Goal: Task Accomplishment & Management: Use online tool/utility

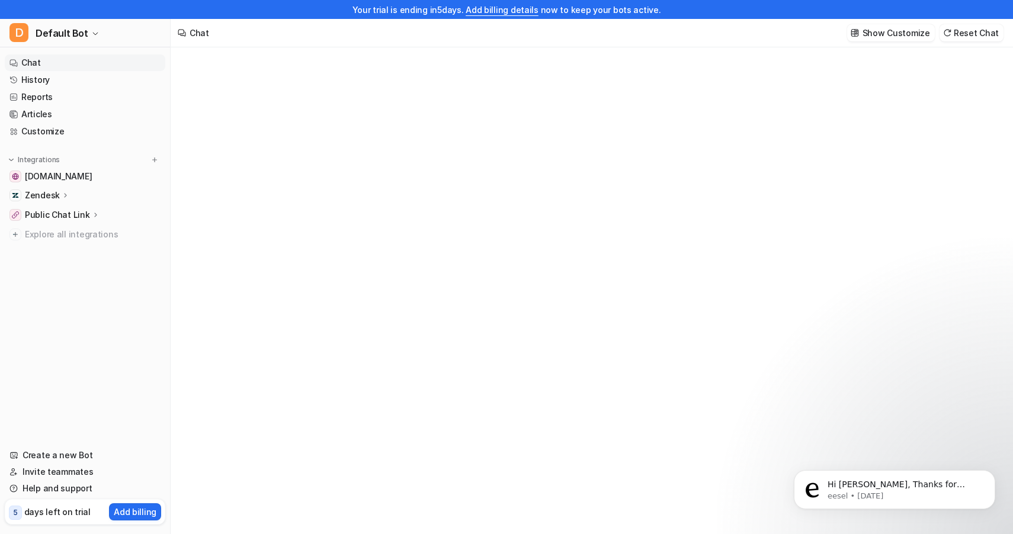
type textarea "**********"
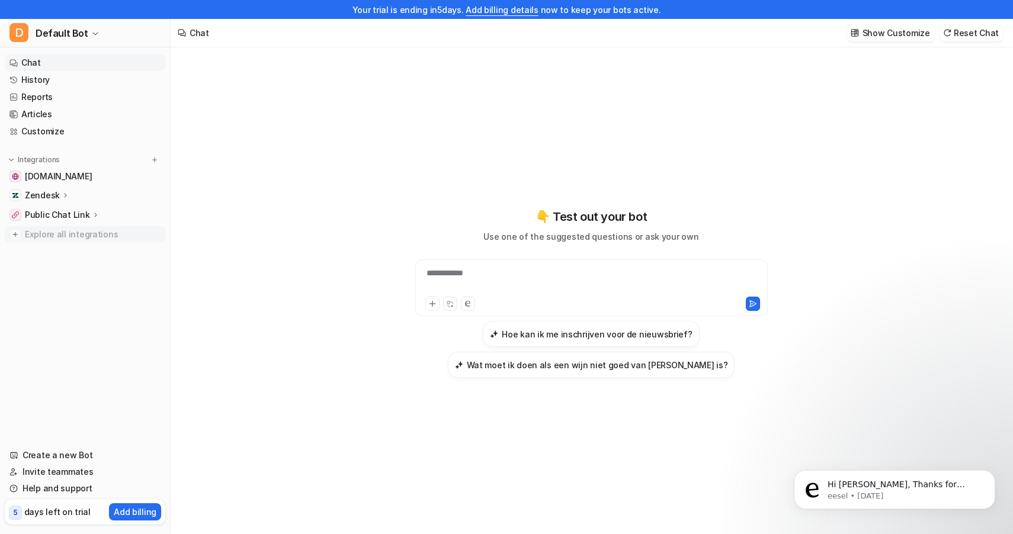
click at [65, 230] on span "Explore all integrations" at bounding box center [93, 234] width 136 height 19
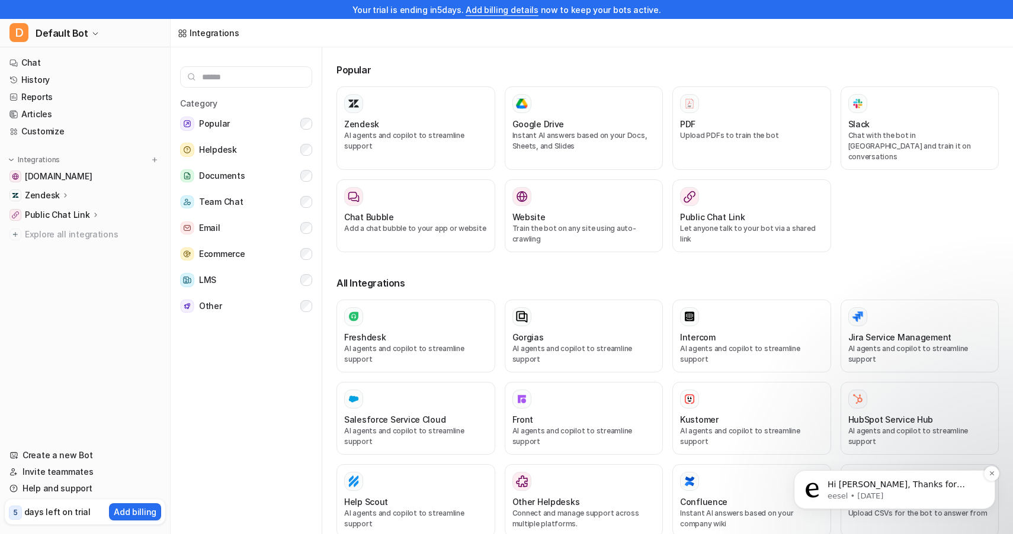
click at [872, 484] on p "Hi Friso, Thanks for sharing your details with us! I’ve passed along your detai…" at bounding box center [903, 485] width 153 height 12
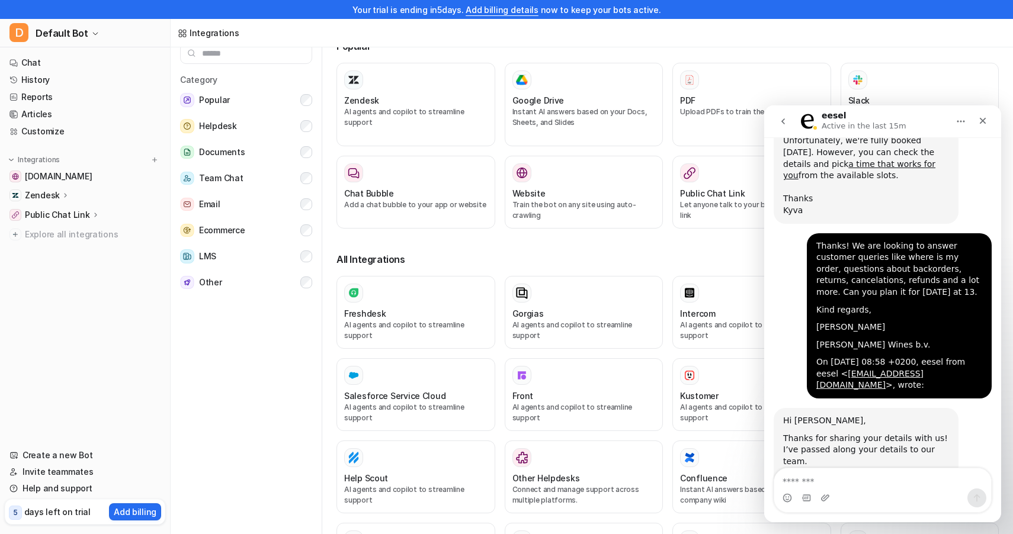
scroll to position [1077, 0]
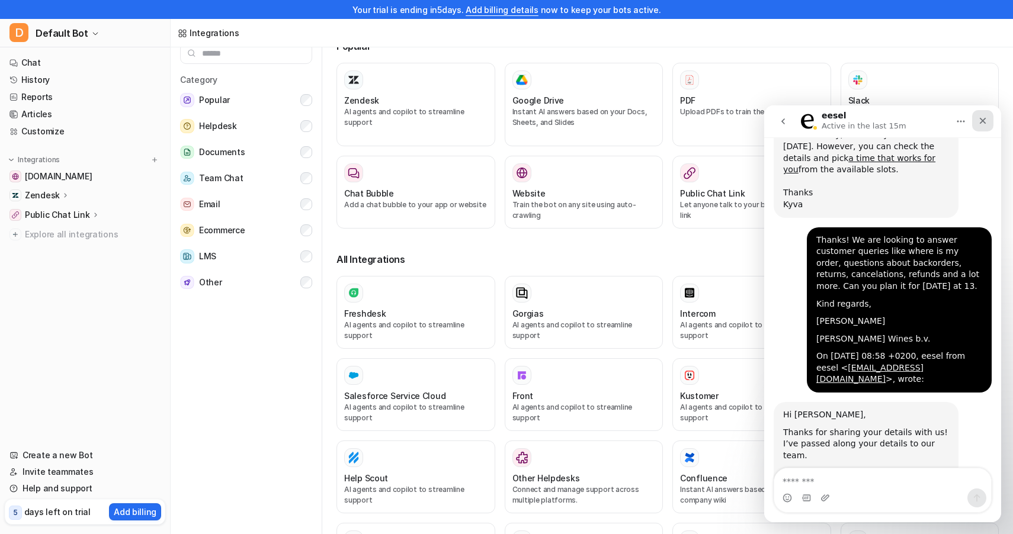
click at [983, 127] on div "Close" at bounding box center [982, 120] width 21 height 21
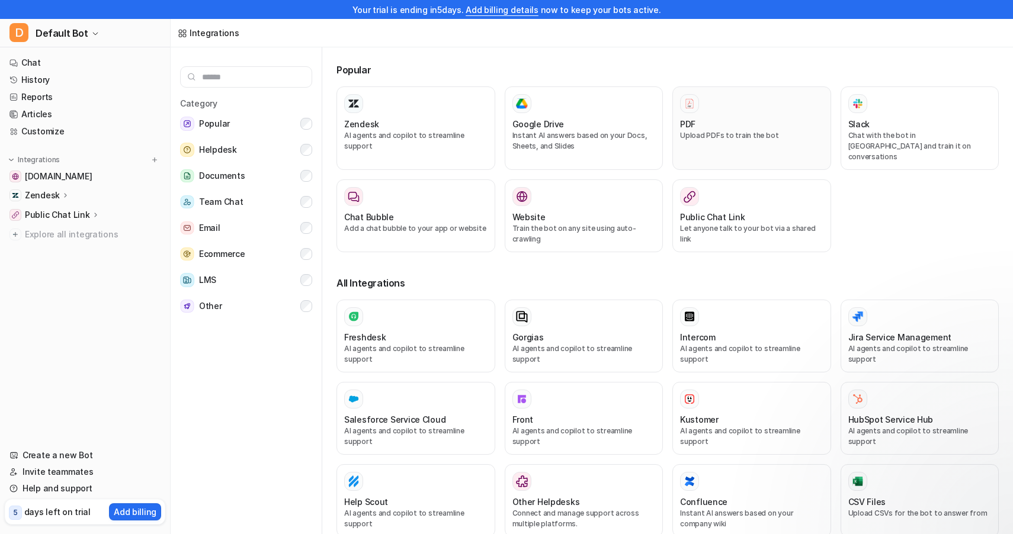
scroll to position [0, 0]
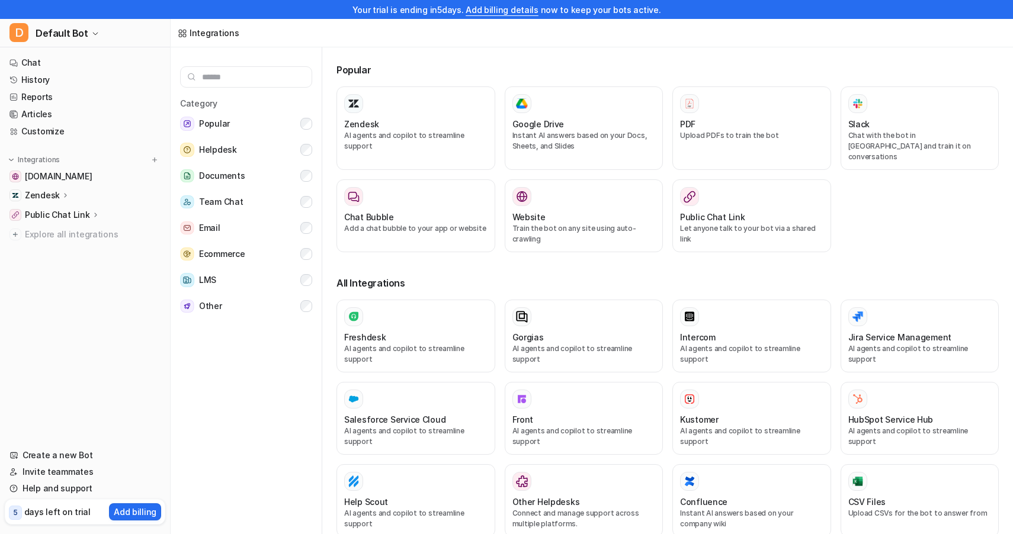
click at [79, 195] on div "Zendesk" at bounding box center [85, 195] width 161 height 17
click at [49, 198] on p "Zendesk" at bounding box center [42, 196] width 35 height 12
click at [47, 192] on p "Zendesk" at bounding box center [42, 196] width 35 height 12
click at [52, 217] on p "Overview" at bounding box center [53, 213] width 38 height 12
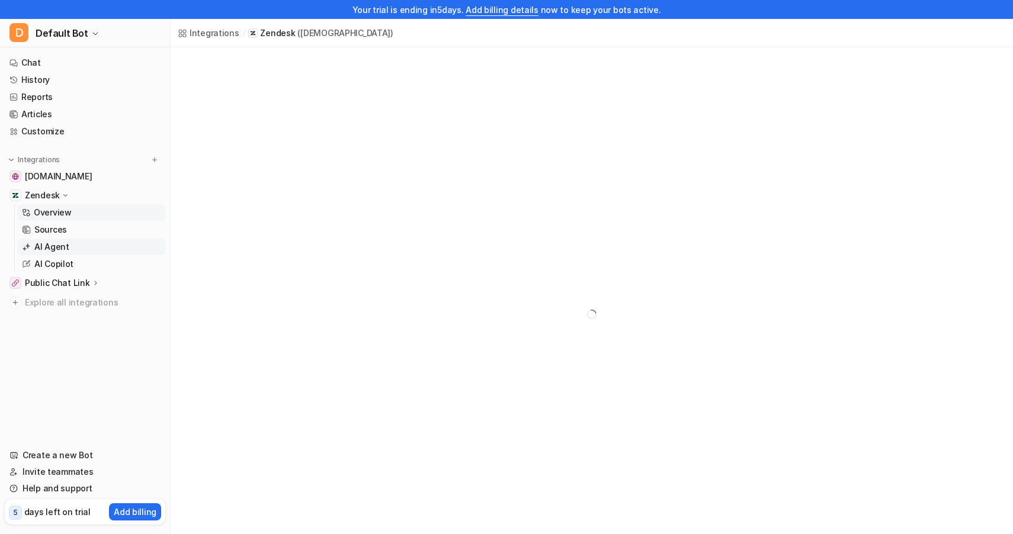
click at [70, 242] on link "AI Agent" at bounding box center [91, 247] width 148 height 17
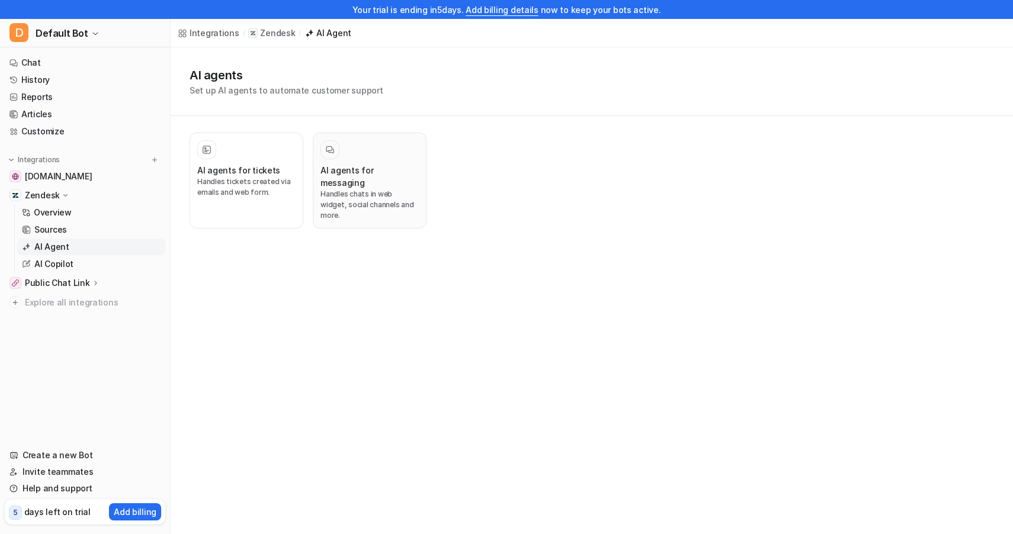
click at [355, 165] on h3 "AI agents for messaging" at bounding box center [369, 176] width 98 height 25
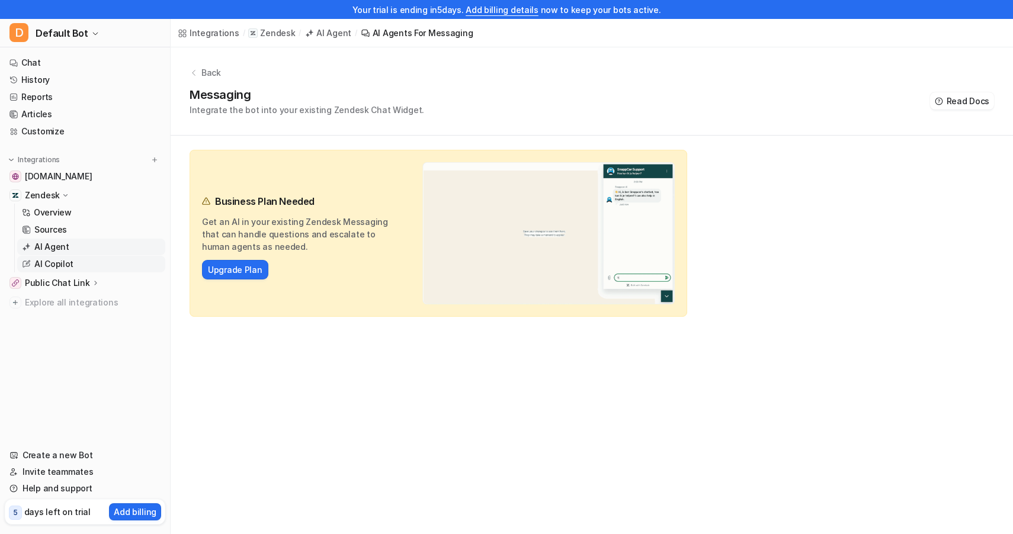
click at [81, 267] on link "AI Copilot" at bounding box center [91, 264] width 148 height 17
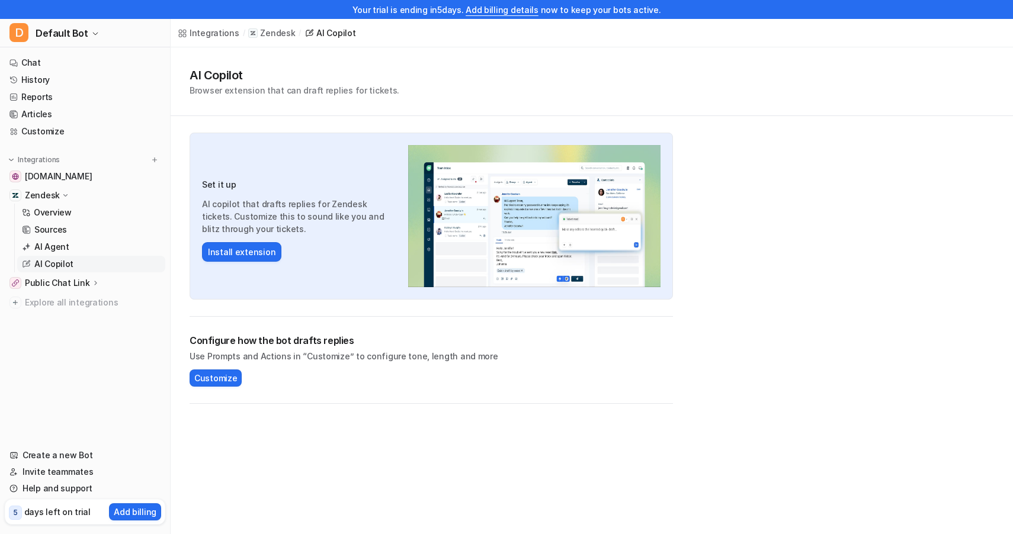
click at [59, 287] on p "Public Chat Link" at bounding box center [57, 283] width 65 height 12
click at [55, 295] on p "Overview" at bounding box center [53, 300] width 38 height 12
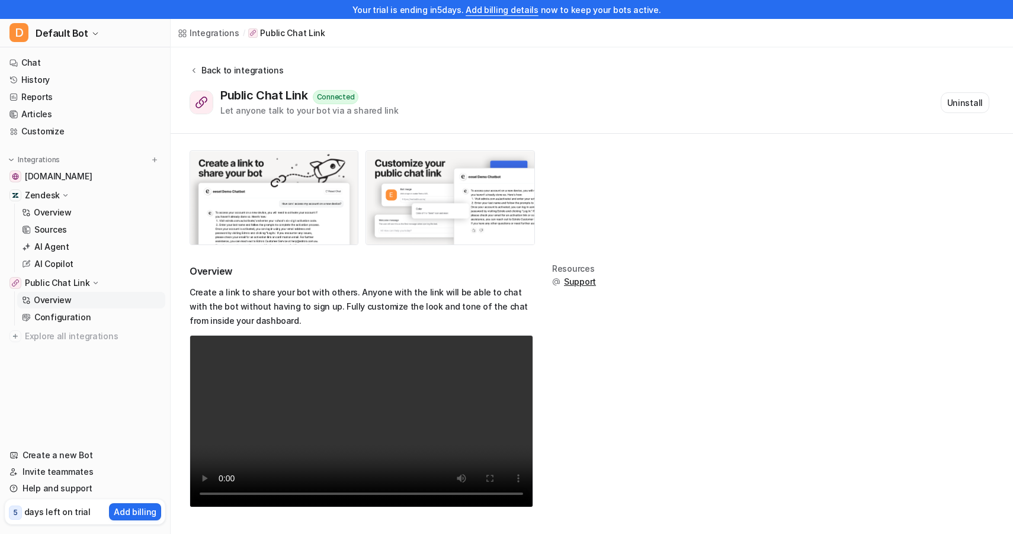
click at [209, 74] on div "Back to integrations" at bounding box center [240, 70] width 85 height 12
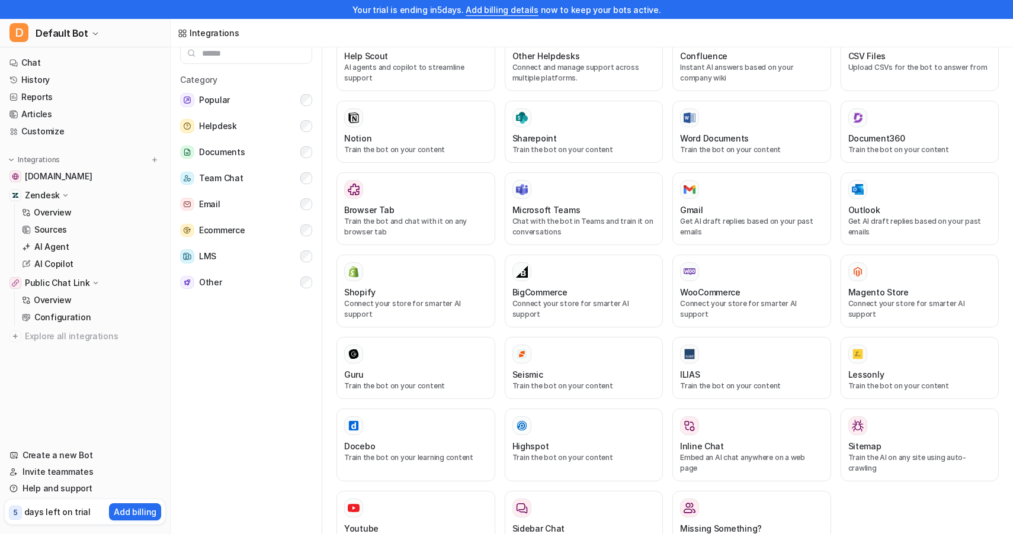
scroll to position [24, 0]
click at [585, 522] on div "Sidebar Chat" at bounding box center [583, 528] width 143 height 12
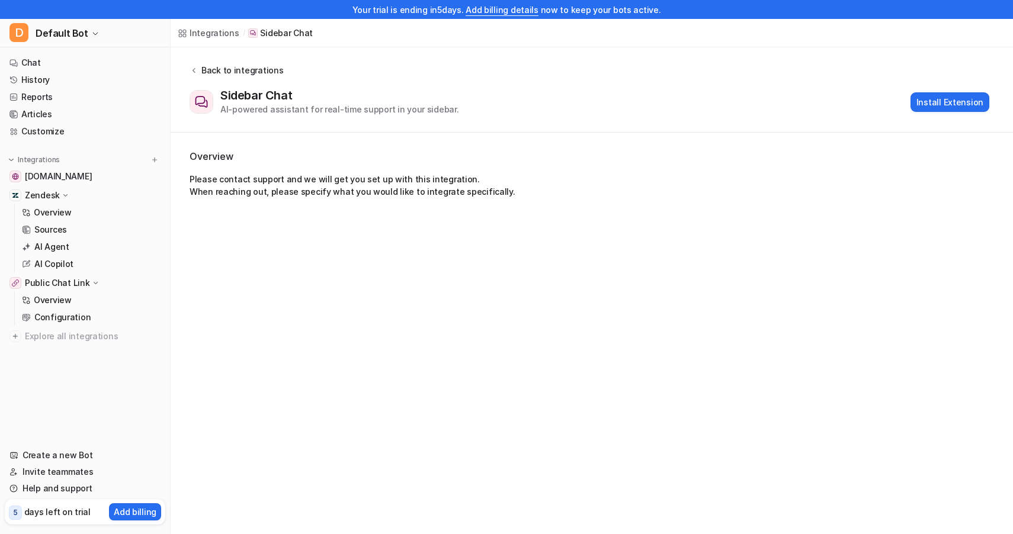
click at [217, 75] on div "Back to integrations" at bounding box center [240, 70] width 85 height 12
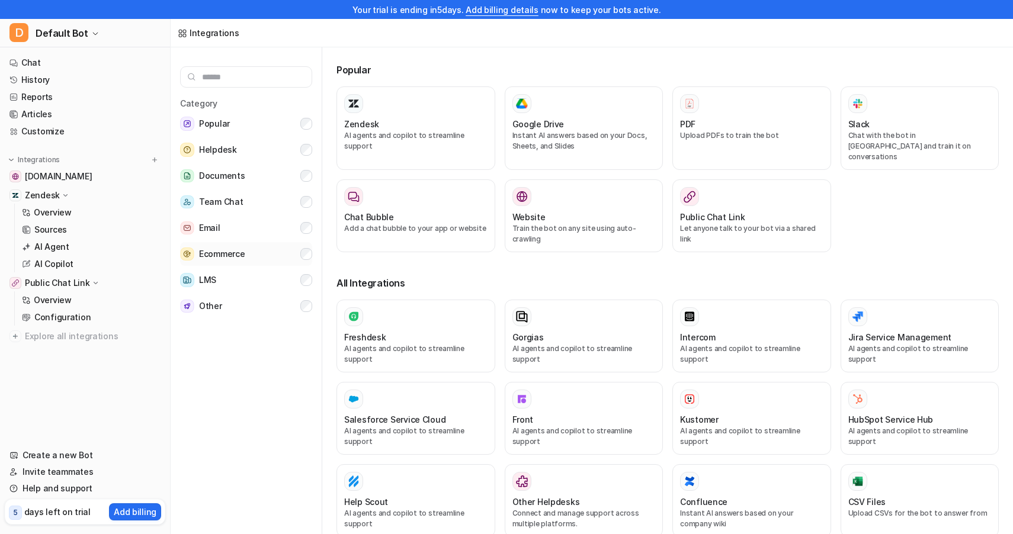
click at [262, 256] on button "Ecommerce" at bounding box center [246, 254] width 132 height 24
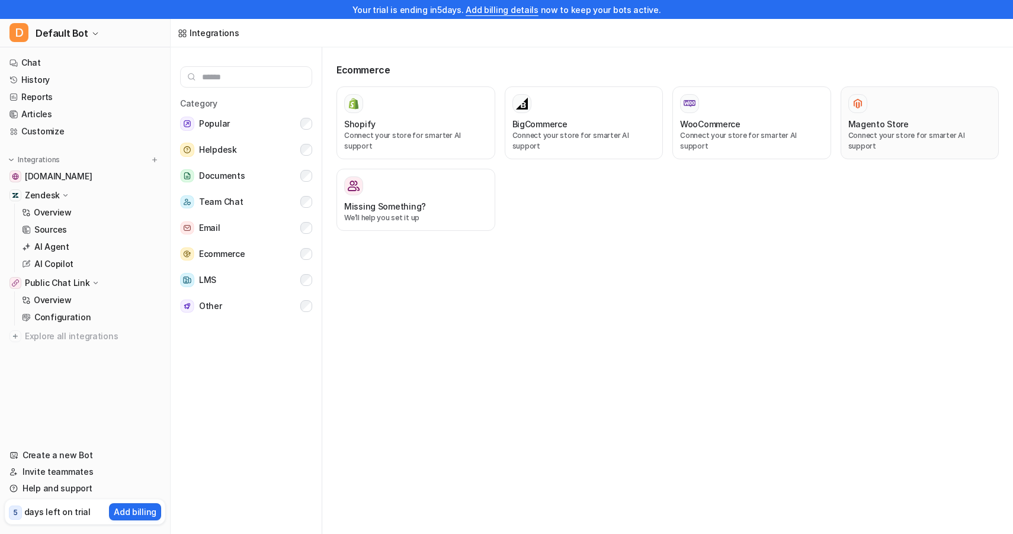
click at [881, 131] on p "Connect your store for smarter AI support" at bounding box center [919, 140] width 143 height 21
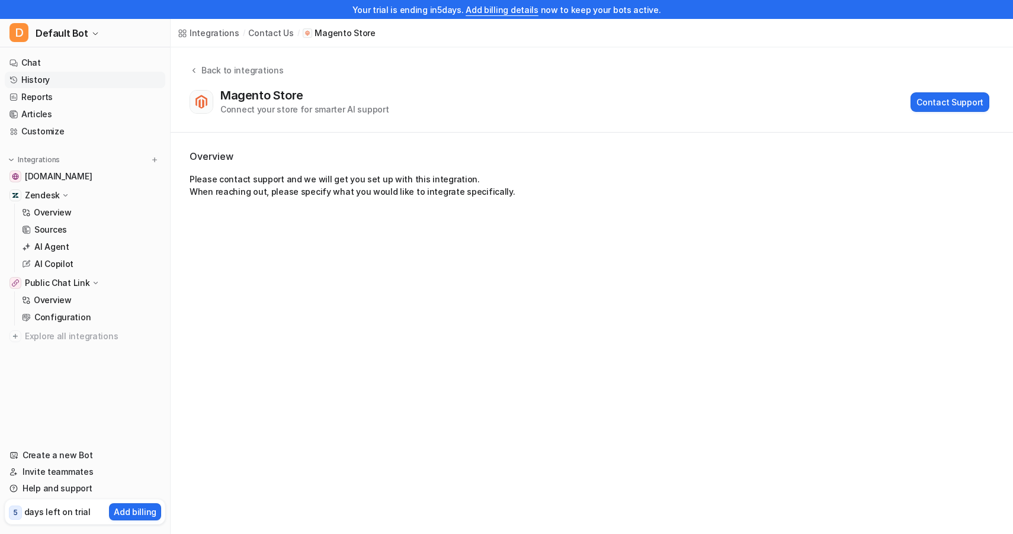
click at [60, 75] on link "History" at bounding box center [85, 80] width 161 height 17
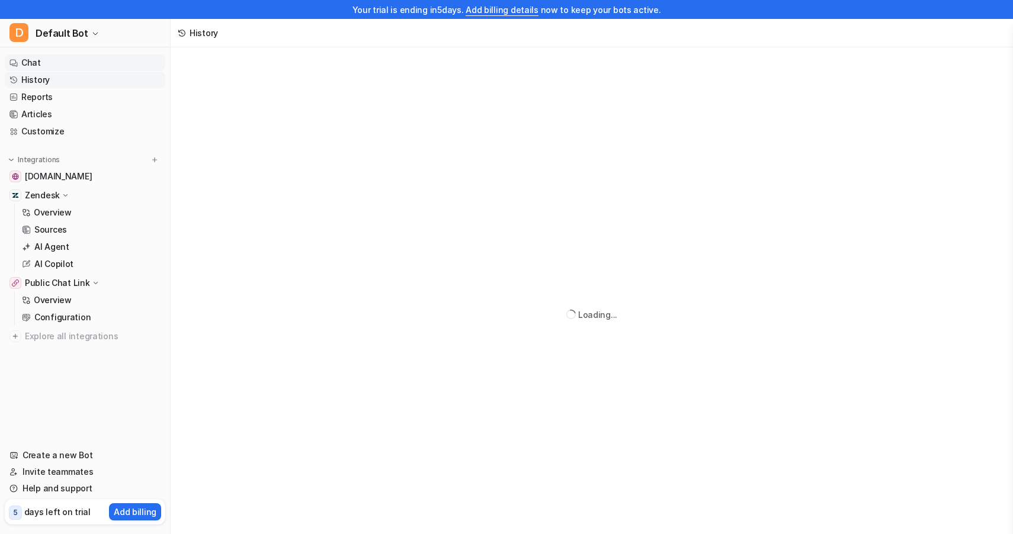
click at [66, 63] on link "Chat" at bounding box center [85, 62] width 161 height 17
click at [54, 105] on ul "Chat History Reports Articles Customize" at bounding box center [85, 96] width 161 height 85
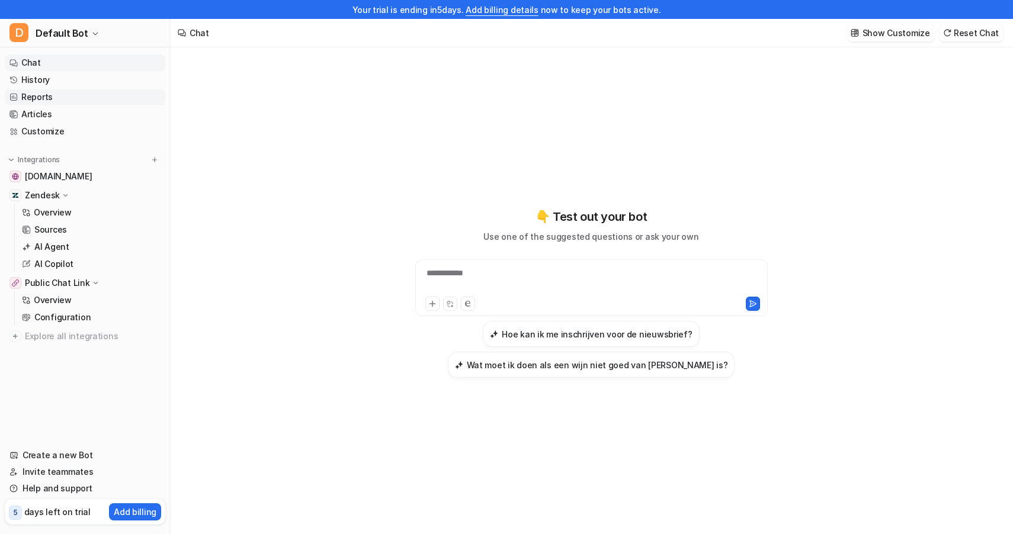
click at [75, 102] on link "Reports" at bounding box center [85, 97] width 161 height 17
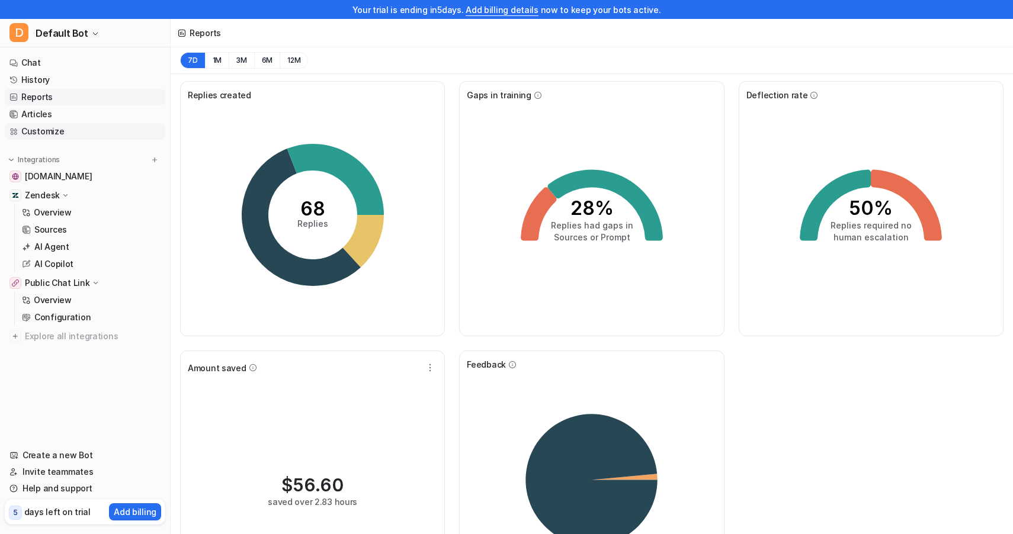
click at [45, 131] on link "Customize" at bounding box center [85, 131] width 161 height 17
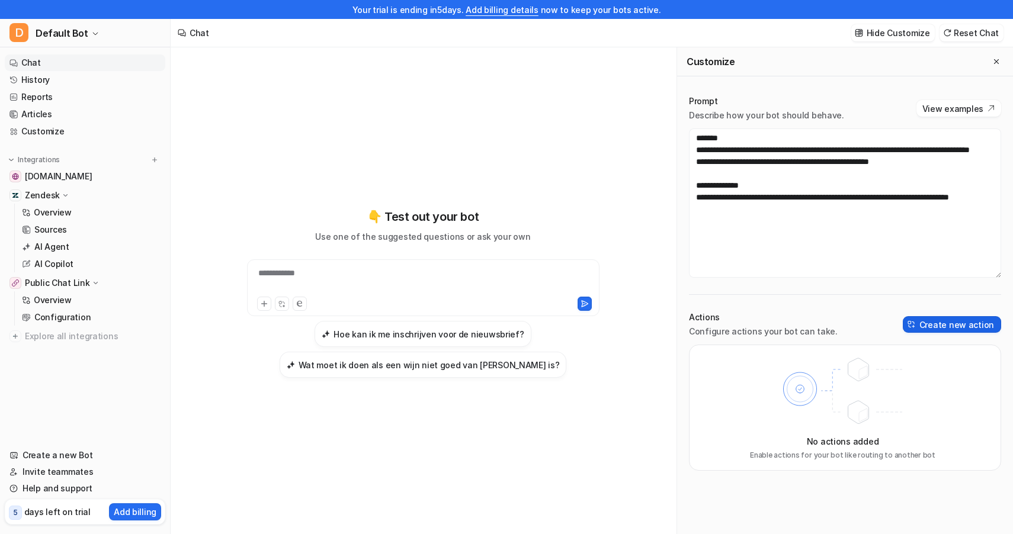
click at [965, 321] on button "Create new action" at bounding box center [952, 324] width 98 height 17
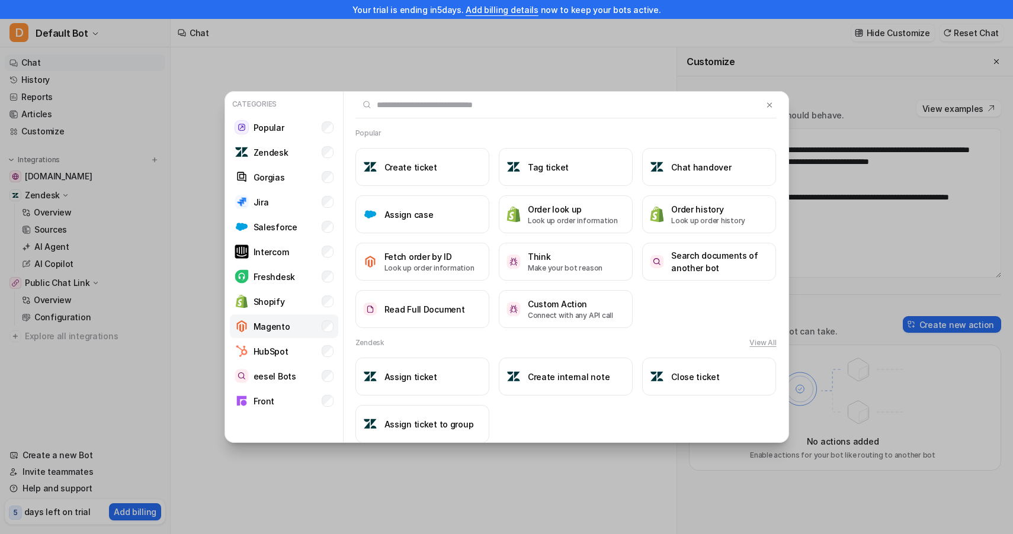
click at [304, 329] on li "Magento" at bounding box center [284, 327] width 108 height 24
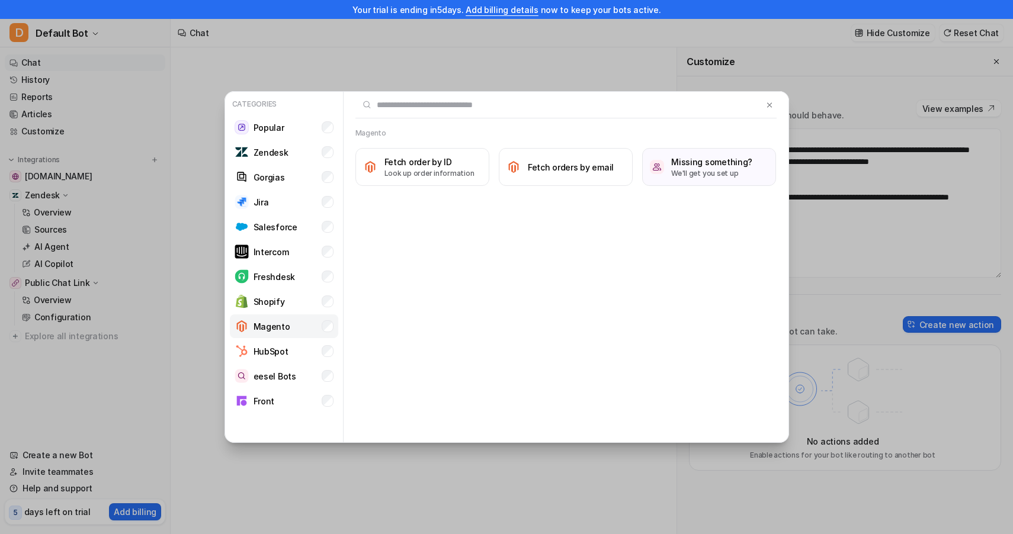
click at [312, 332] on li "Magento" at bounding box center [284, 327] width 108 height 24
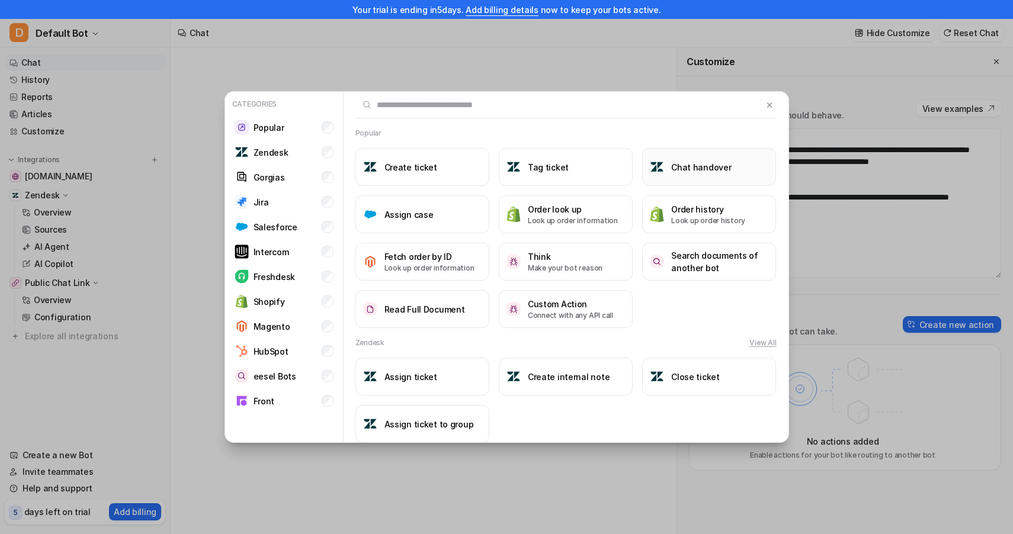
click at [683, 168] on h3 "Chat handover" at bounding box center [701, 167] width 60 height 12
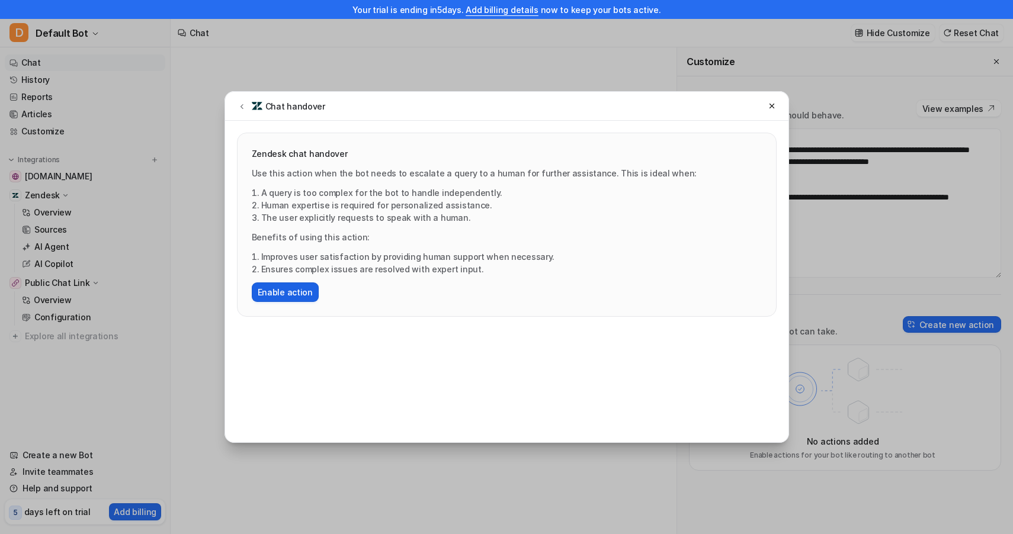
click at [295, 292] on button "Enable action" at bounding box center [285, 293] width 67 height 20
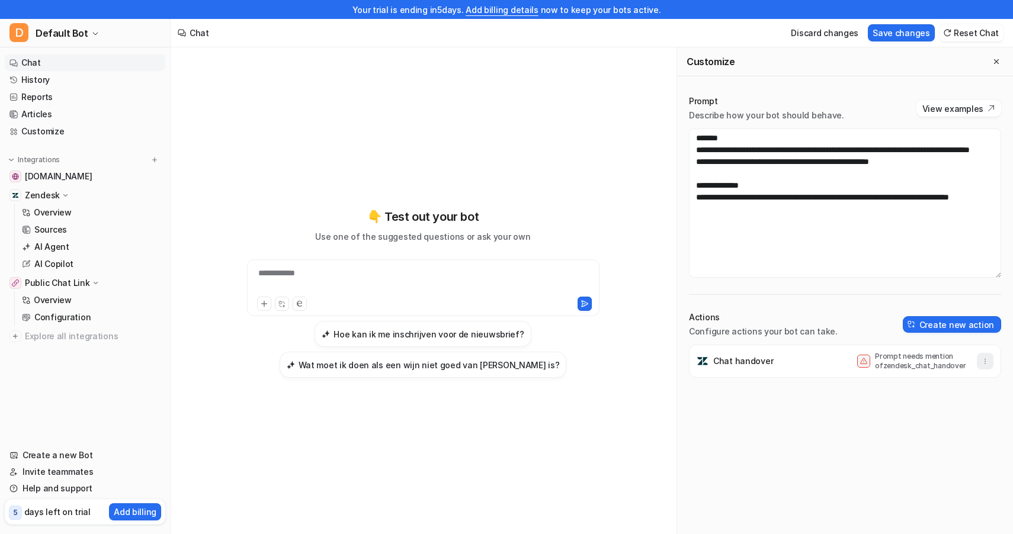
click at [984, 365] on button "button" at bounding box center [985, 361] width 17 height 17
click at [883, 386] on button "Delete" at bounding box center [927, 388] width 128 height 22
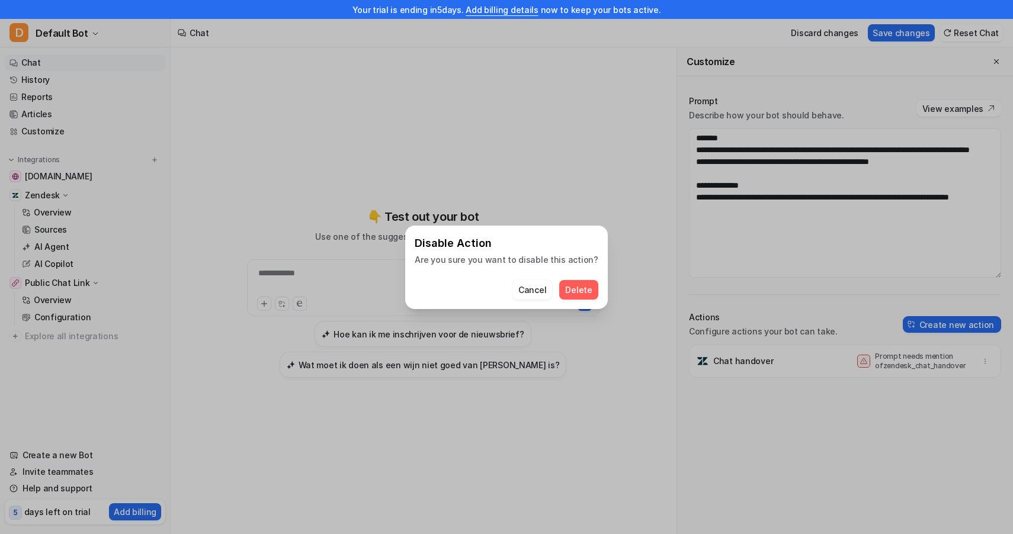
click at [578, 297] on button "Delete" at bounding box center [578, 290] width 38 height 20
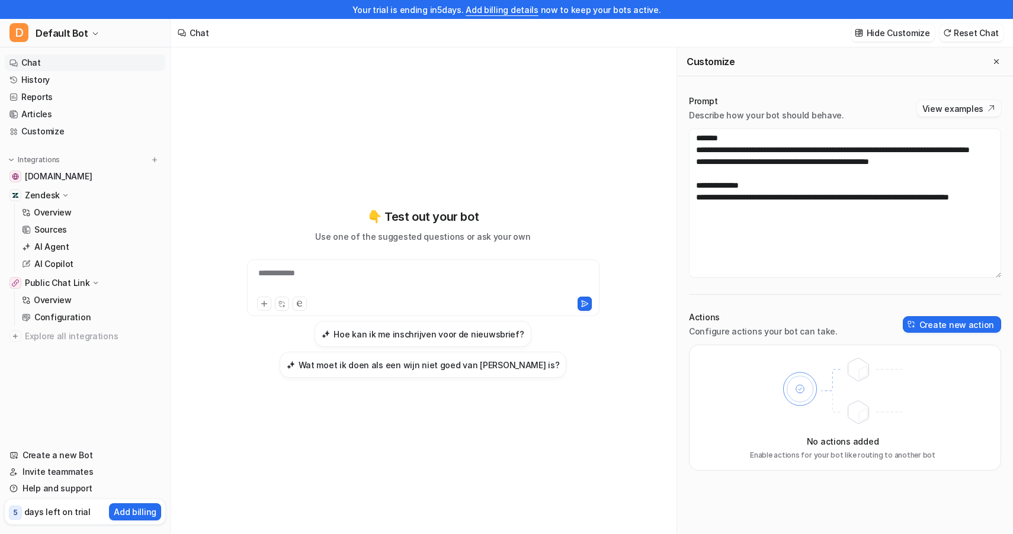
click at [946, 110] on button "View examples" at bounding box center [958, 108] width 85 height 17
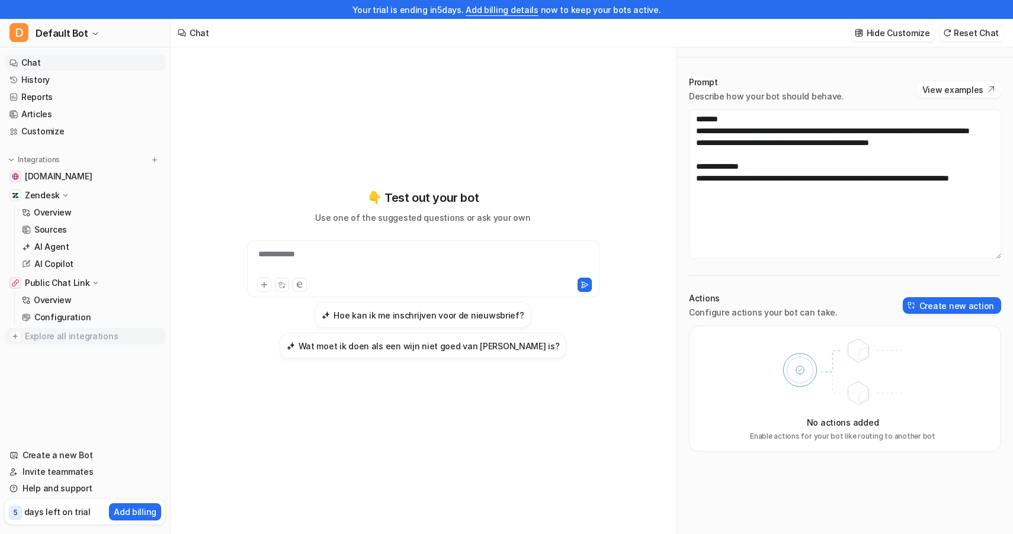
scroll to position [19, 0]
click at [58, 266] on p "AI Copilot" at bounding box center [53, 264] width 39 height 12
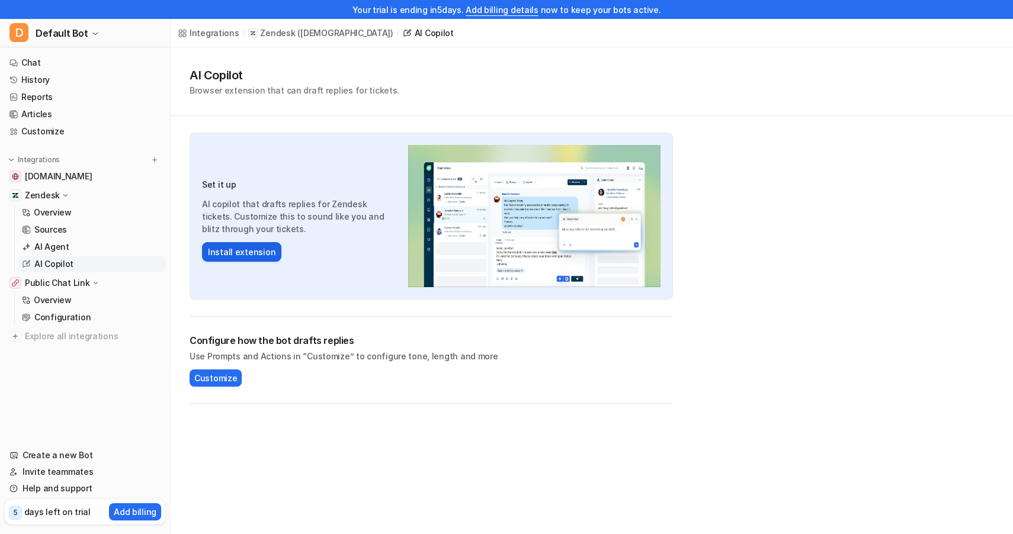
click at [236, 254] on button "Install extension" at bounding box center [241, 252] width 79 height 20
click at [44, 134] on link "Customize" at bounding box center [85, 131] width 161 height 17
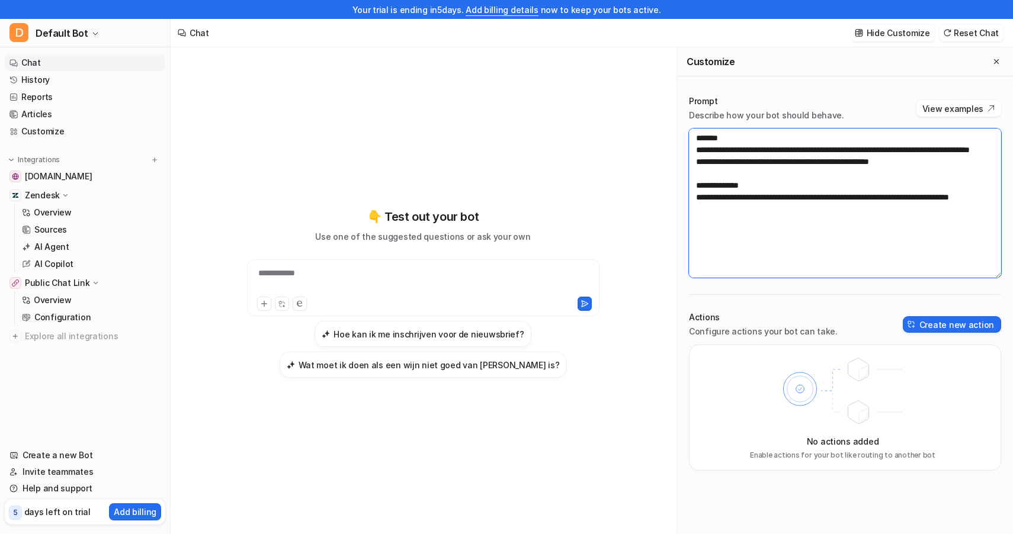
click at [932, 174] on textarea "**********" at bounding box center [845, 203] width 312 height 149
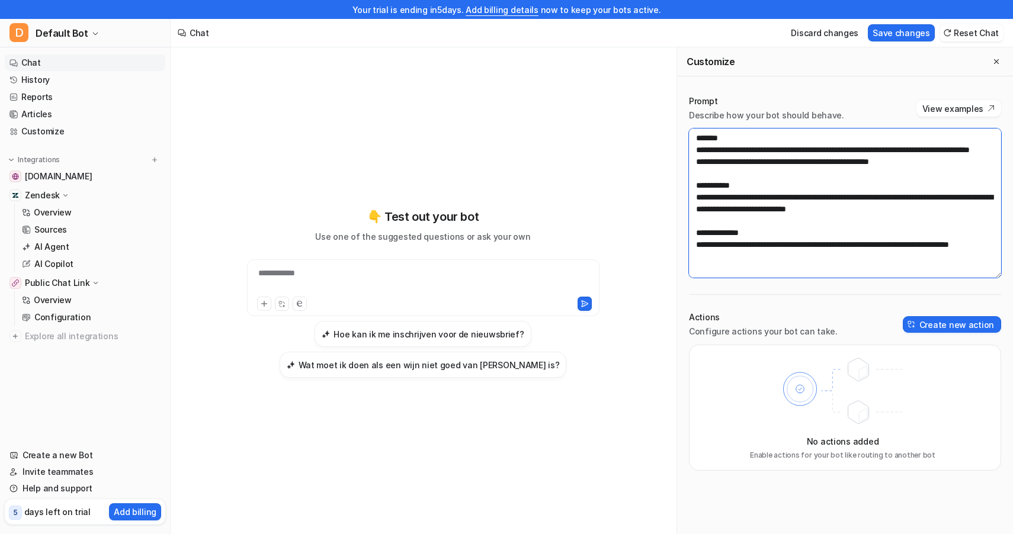
click at [908, 222] on textarea "**********" at bounding box center [845, 203] width 312 height 149
click at [962, 248] on textarea "**********" at bounding box center [845, 203] width 312 height 149
type textarea "**********"
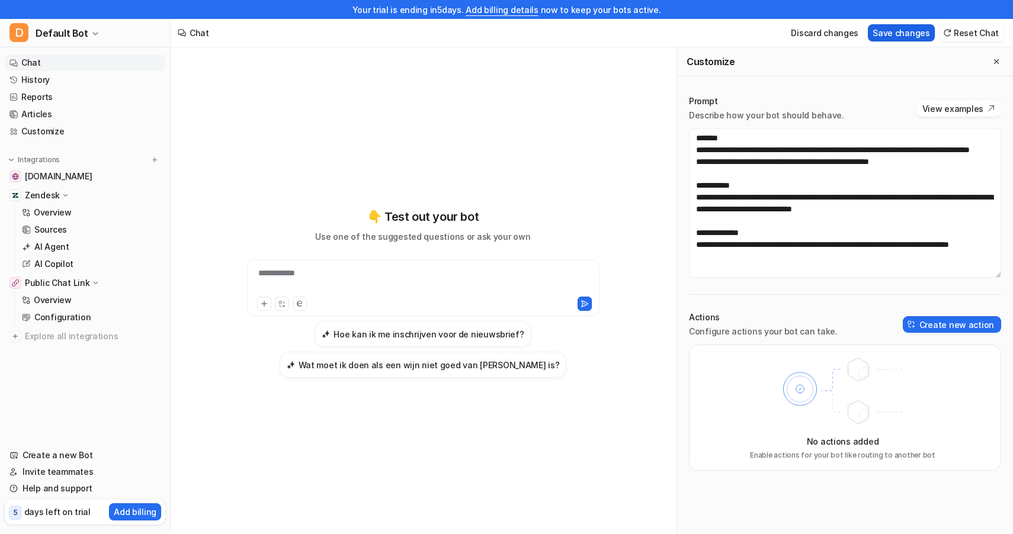
click at [906, 33] on button "Save changes" at bounding box center [901, 32] width 67 height 17
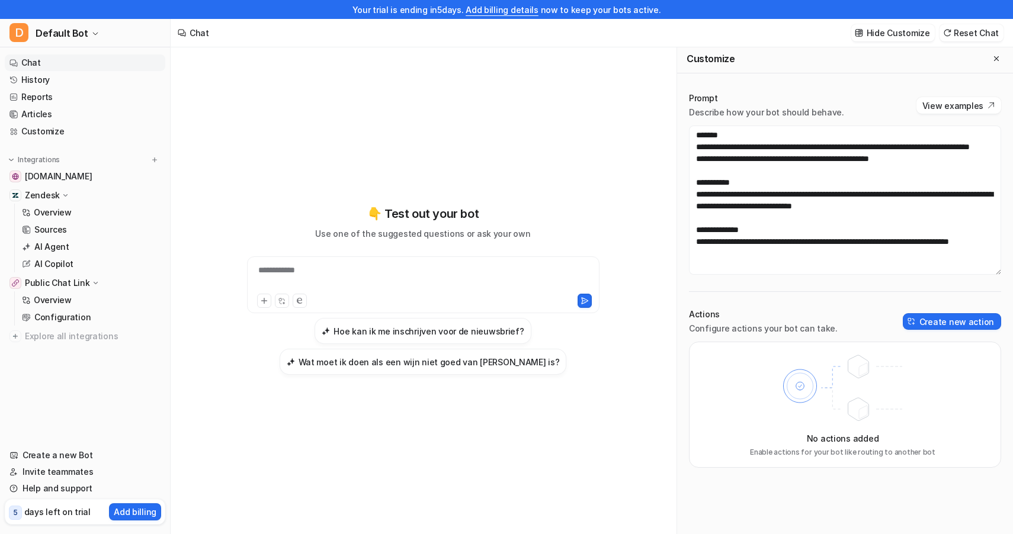
scroll to position [0, 0]
click at [50, 126] on link "Customize" at bounding box center [85, 131] width 161 height 17
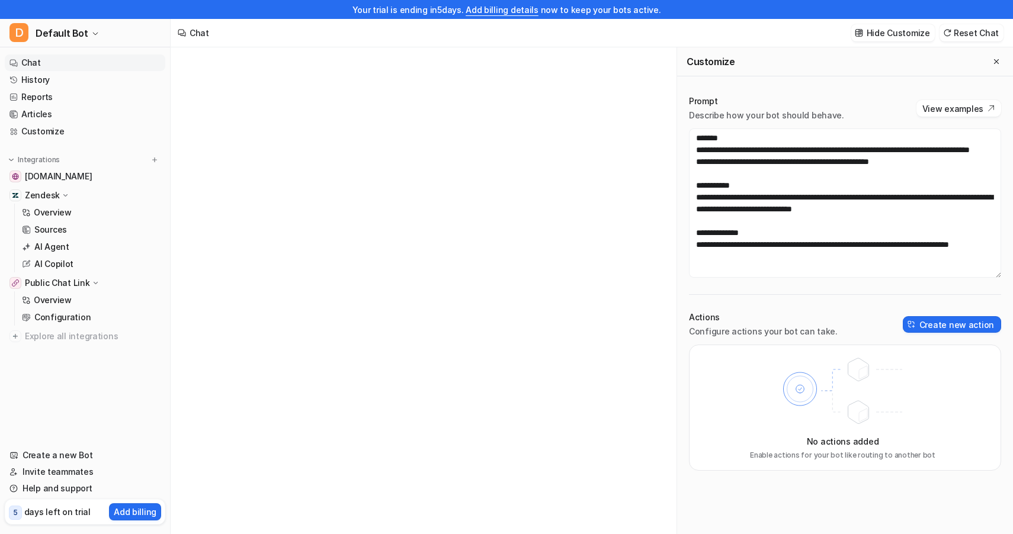
click at [49, 64] on link "Chat" at bounding box center [85, 62] width 161 height 17
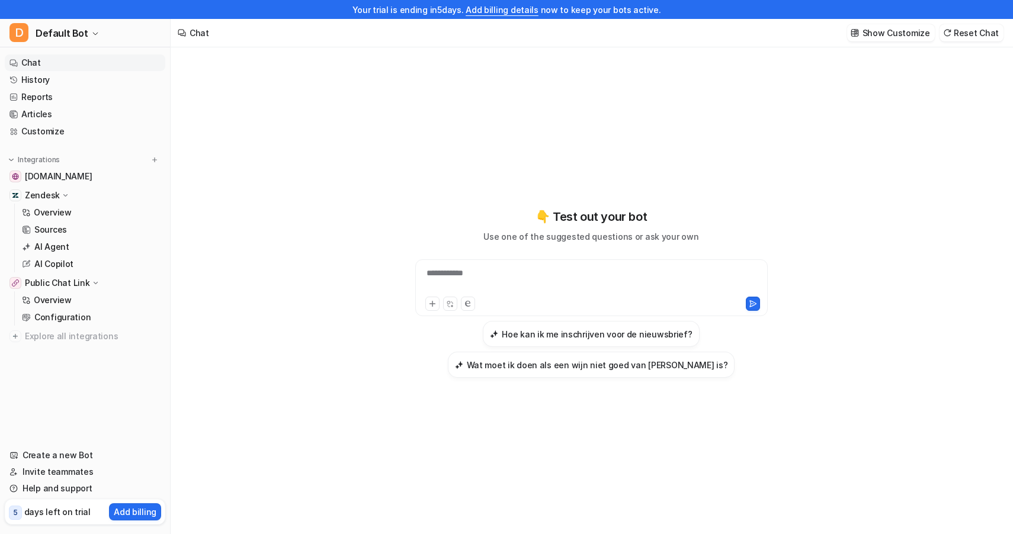
click at [514, 272] on div "**********" at bounding box center [591, 280] width 346 height 27
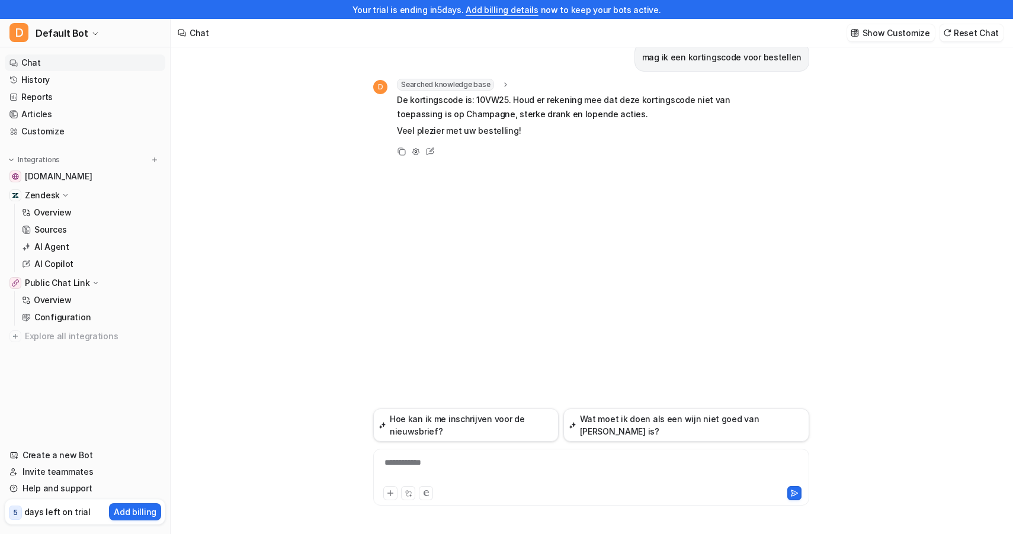
scroll to position [19, 0]
click at [416, 469] on div at bounding box center [591, 470] width 430 height 27
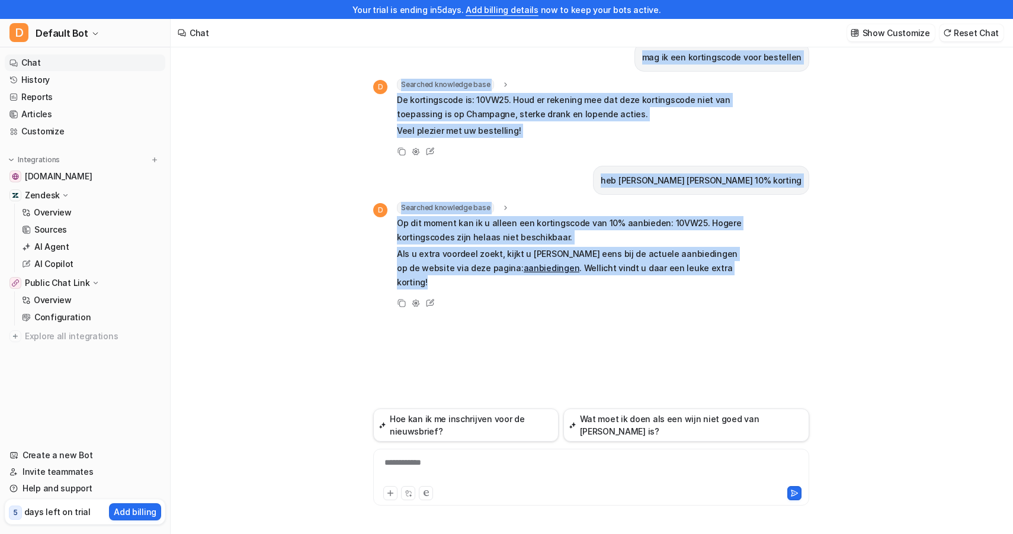
drag, startPoint x: 685, startPoint y: 263, endPoint x: 648, endPoint y: 58, distance: 208.2
click at [648, 58] on div "mag ik een kortingscode voor bestellen D Searched knowledge base search_queries…" at bounding box center [591, 218] width 436 height 380
copy div "mag ik een kortingscode voor bestellen D Searched knowledge base search_queries…"
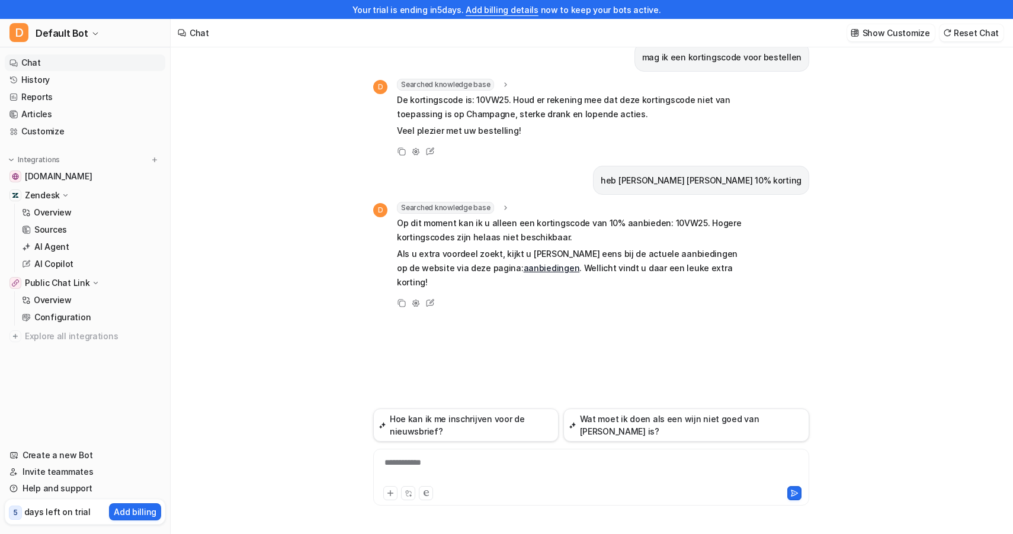
click at [564, 296] on div "Copy Adjust Tone Edit" at bounding box center [558, 303] width 370 height 14
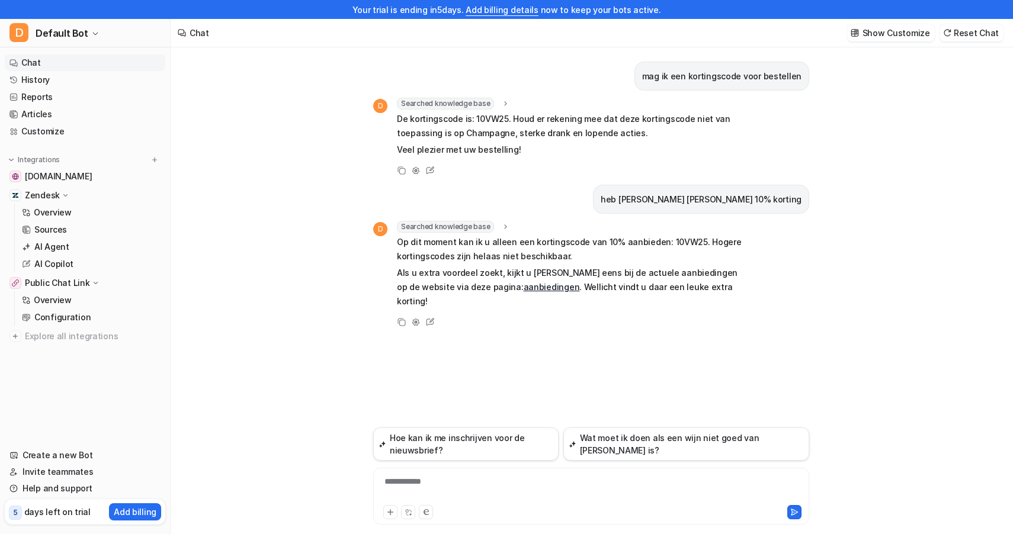
scroll to position [0, 0]
click at [480, 445] on button "Hoe kan ik me inschrijven voor de nieuwsbrief?" at bounding box center [465, 444] width 185 height 33
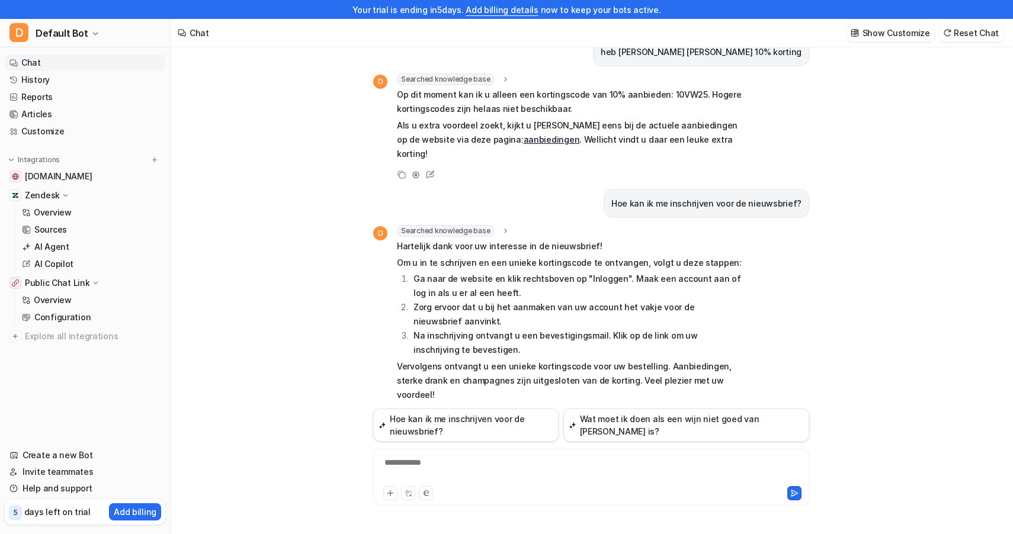
scroll to position [19, 0]
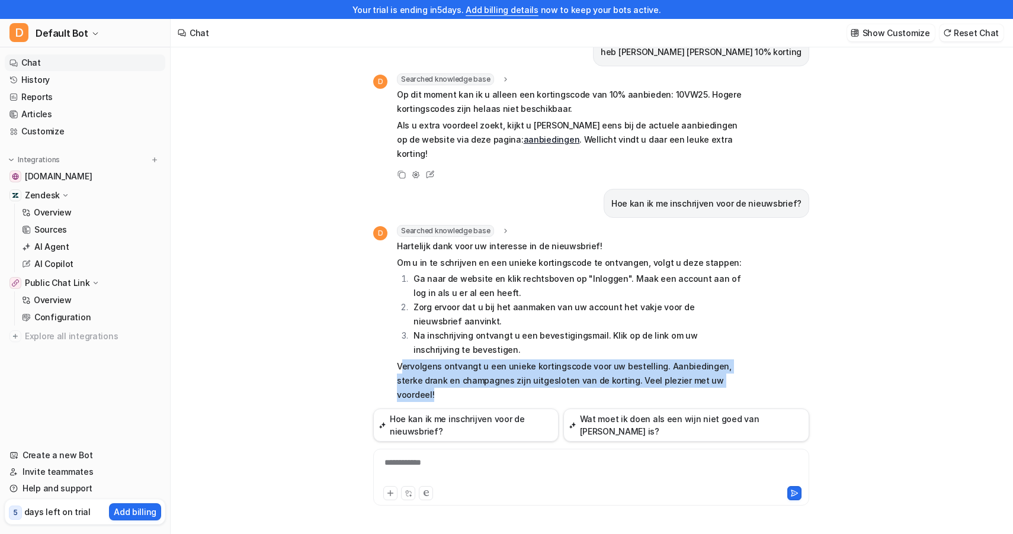
drag, startPoint x: 715, startPoint y: 368, endPoint x: 400, endPoint y: 348, distance: 315.7
click at [400, 360] on p "Vervolgens ontvangt u een unieke kortingscode voor uw bestelling. Aanbiedingen,…" at bounding box center [570, 381] width 346 height 43
drag, startPoint x: 397, startPoint y: 351, endPoint x: 726, endPoint y: 369, distance: 329.2
click at [726, 369] on p "Vervolgens ontvangt u een unieke kortingscode voor uw bestelling. Aanbiedingen,…" at bounding box center [570, 381] width 346 height 43
click at [722, 365] on p "Vervolgens ontvangt u een unieke kortingscode voor uw bestelling. Aanbiedingen,…" at bounding box center [570, 381] width 346 height 43
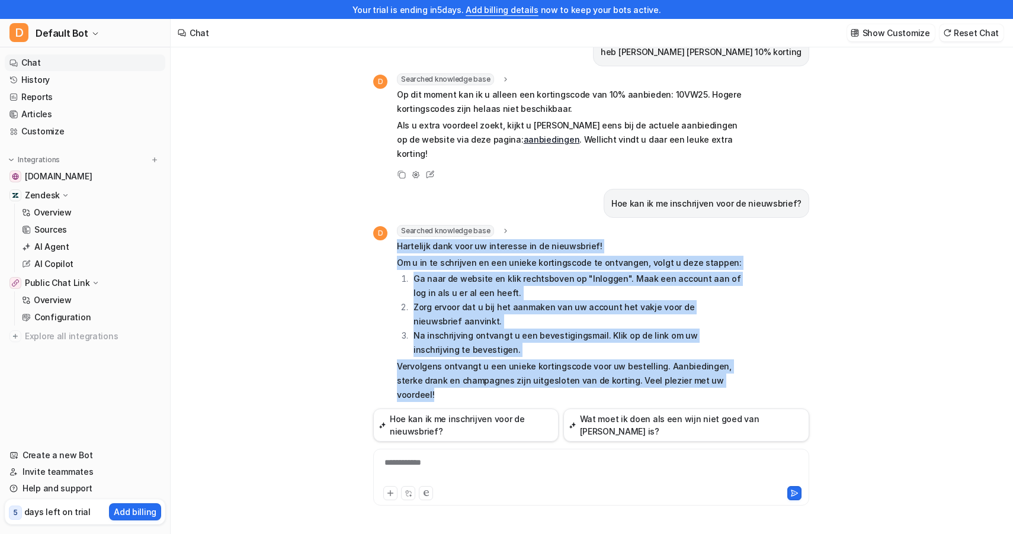
drag, startPoint x: 714, startPoint y: 372, endPoint x: 397, endPoint y: 233, distance: 345.9
click at [397, 239] on span "Hartelijk dank voor uw interesse in de nieuwsbrief! Om u in te schrijven en een…" at bounding box center [570, 320] width 346 height 163
click at [431, 285] on li "Ga naar de website en klik rechtsboven op "Inloggen". Maak een account aan of l…" at bounding box center [576, 286] width 333 height 28
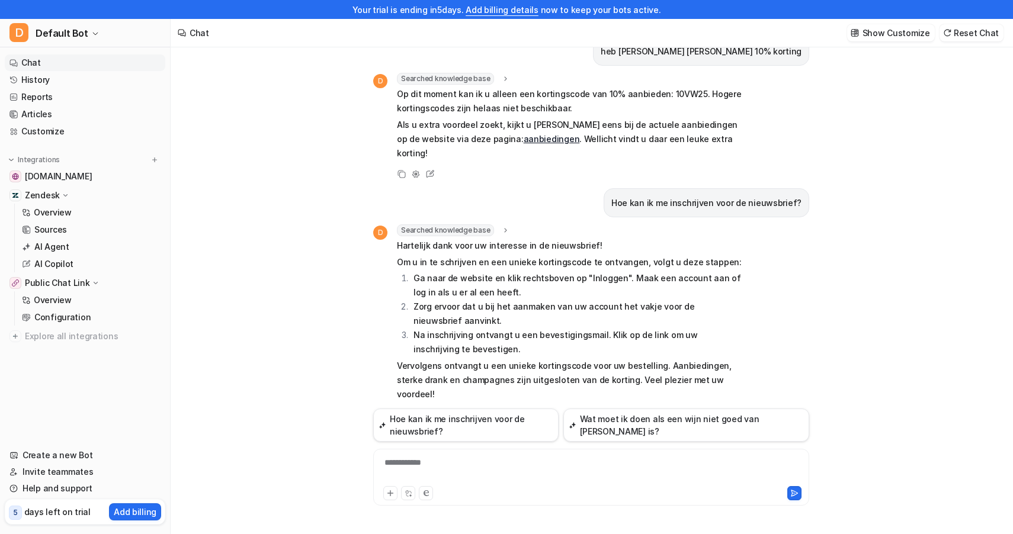
scroll to position [129, 0]
click at [74, 213] on link "Overview" at bounding box center [91, 212] width 148 height 17
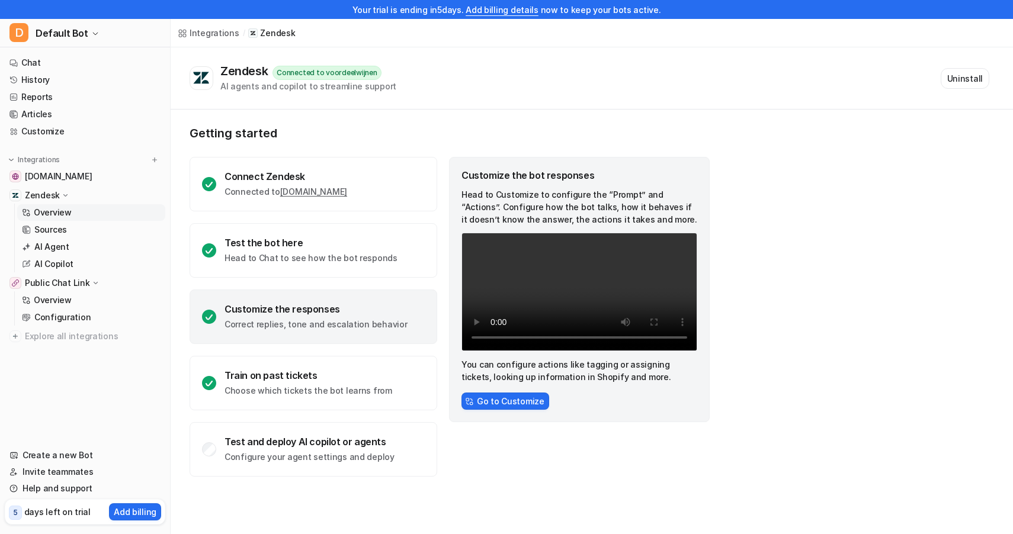
click at [496, 351] on video "Your browser does not support the video tag." at bounding box center [579, 292] width 236 height 118
click at [68, 249] on link "AI Agent" at bounding box center [91, 247] width 148 height 17
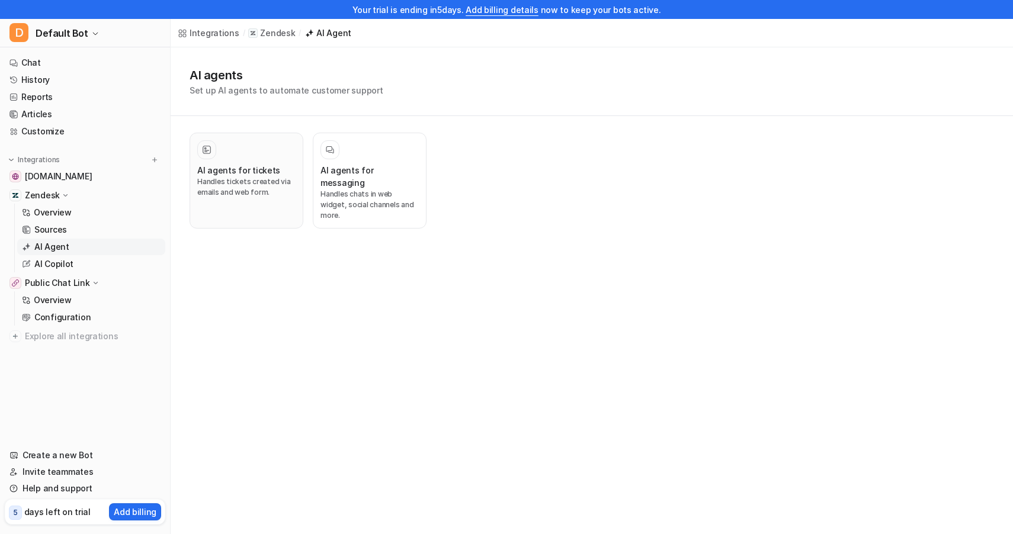
click at [280, 180] on p "Handles tickets created via emails and web form." at bounding box center [246, 187] width 98 height 21
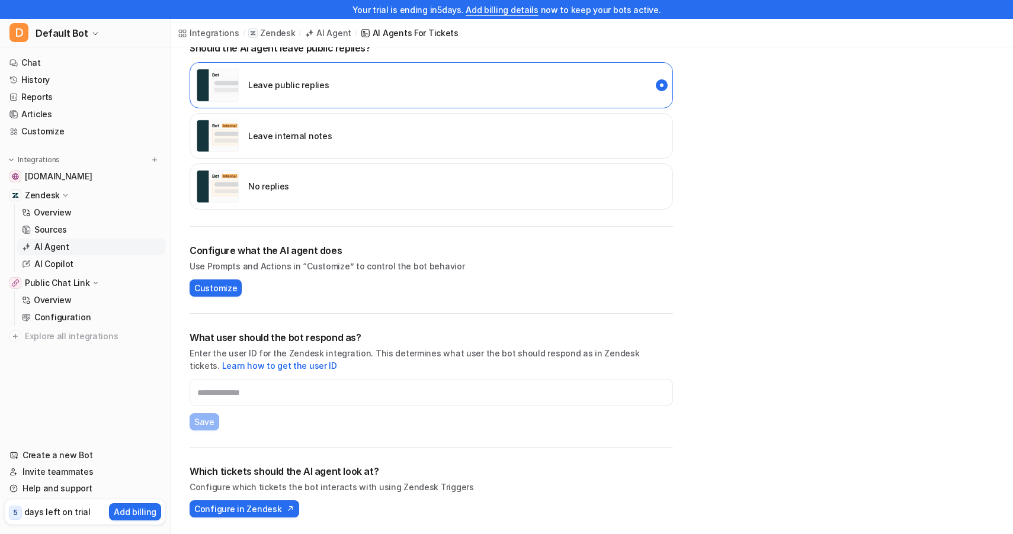
scroll to position [265, 0]
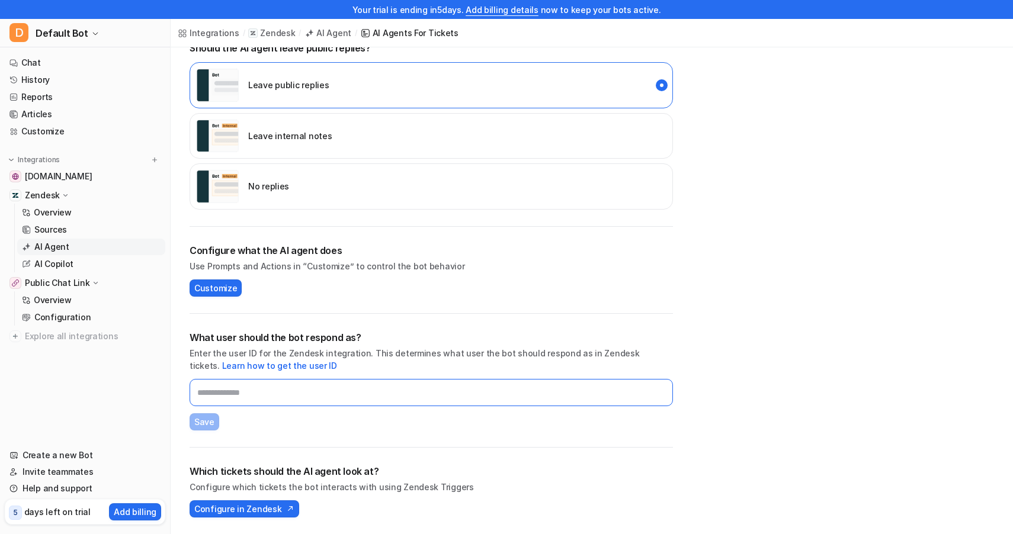
type input "*"
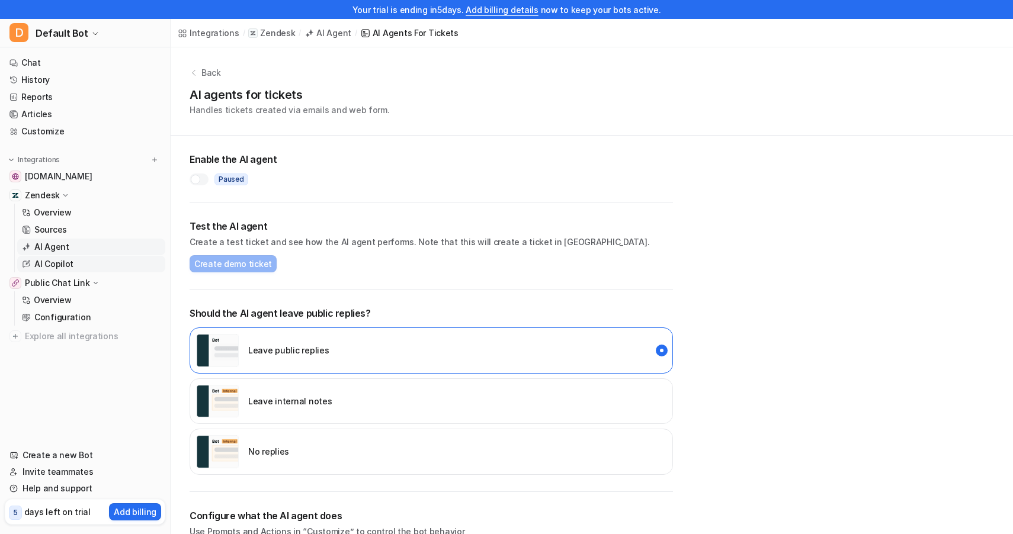
scroll to position [0, 0]
click at [50, 88] on ul "Chat History Reports Articles Customize" at bounding box center [85, 96] width 161 height 85
click at [52, 87] on link "History" at bounding box center [85, 80] width 161 height 17
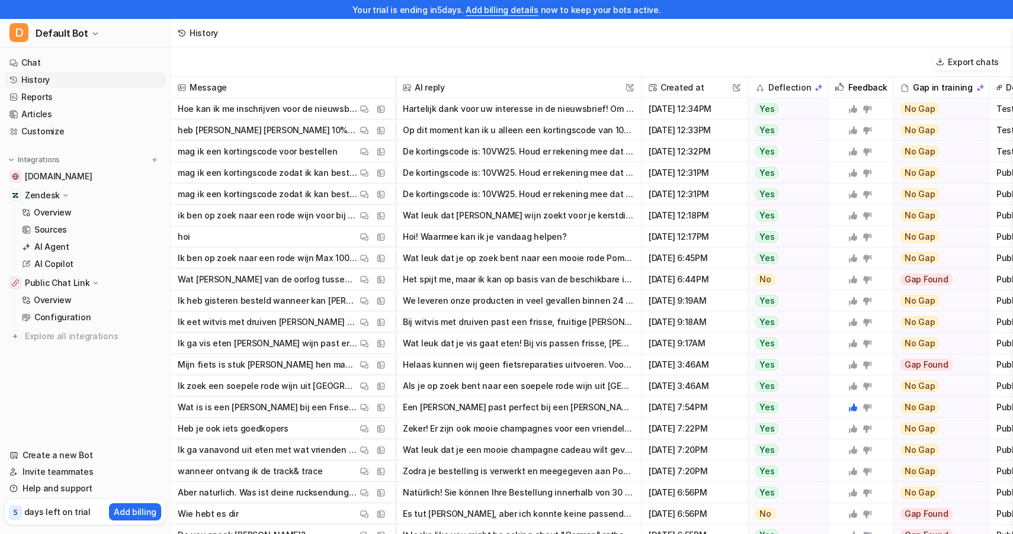
click at [509, 275] on button "Het spijt me, maar ik kan op basis van de beschikbare informatie geen inhoudeli…" at bounding box center [518, 279] width 231 height 21
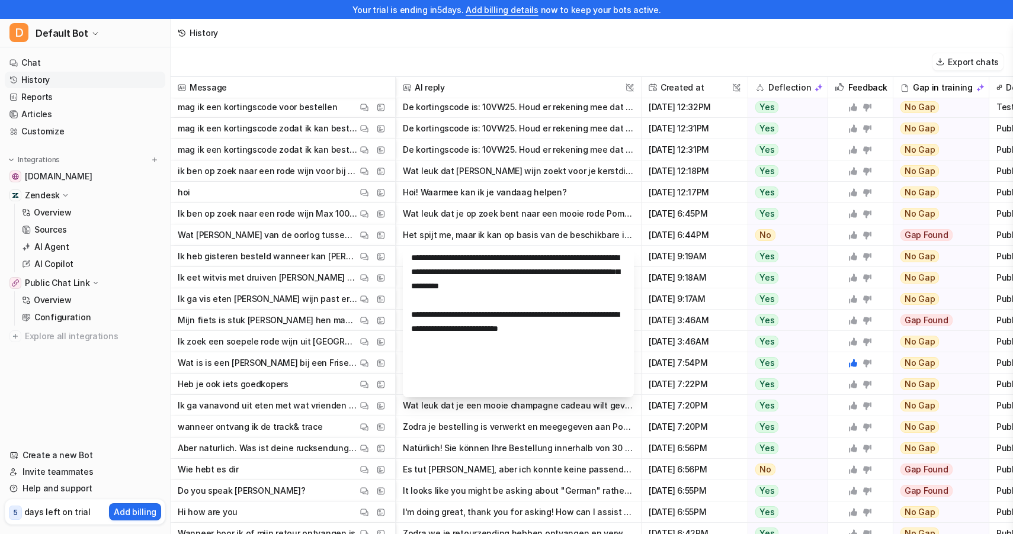
scroll to position [49, 0]
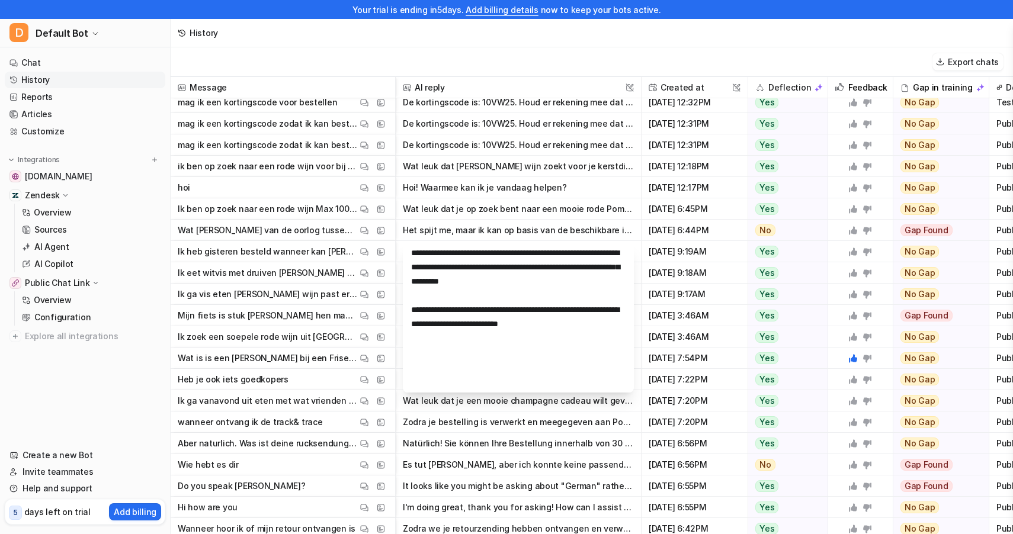
click at [458, 464] on button "Es tut mir leid, aber ich konnte keine passende Antwort auf deine Frage finden.…" at bounding box center [518, 464] width 231 height 21
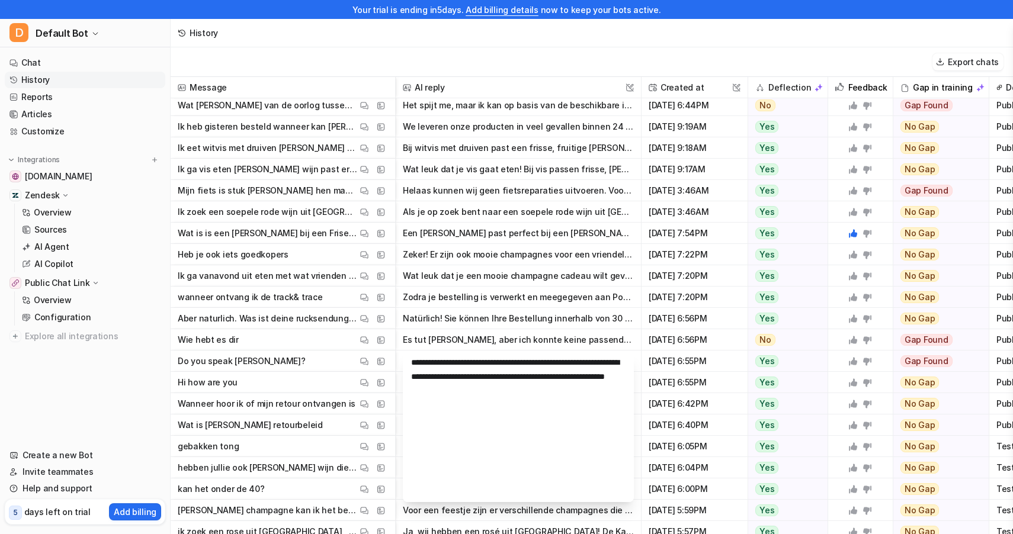
scroll to position [175, 0]
click at [306, 362] on span "Do you speak Herman? View Thread View Sources" at bounding box center [282, 360] width 215 height 21
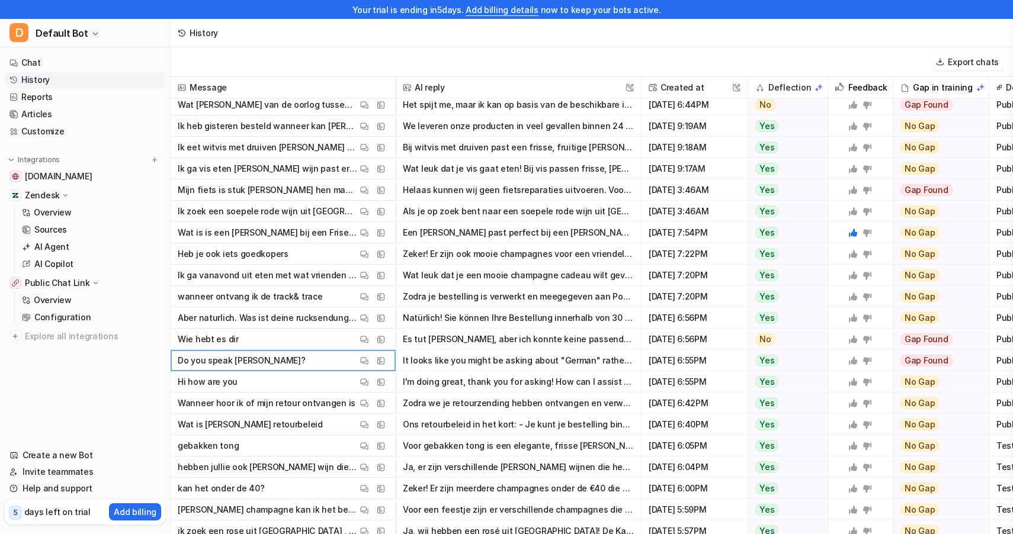
click at [431, 358] on button "It looks like you might be asking about "German" rather than "Herman." If so, y…" at bounding box center [518, 360] width 231 height 21
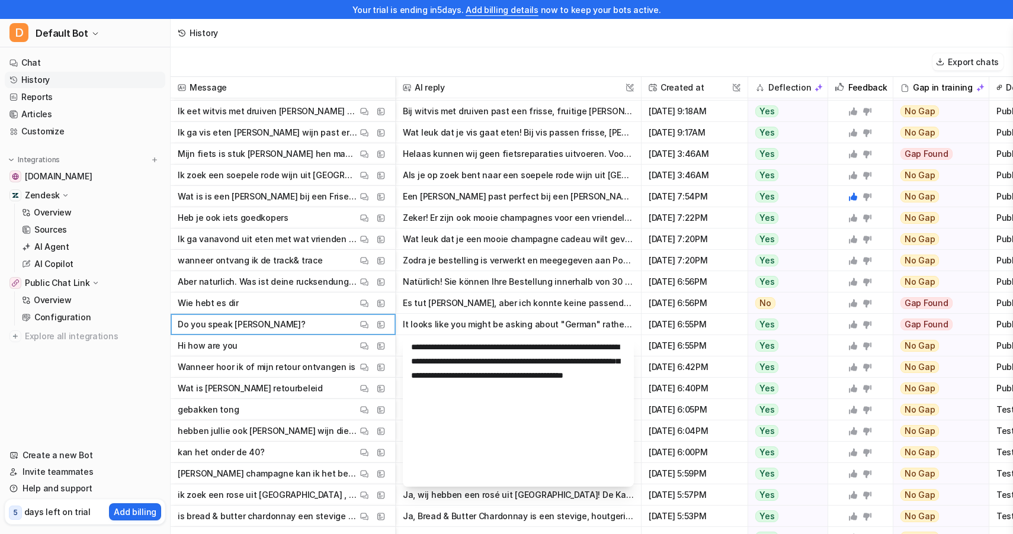
scroll to position [219, 0]
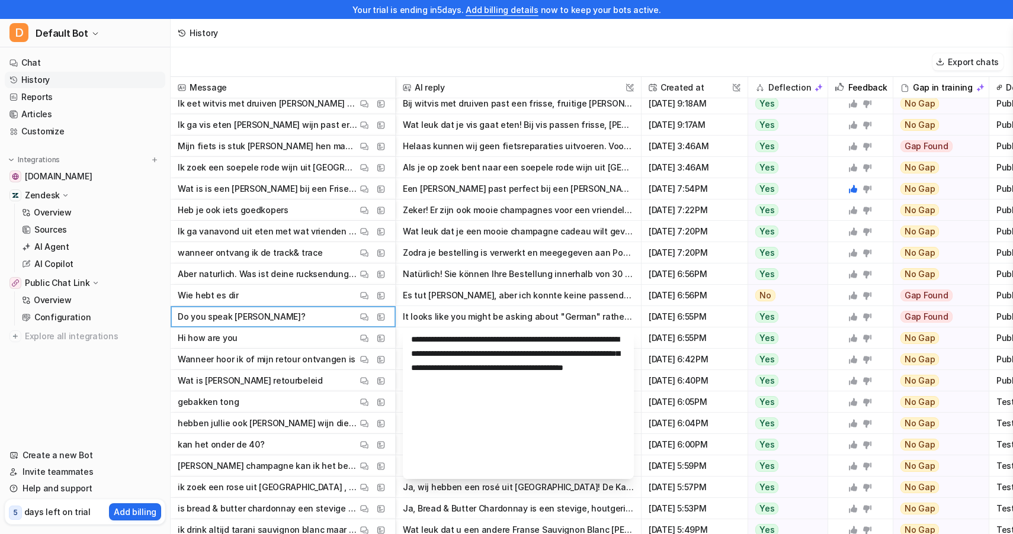
click at [262, 344] on span "Hi how are you View Thread View Sources" at bounding box center [282, 338] width 215 height 21
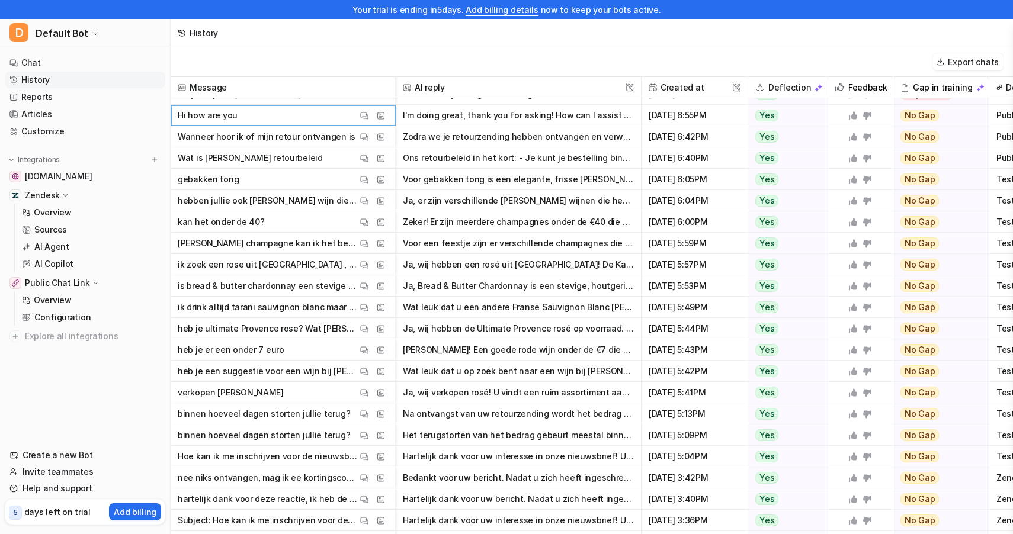
scroll to position [442, 0]
click at [287, 311] on p "ik drink altijd tarani sauvignon blanc maar wil een andere sauvignon blanc uit …" at bounding box center [267, 306] width 179 height 21
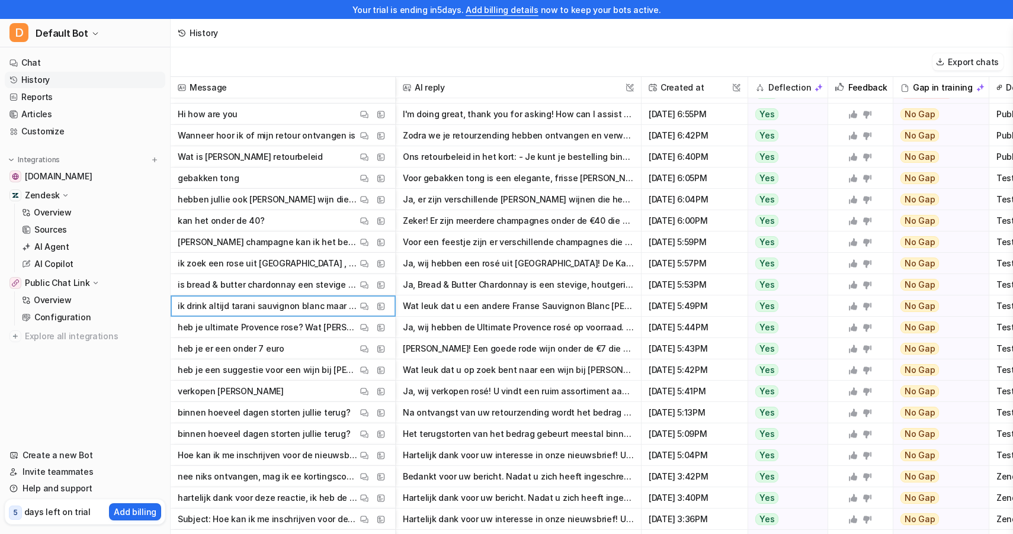
click at [465, 306] on button "Wat leuk dat u een andere Franse Sauvignon Blanc wilt proberen! Hier zijn enkel…" at bounding box center [518, 306] width 231 height 21
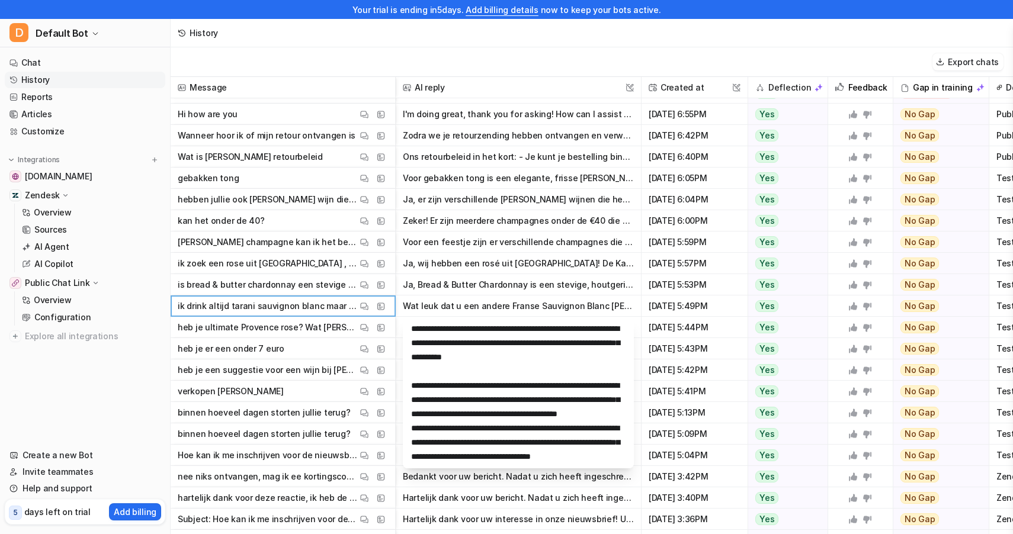
click at [272, 348] on p "heb je er een onder 7 euro" at bounding box center [231, 348] width 107 height 21
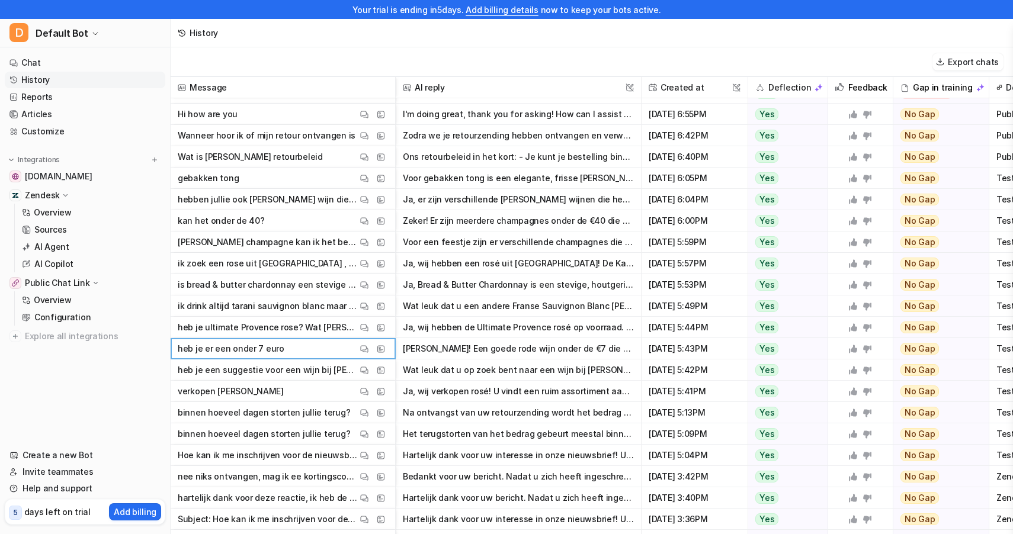
click at [474, 342] on button "Jazeker! Een goede rode wijn onder de €7 die past bij rood vlees is de [1WINE r…" at bounding box center [518, 348] width 231 height 21
click at [259, 369] on p "heb je een suggestie voor een wijn bij rood vlees" at bounding box center [267, 370] width 179 height 21
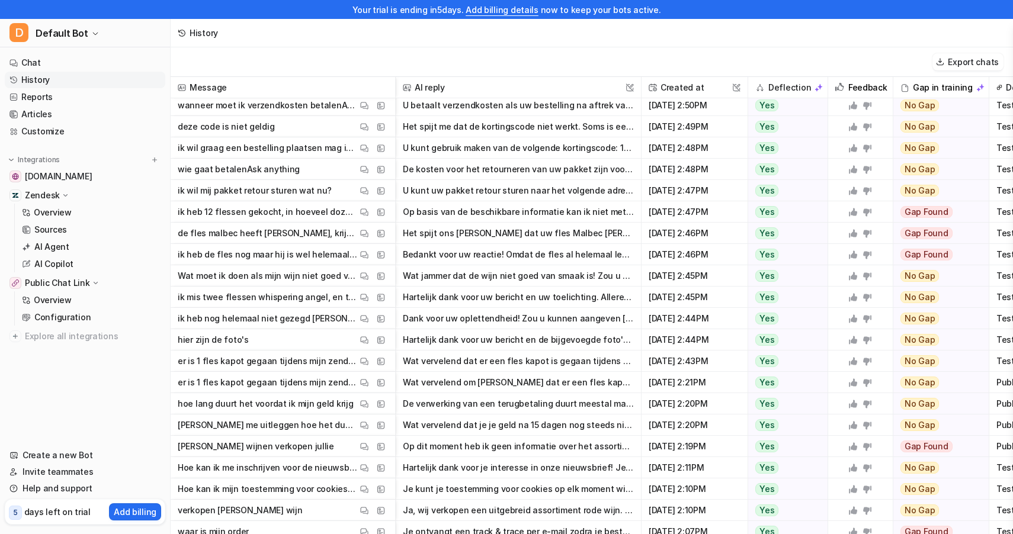
scroll to position [1135, 0]
click at [260, 362] on p "er is 1 fles kapot gegaan tijdens mijn zending wat nu" at bounding box center [267, 359] width 179 height 21
click at [447, 356] on button "Wat vervelend dat er een fles kapot is gegaan tijdens de zending! Zou je ons fo…" at bounding box center [518, 359] width 231 height 21
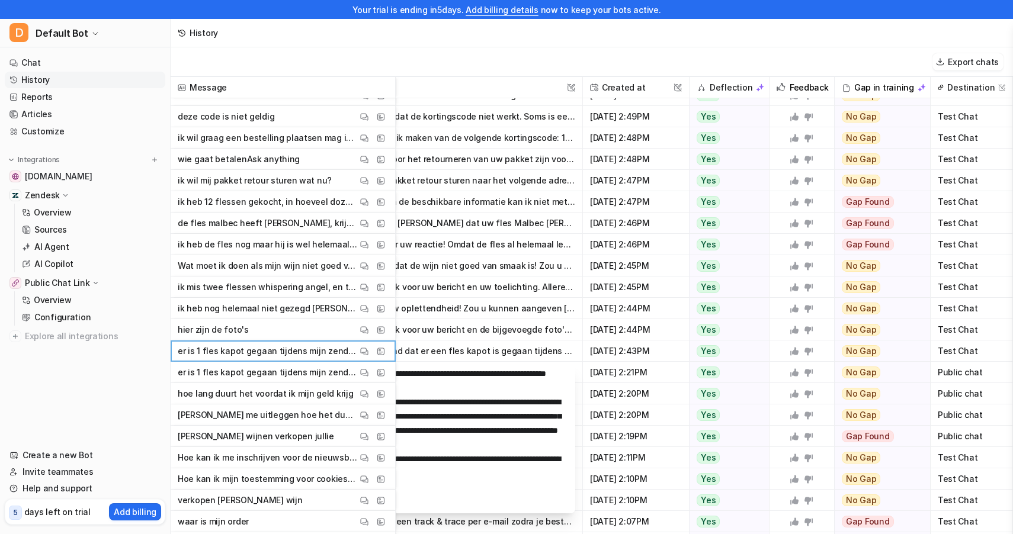
scroll to position [1144, 59]
click at [547, 204] on button "Op basis van de beschikbare informatie kan ik niet met zekerheid zeggen in hoev…" at bounding box center [459, 201] width 231 height 21
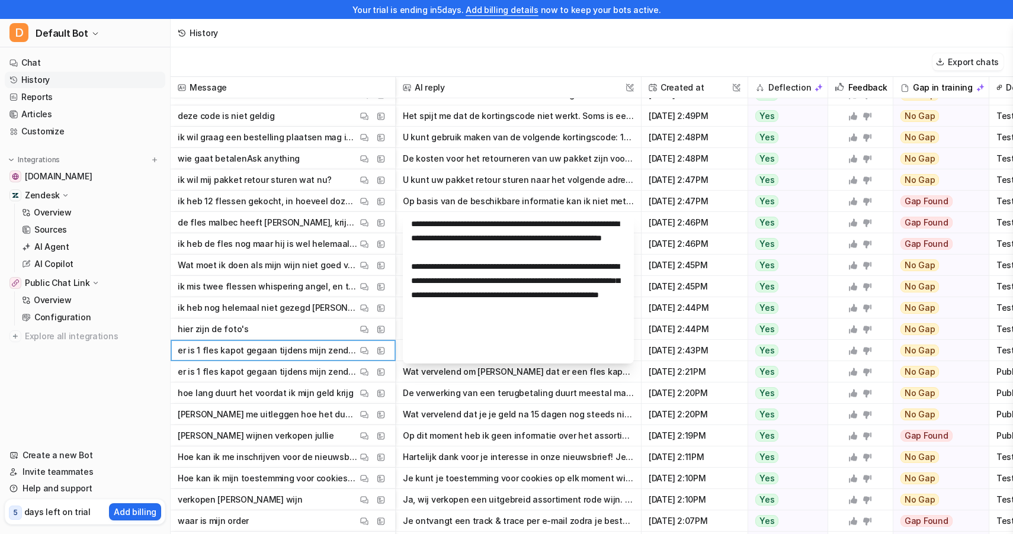
scroll to position [1146, 0]
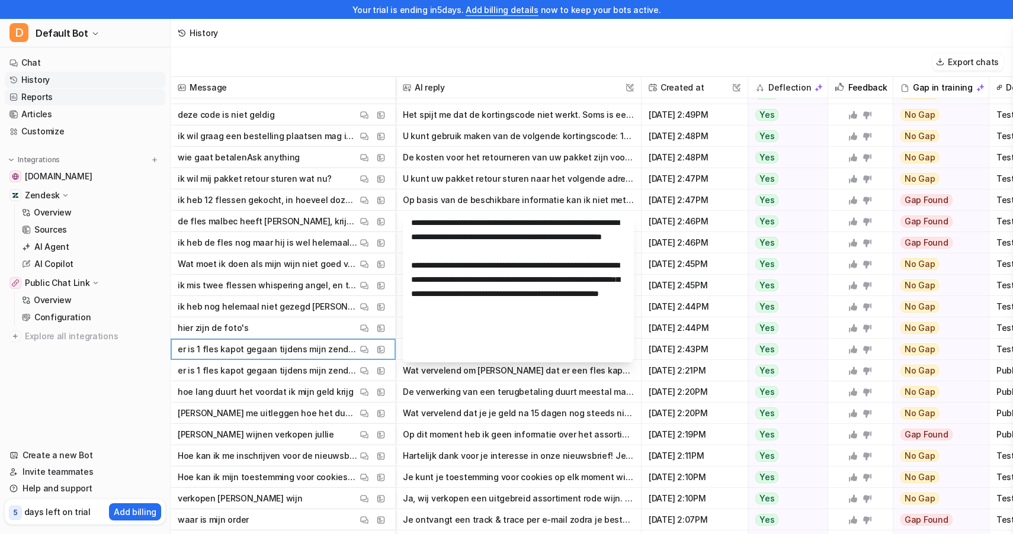
click at [64, 98] on link "Reports" at bounding box center [85, 97] width 161 height 17
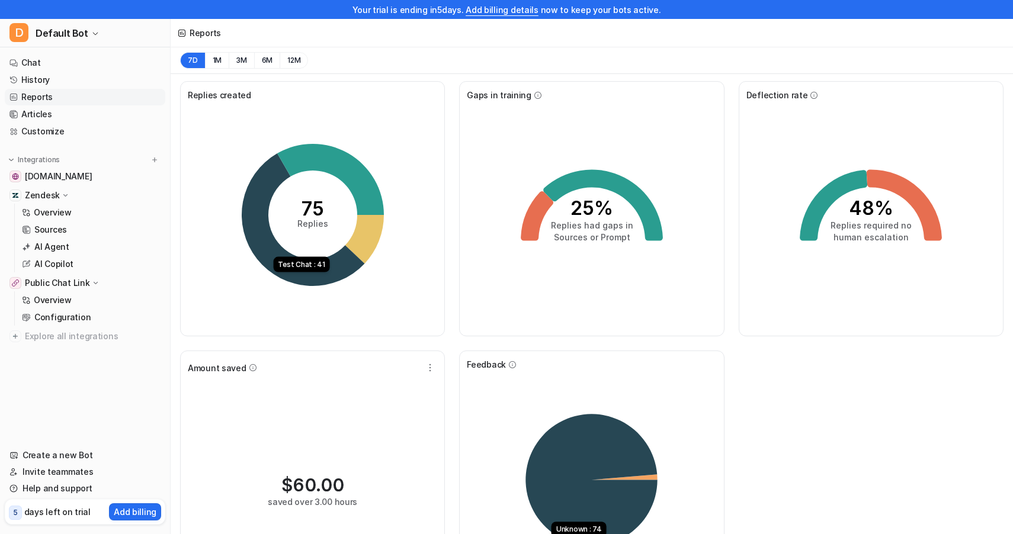
click at [512, 12] on link "Add billing details" at bounding box center [502, 10] width 73 height 10
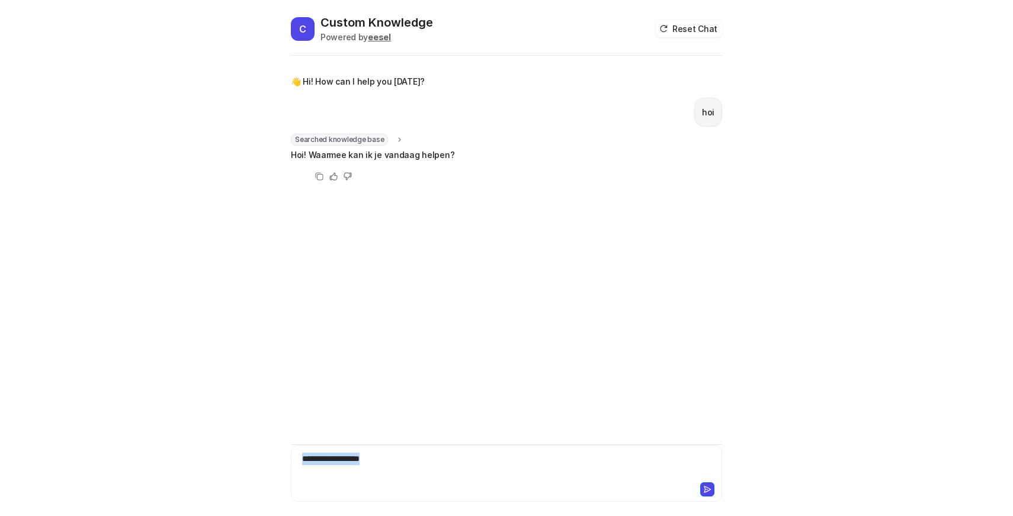
drag, startPoint x: 392, startPoint y: 466, endPoint x: 328, endPoint y: 452, distance: 65.4
click at [328, 452] on div "**********" at bounding box center [506, 473] width 431 height 57
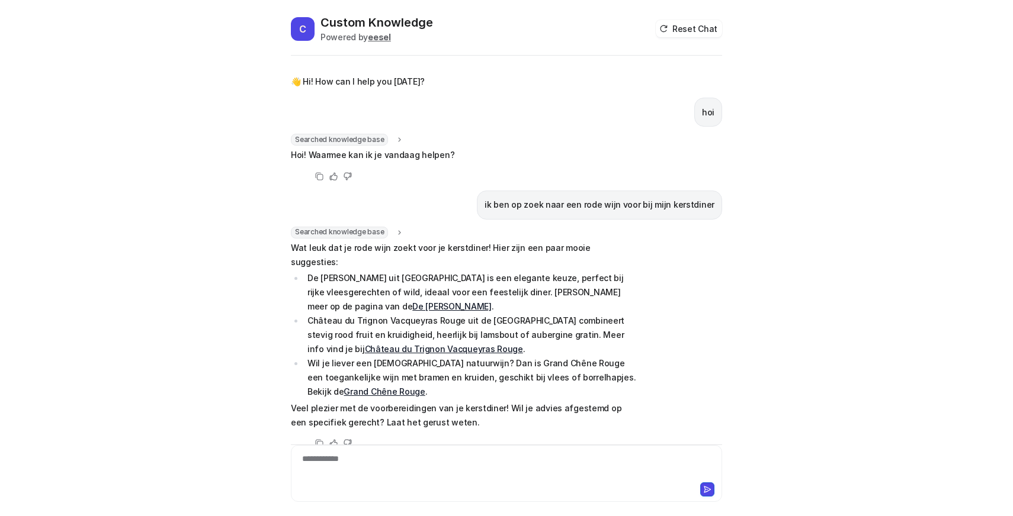
click at [338, 471] on div "**********" at bounding box center [506, 466] width 425 height 27
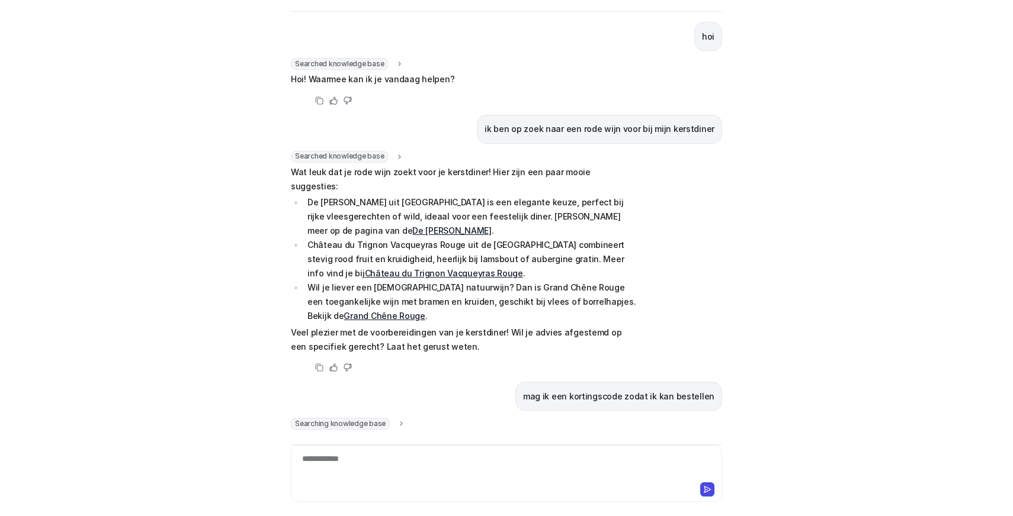
scroll to position [31, 0]
click at [397, 421] on icon at bounding box center [401, 425] width 8 height 9
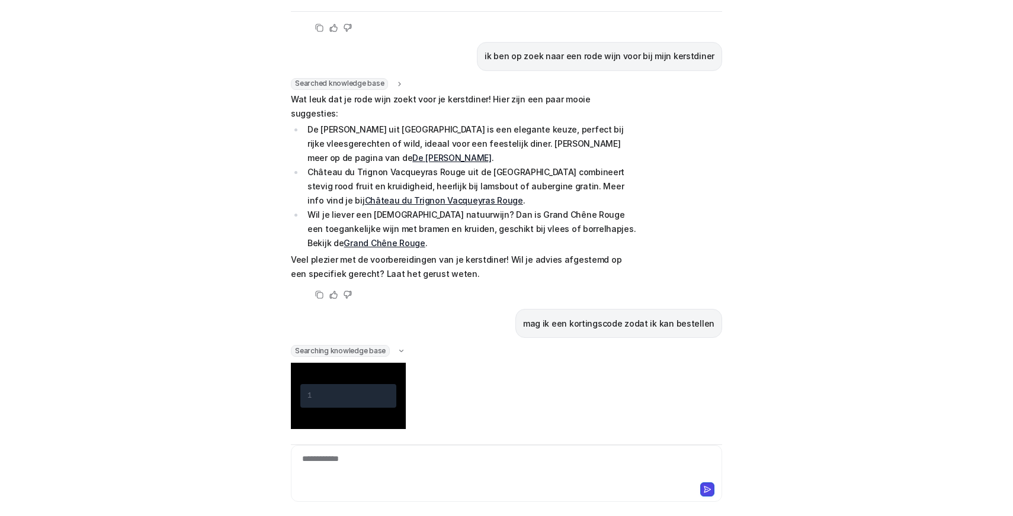
scroll to position [104, 0]
click at [398, 348] on icon at bounding box center [401, 352] width 9 height 8
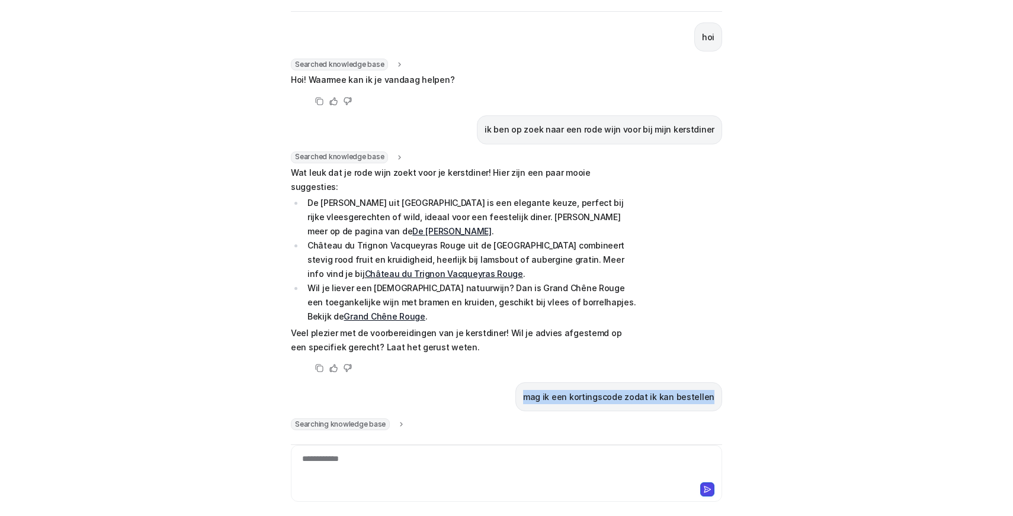
drag, startPoint x: 537, startPoint y: 373, endPoint x: 715, endPoint y: 366, distance: 177.8
click at [715, 383] on div "mag ik een kortingscode zodat ik kan bestellen" at bounding box center [618, 397] width 207 height 29
copy p "mag ik een kortingscode zodat ik kan bestellen"
click at [483, 457] on div "**********" at bounding box center [506, 466] width 425 height 27
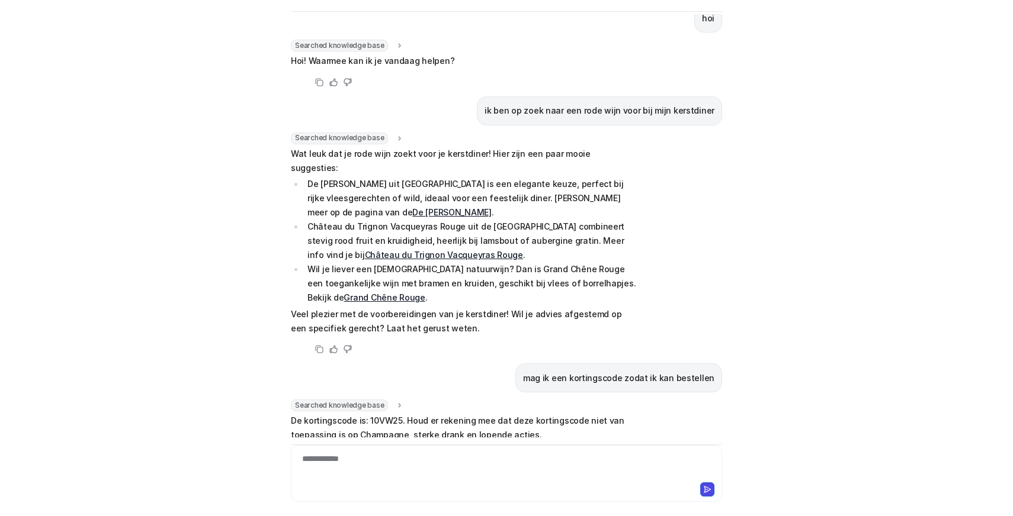
scroll to position [52, 0]
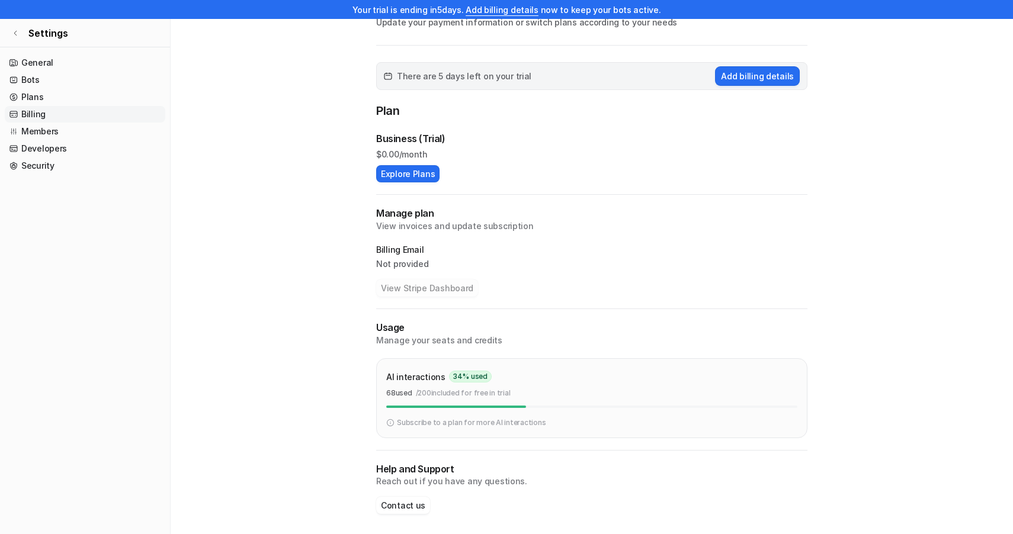
scroll to position [68, 0]
click at [47, 132] on link "Members" at bounding box center [85, 131] width 161 height 17
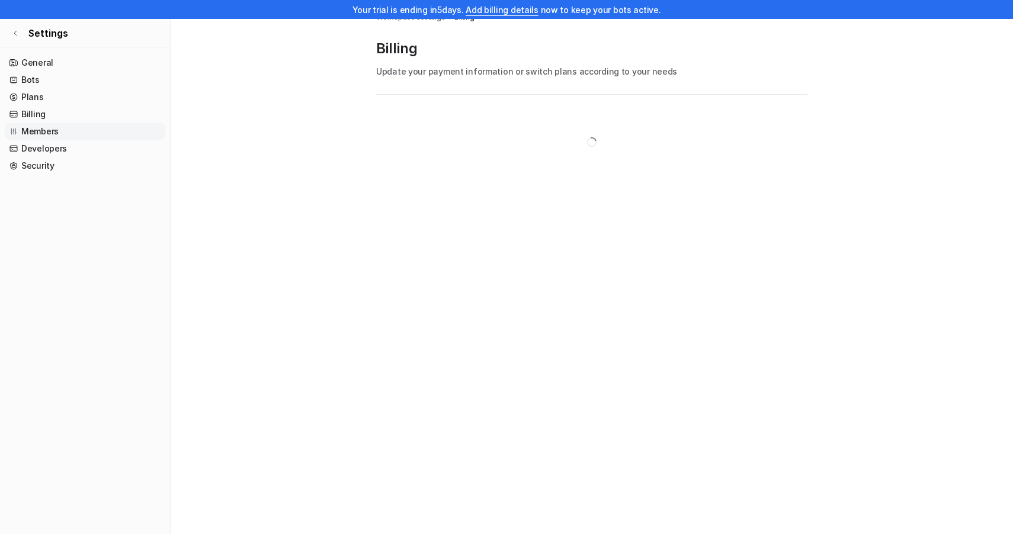
scroll to position [19, 0]
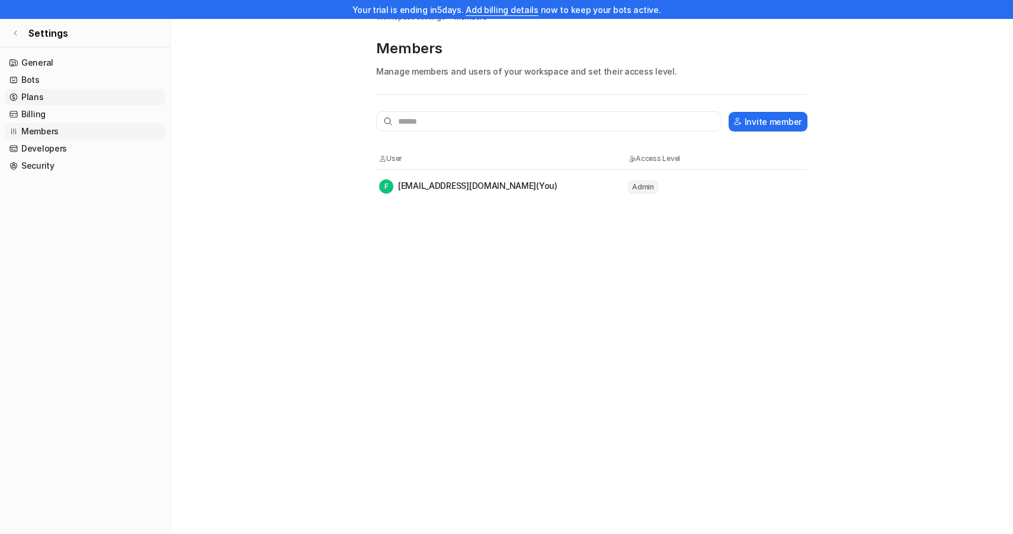
click at [41, 98] on link "Plans" at bounding box center [85, 97] width 161 height 17
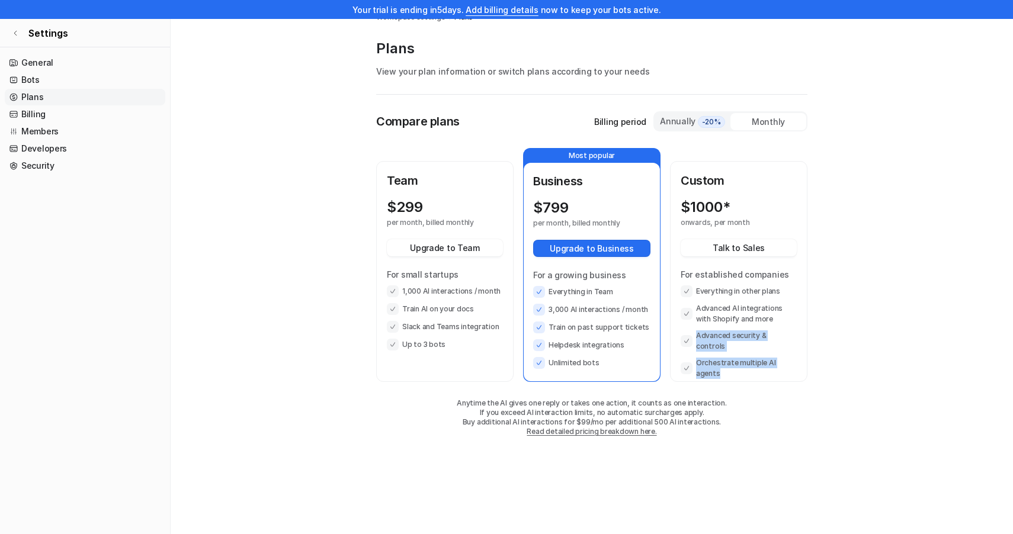
drag, startPoint x: 697, startPoint y: 338, endPoint x: 803, endPoint y: 355, distance: 106.8
click at [803, 355] on div "Custom $ 1000* onwards, per month Talk to Sales For established companies Every…" at bounding box center [738, 271] width 135 height 219
click at [751, 337] on li "Advanced security & controls" at bounding box center [739, 341] width 116 height 21
click at [15, 32] on icon at bounding box center [15, 33] width 2 height 5
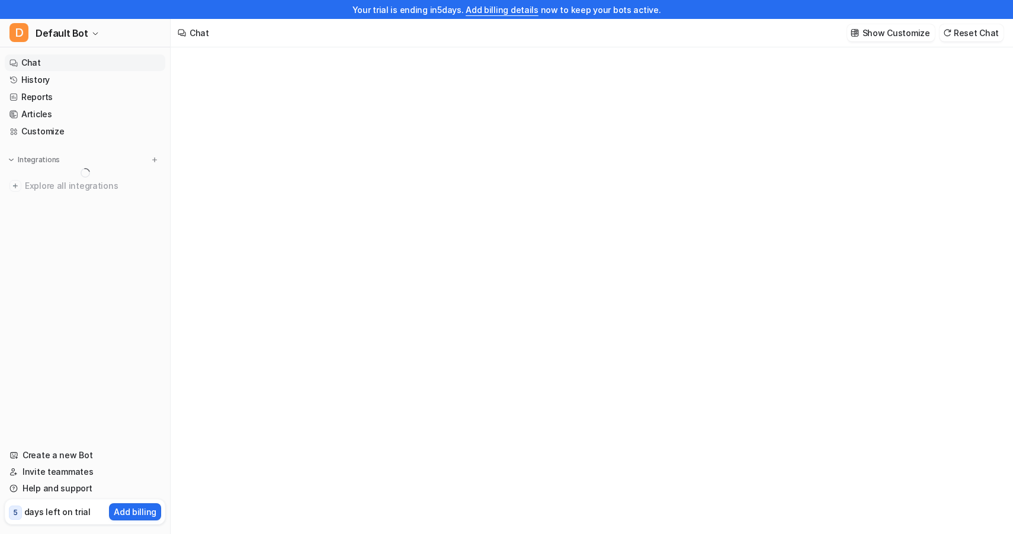
type textarea "**********"
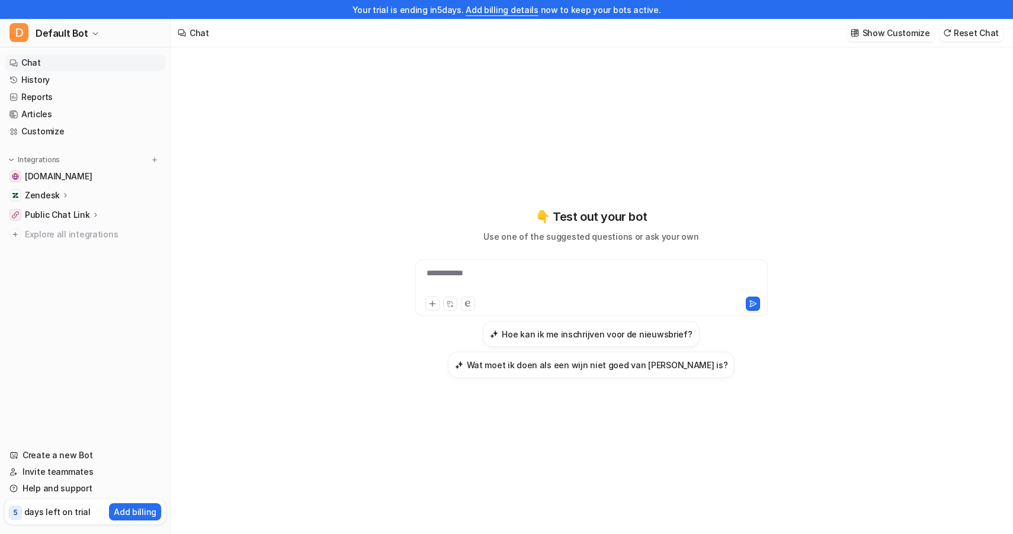
click at [479, 278] on div "**********" at bounding box center [591, 280] width 346 height 27
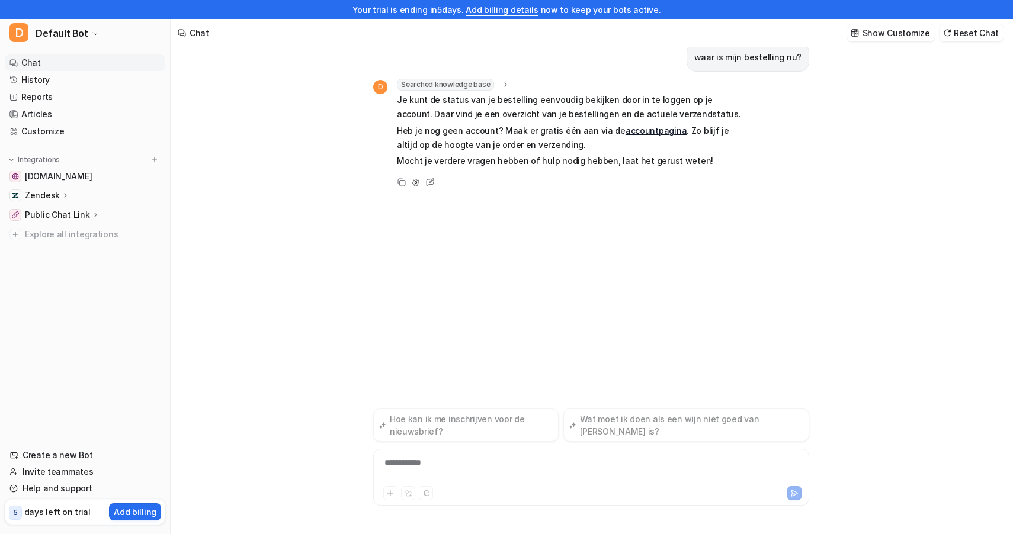
scroll to position [19, 0]
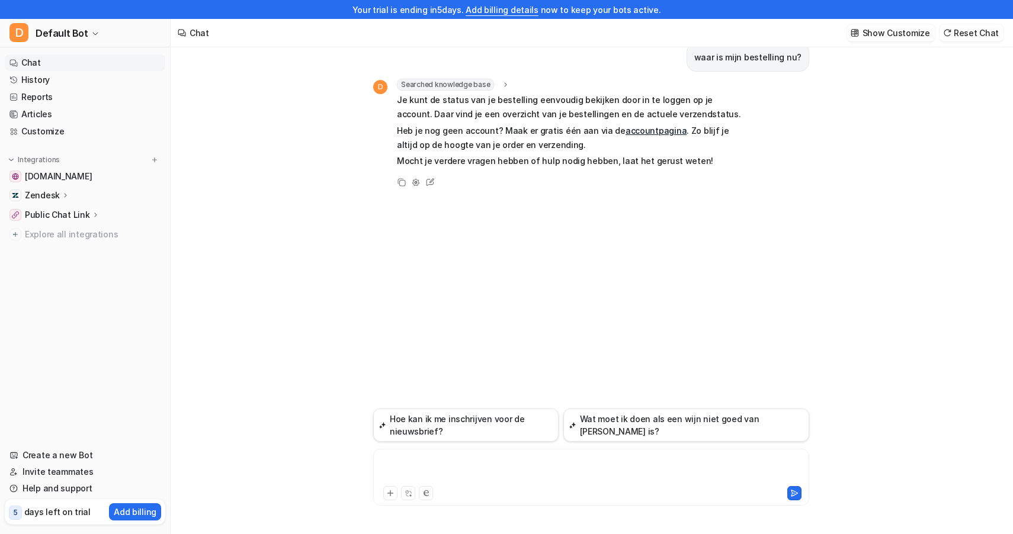
click at [442, 464] on div at bounding box center [591, 470] width 430 height 27
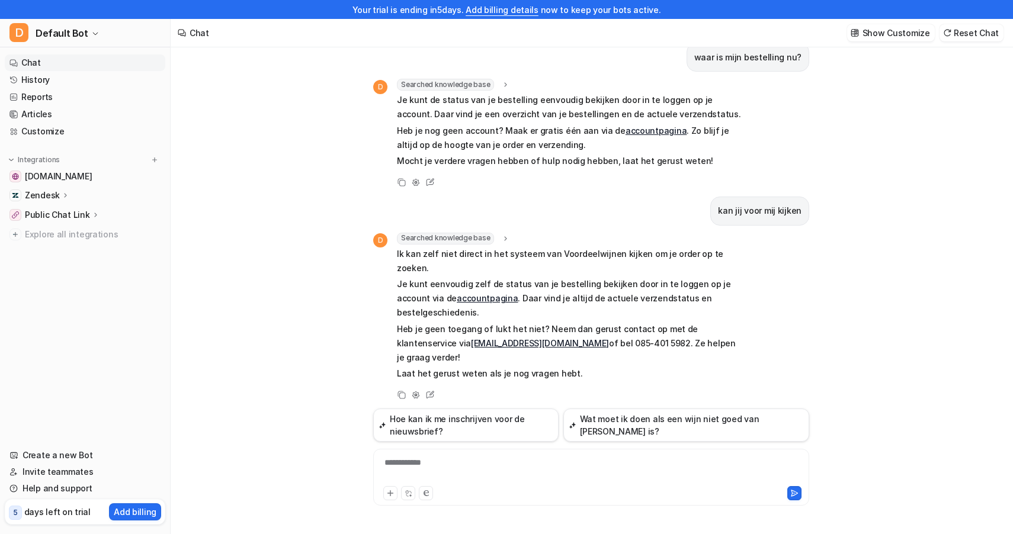
click at [502, 474] on div "**********" at bounding box center [591, 470] width 430 height 27
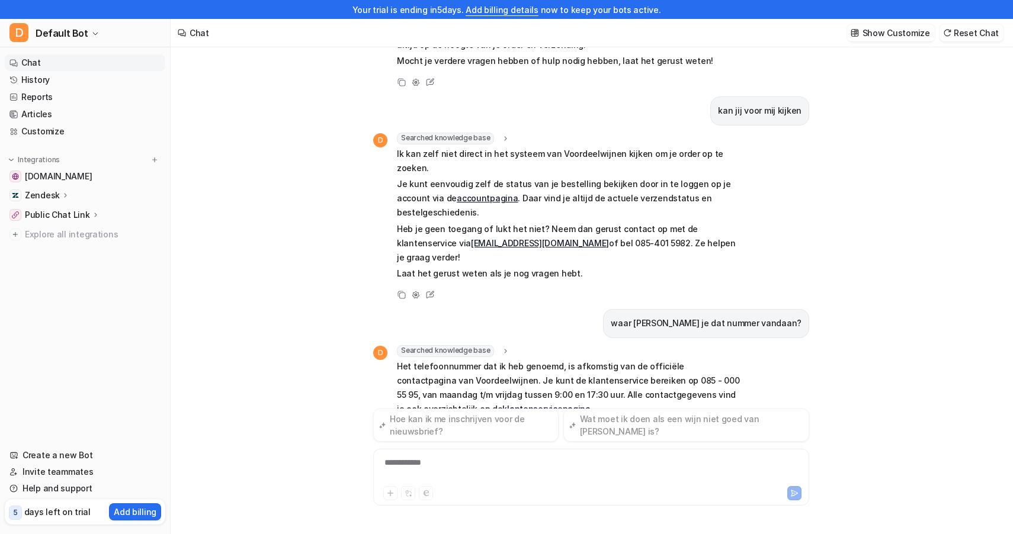
scroll to position [117, 0]
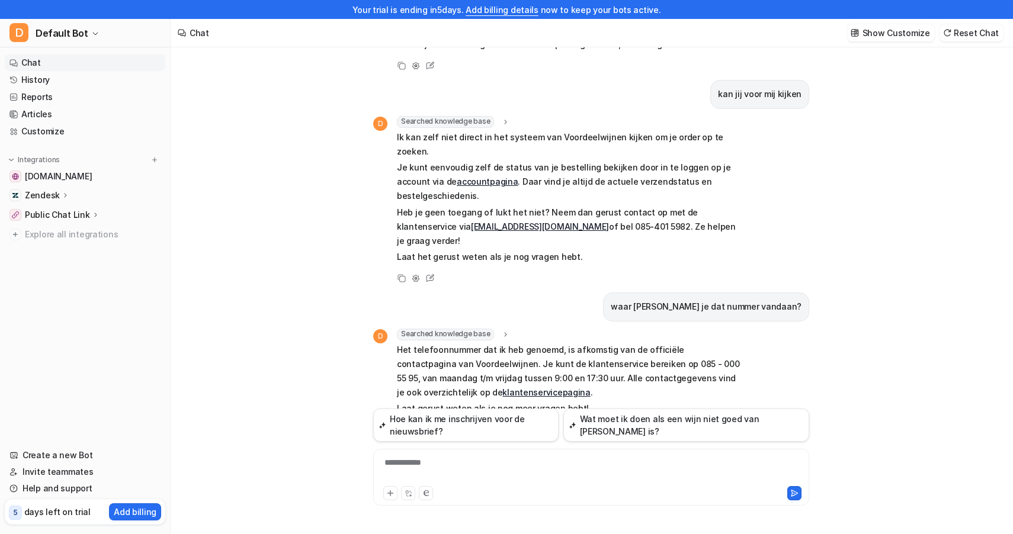
click at [502, 387] on link "klantenservicepagina" at bounding box center [546, 392] width 88 height 10
click at [439, 466] on div at bounding box center [591, 470] width 430 height 27
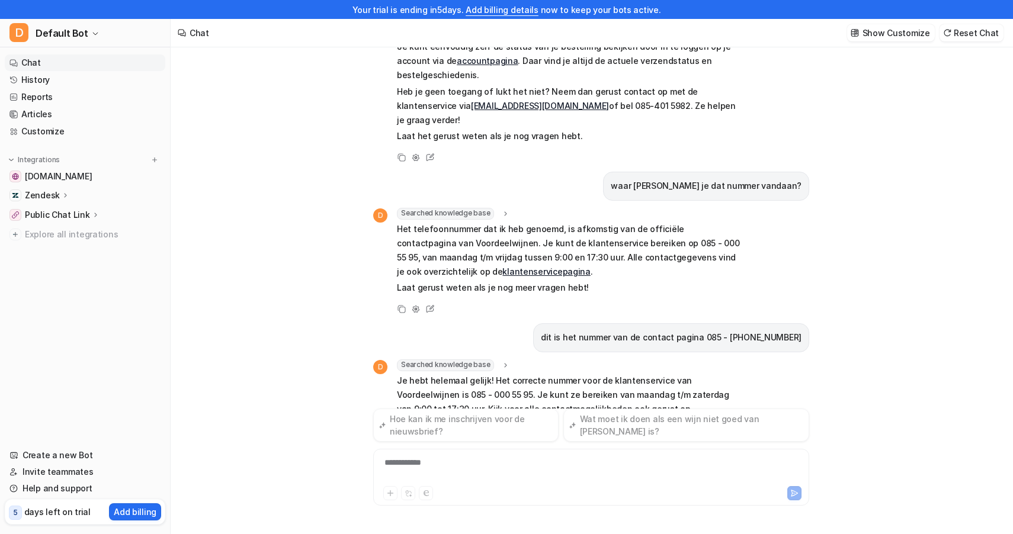
scroll to position [254, 0]
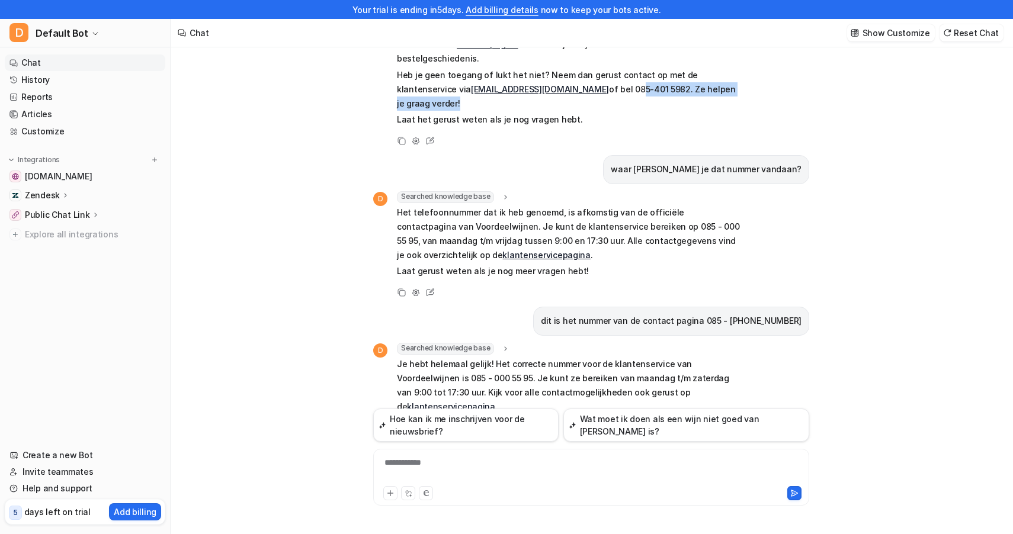
click at [570, 68] on p "Heb je geen toegang of lukt het niet? Neem dan gerust contact op met de klanten…" at bounding box center [570, 89] width 346 height 43
drag, startPoint x: 568, startPoint y: 60, endPoint x: 621, endPoint y: 64, distance: 53.4
click at [621, 68] on p "Heb je geen toegang of lukt het niet? Neem dan gerust contact op met de klanten…" at bounding box center [570, 89] width 346 height 43
copy p "085-401 5982"
click at [401, 470] on div "**********" at bounding box center [591, 470] width 430 height 27
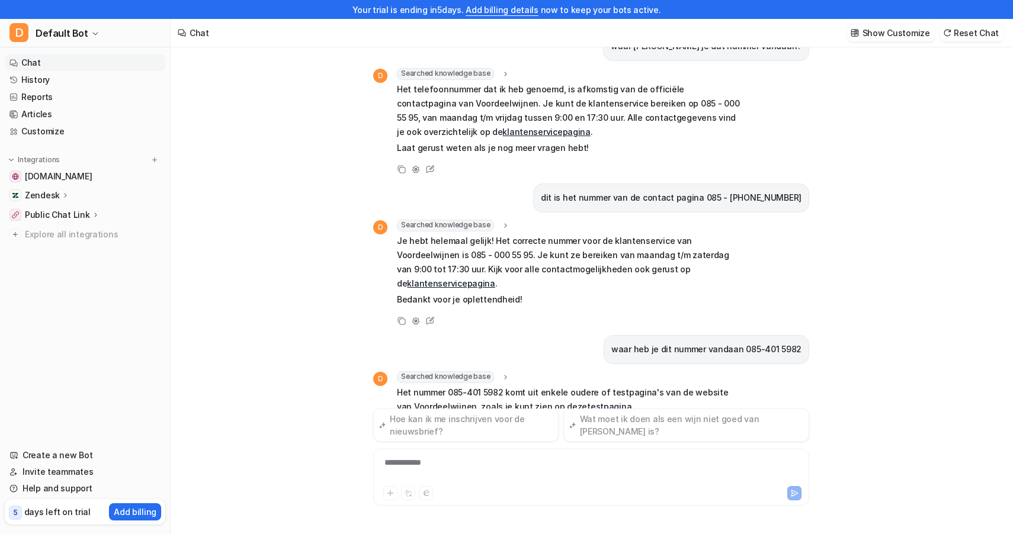
scroll to position [392, 0]
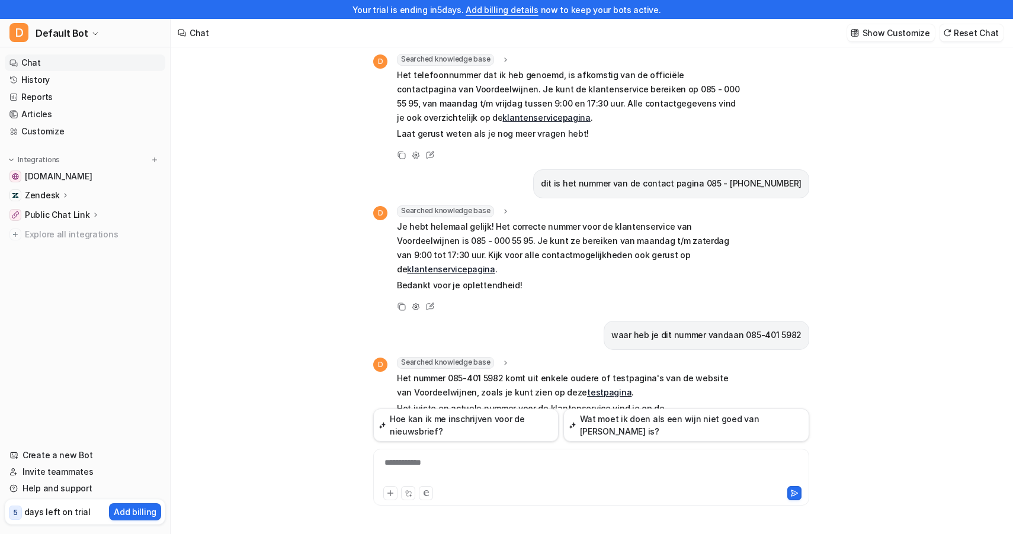
click at [587, 387] on link "testpagina" at bounding box center [609, 392] width 44 height 10
click at [60, 97] on link "Reports" at bounding box center [85, 97] width 161 height 17
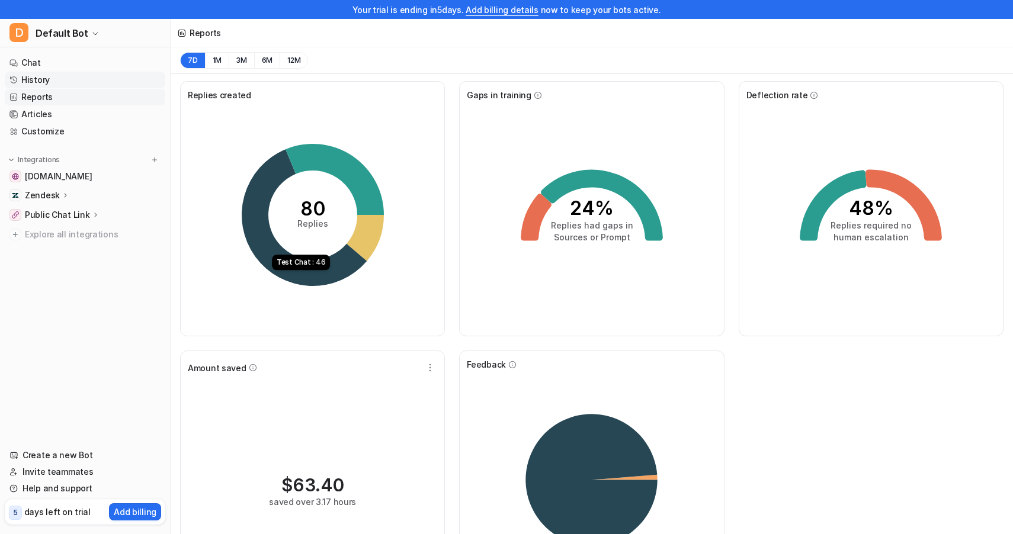
click at [52, 78] on link "History" at bounding box center [85, 80] width 161 height 17
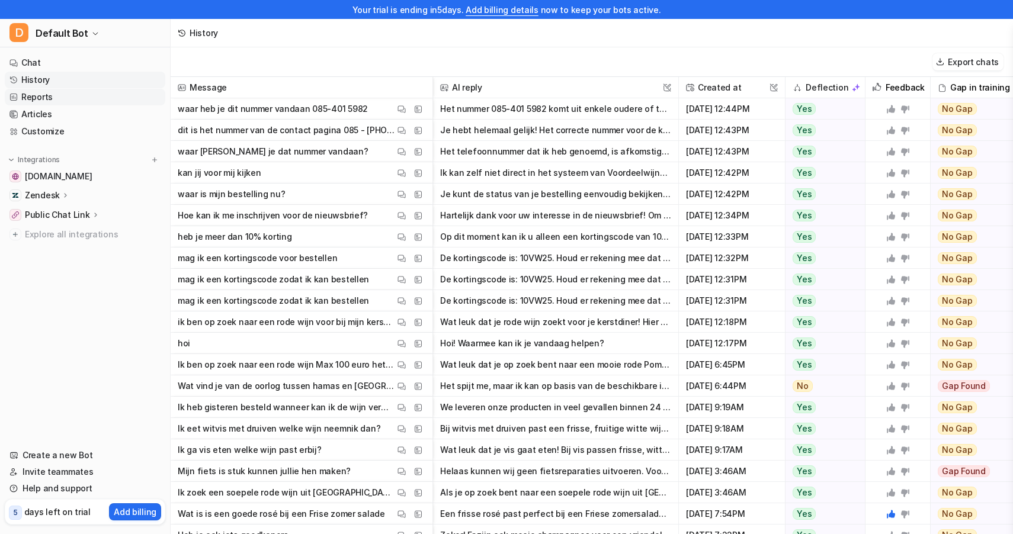
click at [47, 96] on link "Reports" at bounding box center [85, 97] width 161 height 17
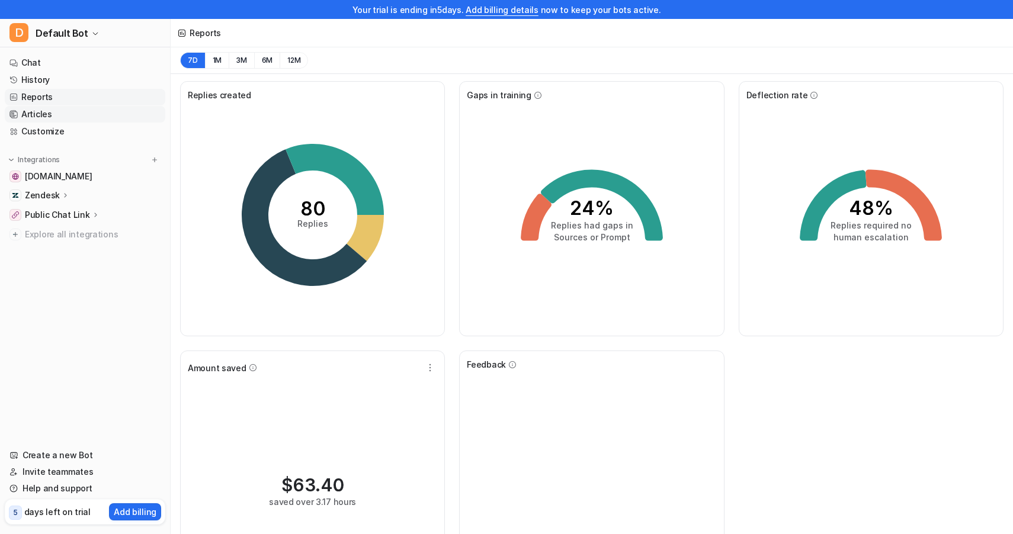
click at [38, 115] on link "Articles" at bounding box center [85, 114] width 161 height 17
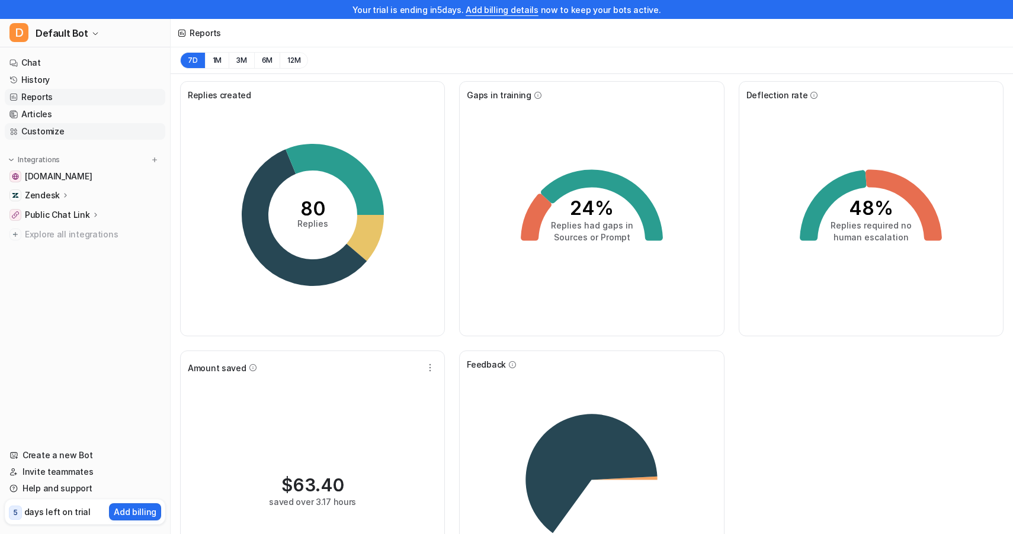
click at [59, 133] on link "Customize" at bounding box center [85, 131] width 161 height 17
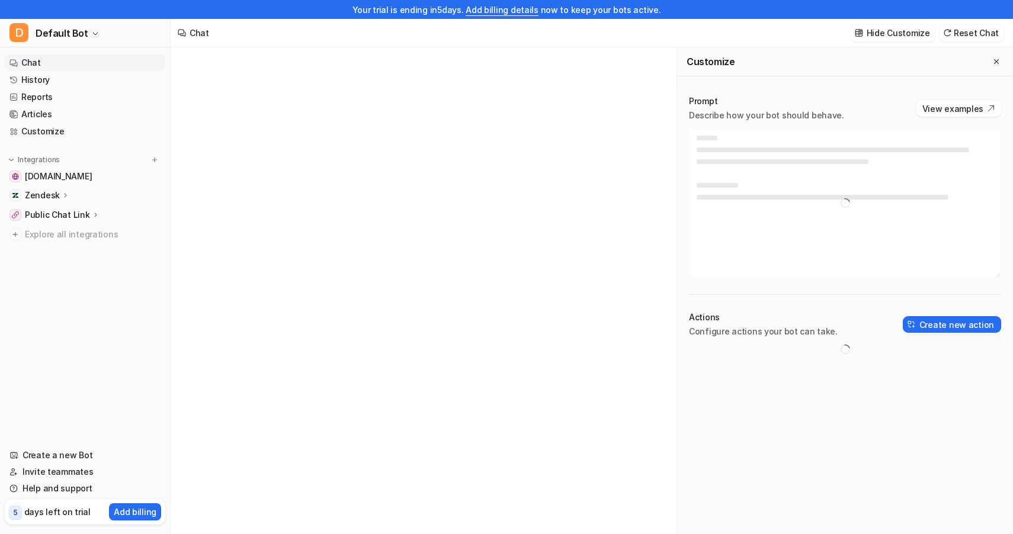
type textarea "**********"
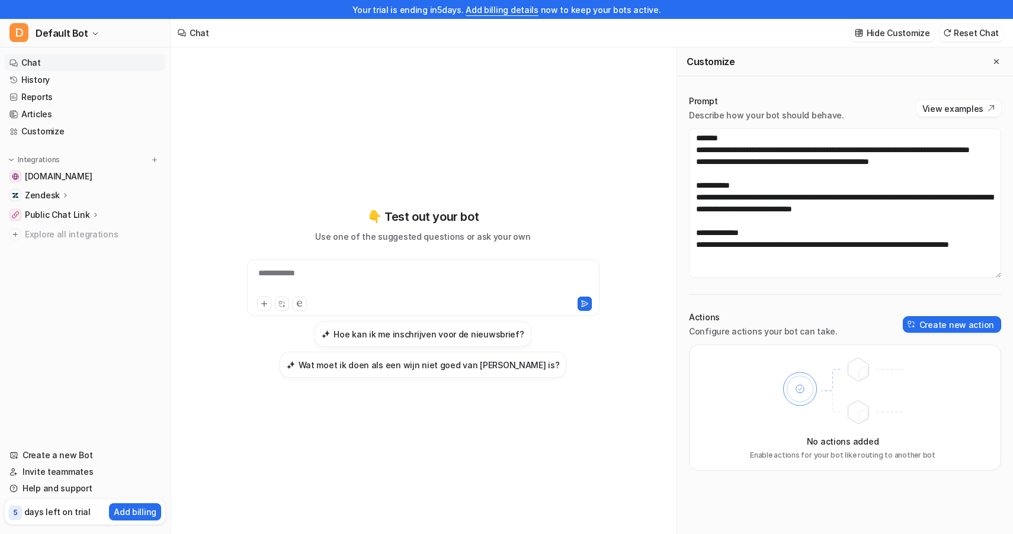
scroll to position [12, 0]
click at [941, 325] on button "Create new action" at bounding box center [952, 324] width 98 height 17
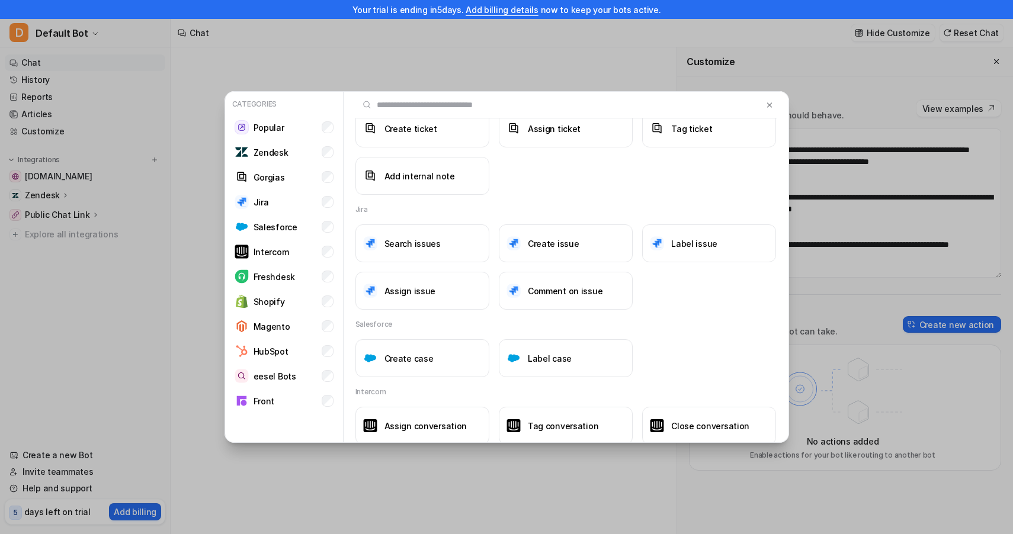
scroll to position [370, 0]
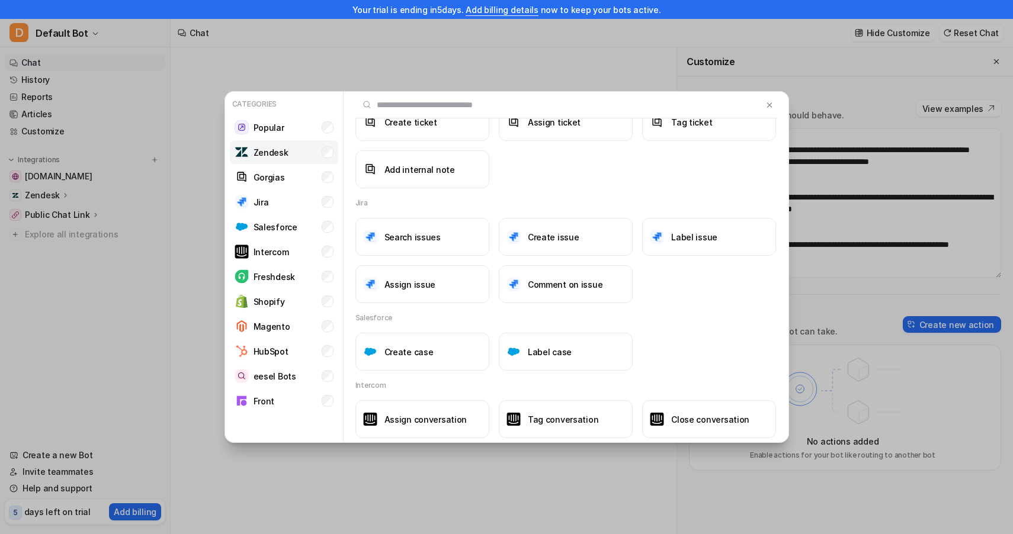
click at [267, 156] on p "Zendesk" at bounding box center [271, 152] width 35 height 12
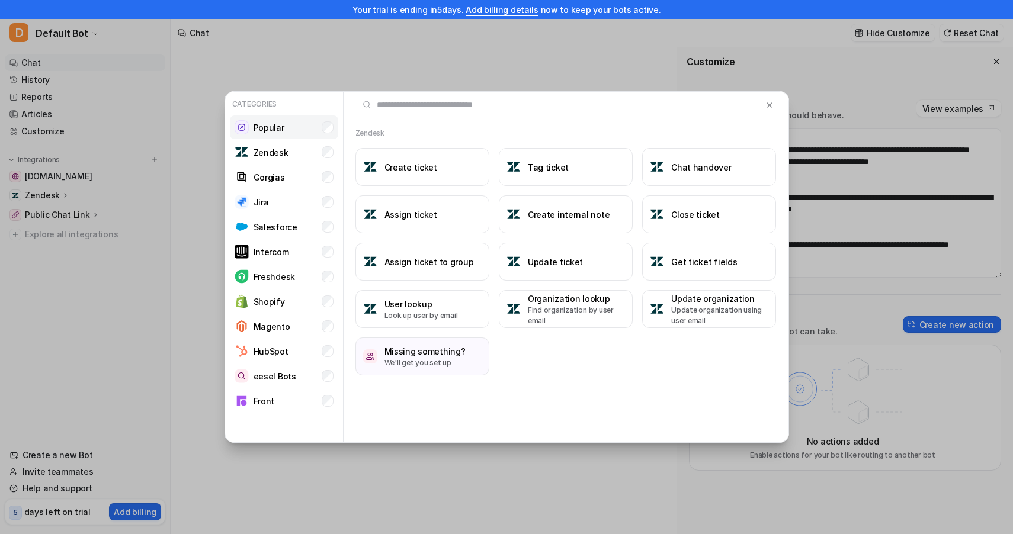
click at [303, 129] on li "Popular" at bounding box center [284, 127] width 108 height 24
click at [772, 97] on div at bounding box center [565, 105] width 421 height 27
click at [768, 102] on img at bounding box center [769, 105] width 8 height 9
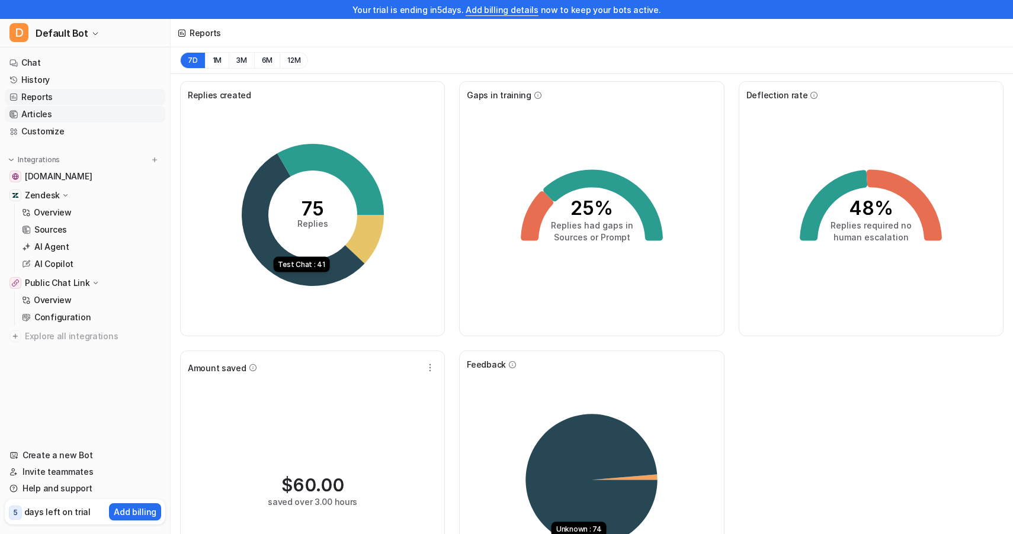
click at [41, 114] on link "Articles" at bounding box center [85, 114] width 161 height 17
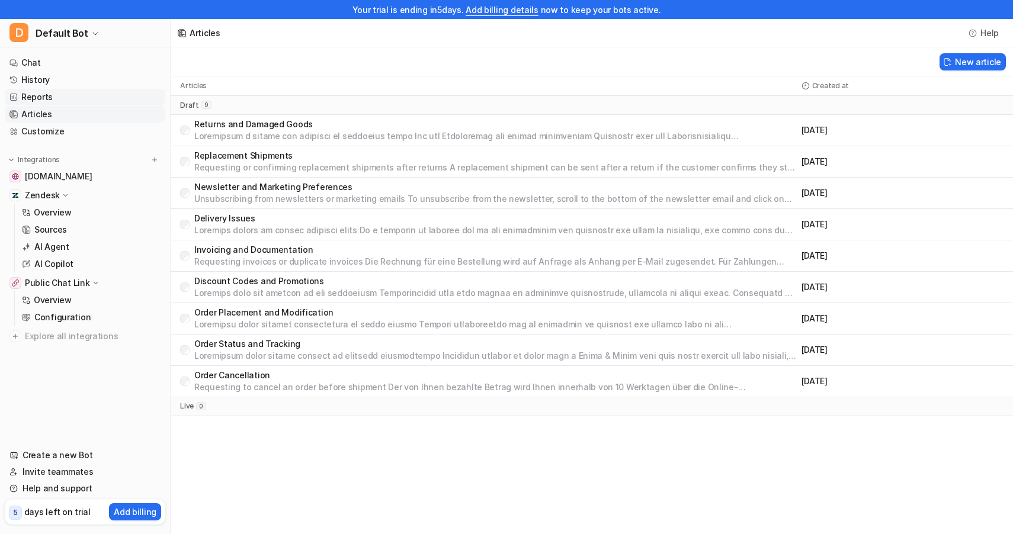
click at [54, 99] on link "Reports" at bounding box center [85, 97] width 161 height 17
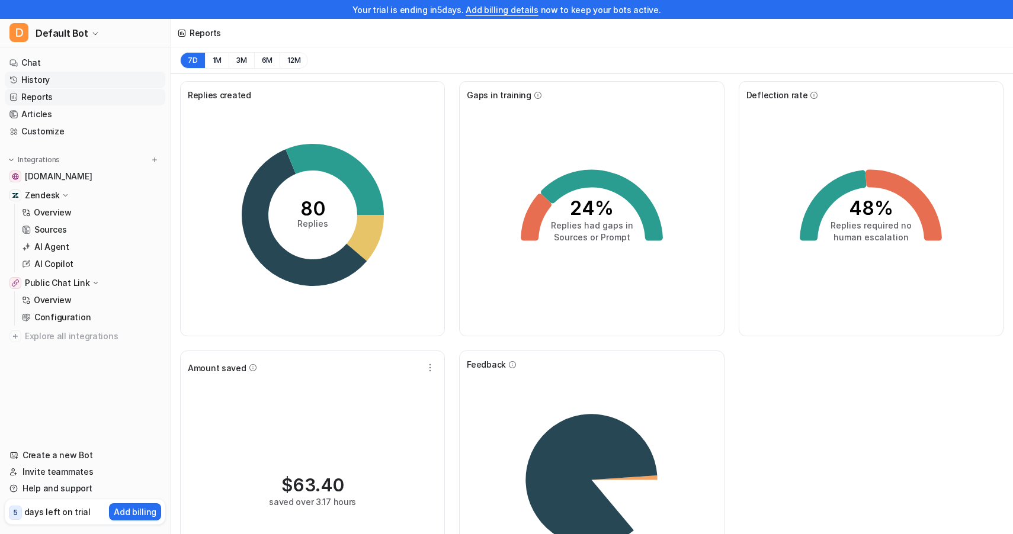
click at [60, 76] on link "History" at bounding box center [85, 80] width 161 height 17
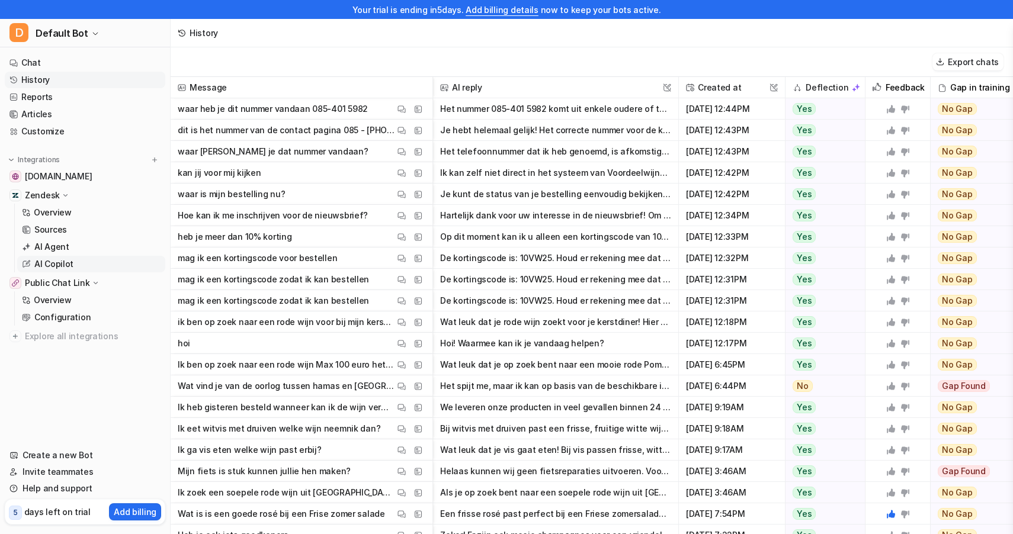
click at [74, 264] on link "AI Copilot" at bounding box center [91, 264] width 148 height 17
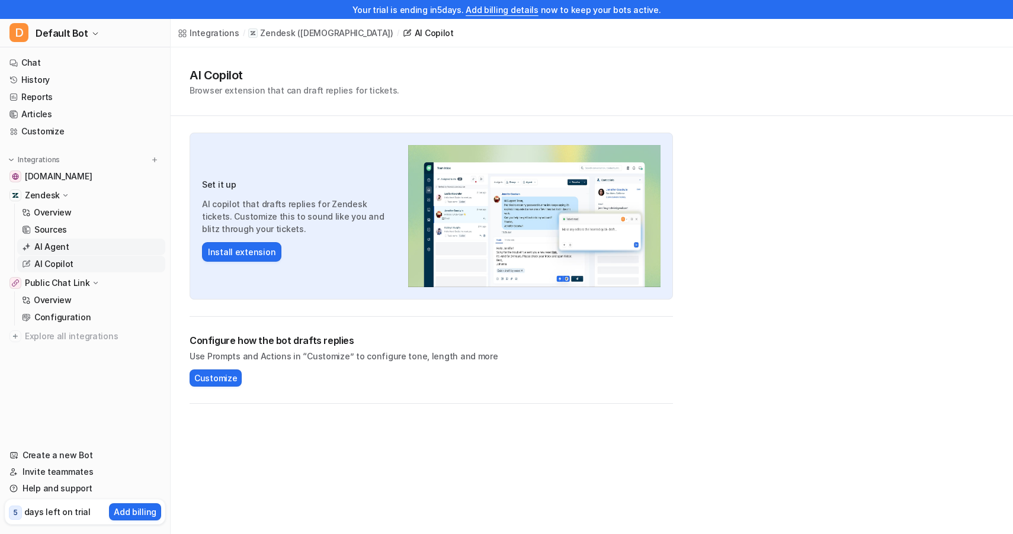
click at [79, 254] on link "AI Agent" at bounding box center [91, 247] width 148 height 17
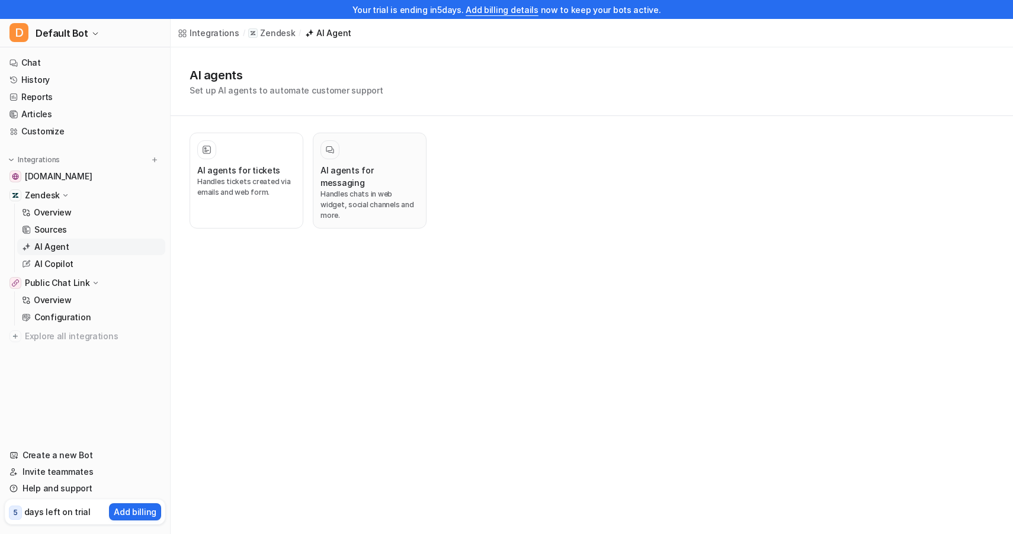
click at [371, 189] on p "Handles chats in web widget, social channels and more." at bounding box center [369, 205] width 98 height 32
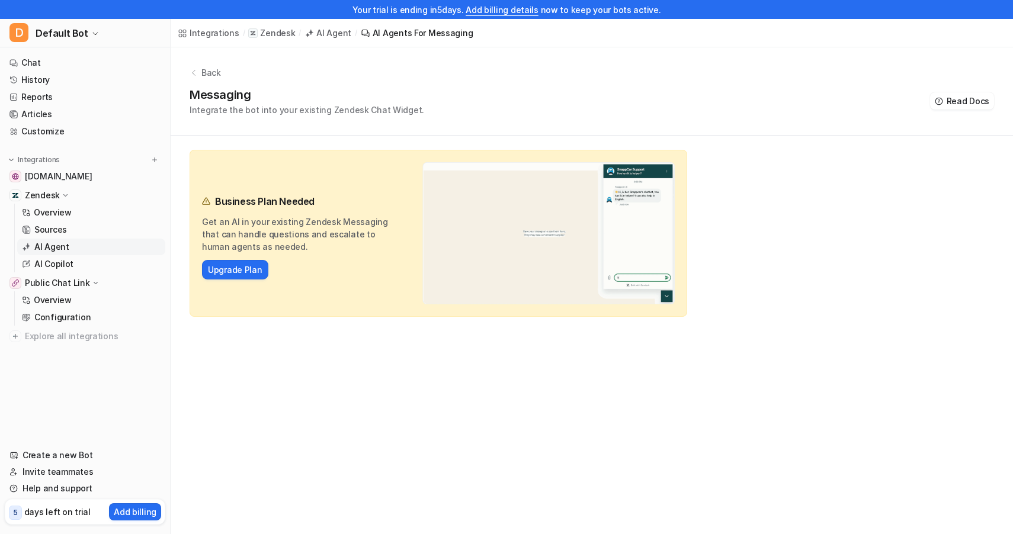
click at [498, 12] on link "Add billing details" at bounding box center [502, 10] width 73 height 10
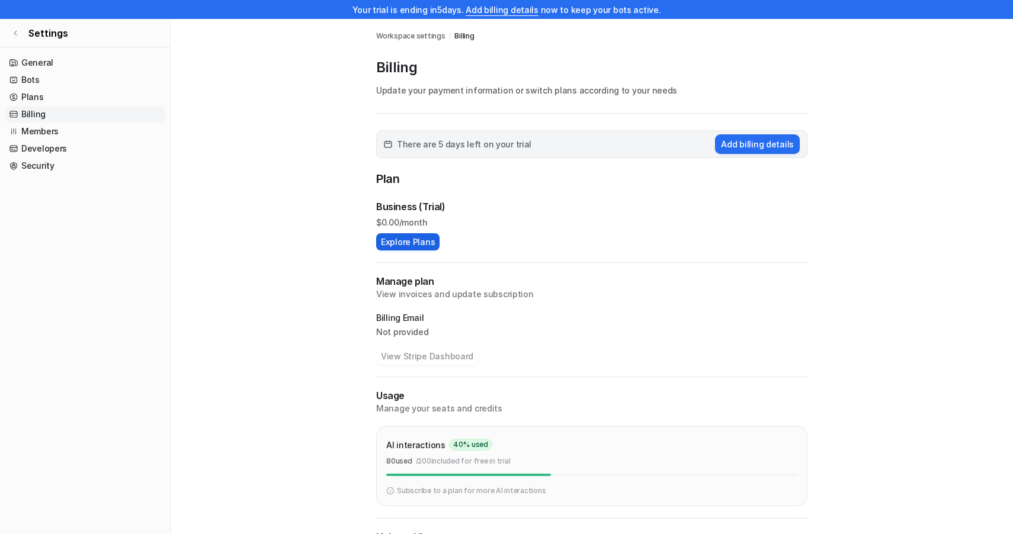
click at [417, 244] on button "Explore Plans" at bounding box center [407, 241] width 63 height 17
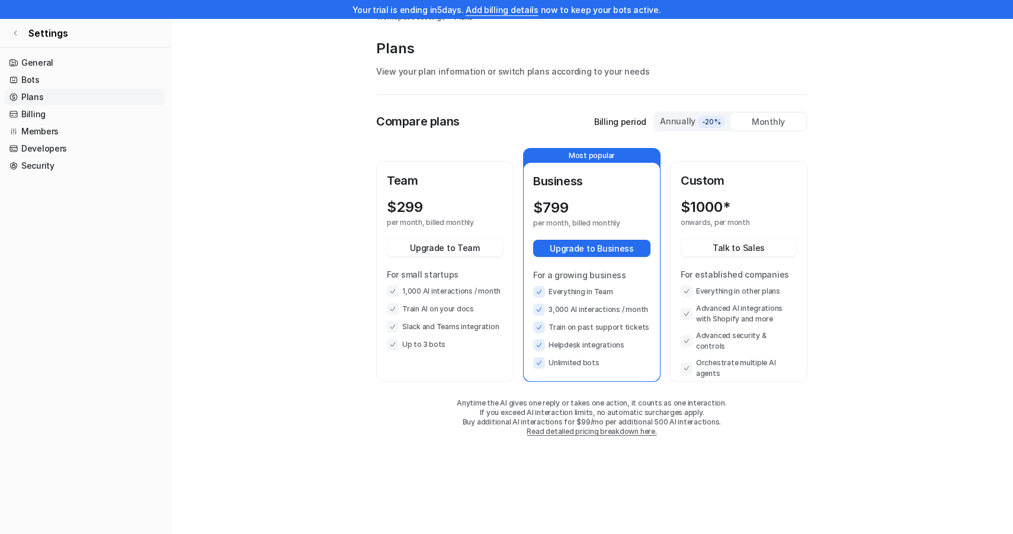
scroll to position [19, 0]
click at [676, 121] on div "Annually -20%" at bounding box center [692, 121] width 66 height 13
click at [771, 125] on div "Monthly" at bounding box center [768, 121] width 76 height 17
click at [702, 118] on span "-20%" at bounding box center [711, 122] width 27 height 12
click at [740, 126] on div "Monthly" at bounding box center [768, 121] width 76 height 17
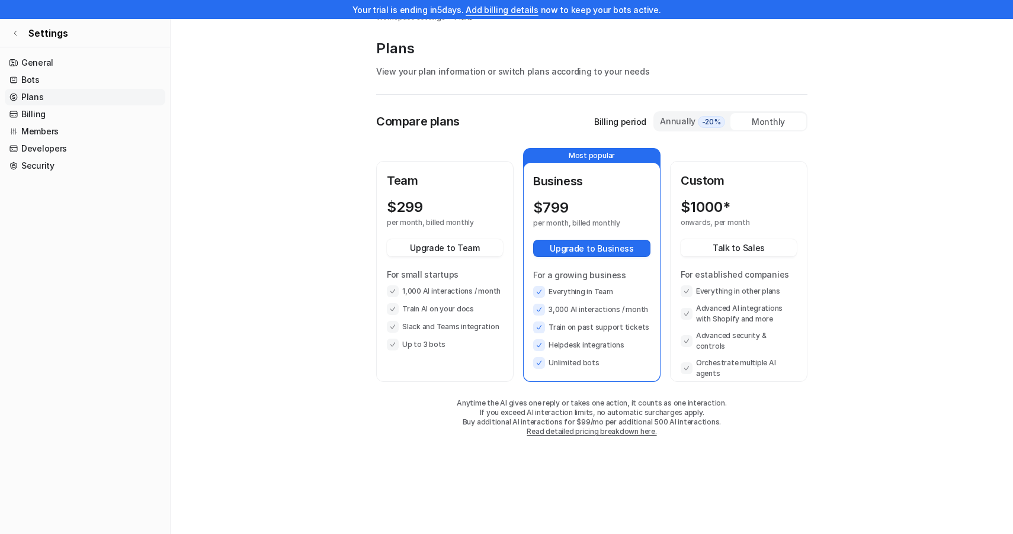
click at [704, 123] on span "-20%" at bounding box center [711, 122] width 27 height 12
click at [750, 124] on div "Monthly" at bounding box center [768, 121] width 76 height 17
drag, startPoint x: 548, startPoint y: 342, endPoint x: 605, endPoint y: 365, distance: 61.2
click at [605, 365] on ul "Everything in Team 3,000 AI interactions / month Train on past support tickets …" at bounding box center [591, 327] width 117 height 83
click at [605, 365] on li "Unlimited bots" at bounding box center [591, 363] width 117 height 12
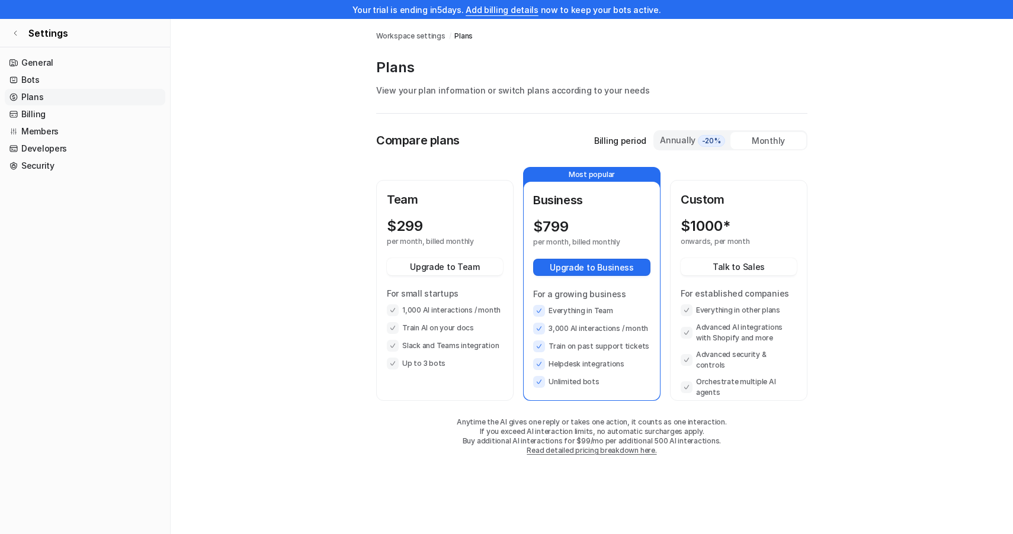
scroll to position [0, 0]
click at [34, 72] on link "Bots" at bounding box center [85, 80] width 161 height 17
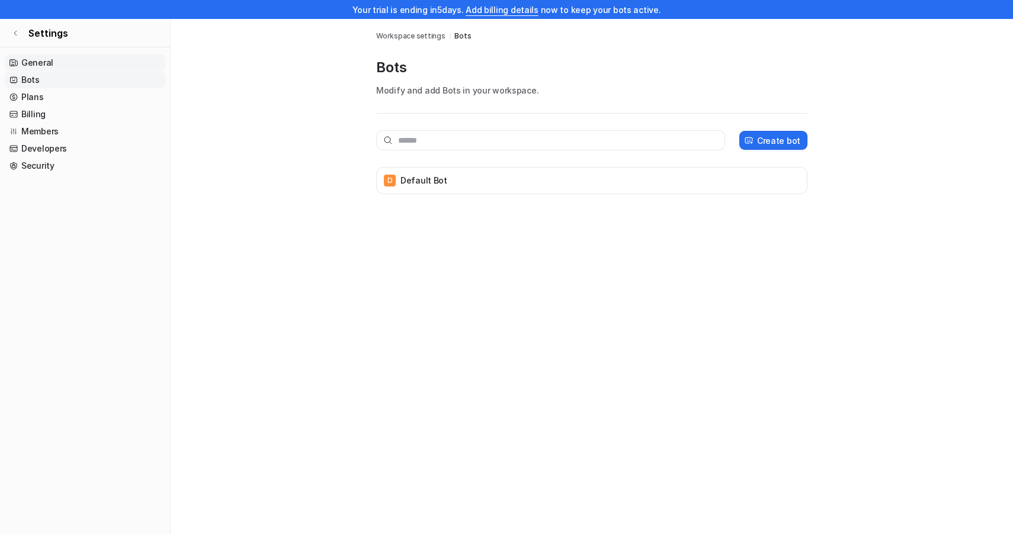
click at [47, 60] on link "General" at bounding box center [85, 62] width 161 height 17
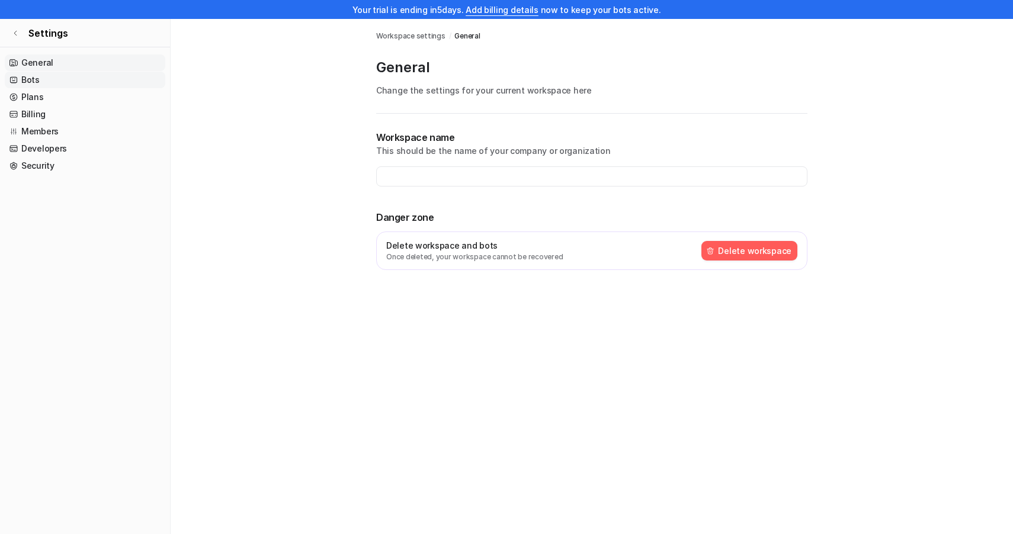
type input "**********"
drag, startPoint x: 464, startPoint y: 176, endPoint x: 351, endPoint y: 174, distance: 113.7
click at [351, 174] on main "**********" at bounding box center [592, 159] width 842 height 280
type input "**********"
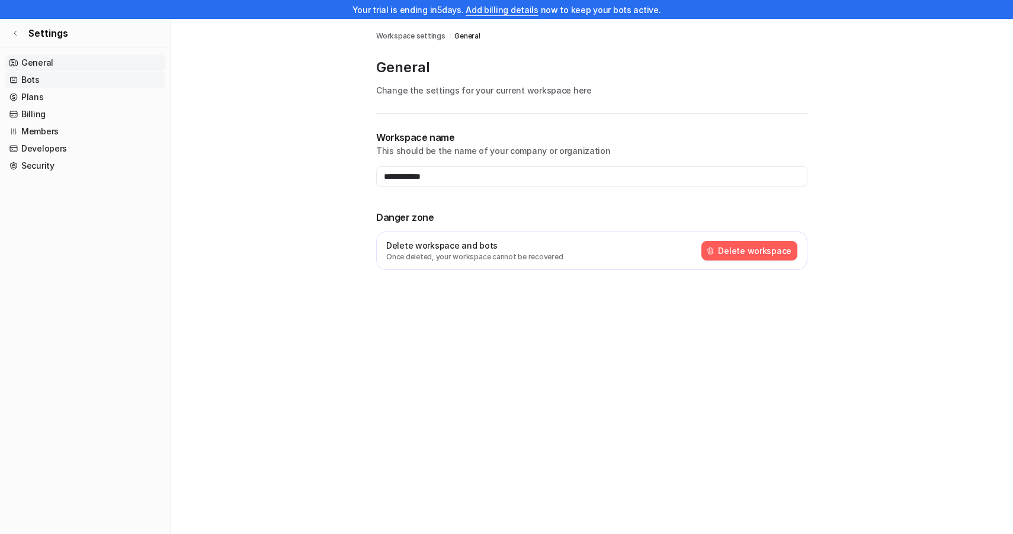
click at [36, 80] on link "Bots" at bounding box center [85, 80] width 161 height 17
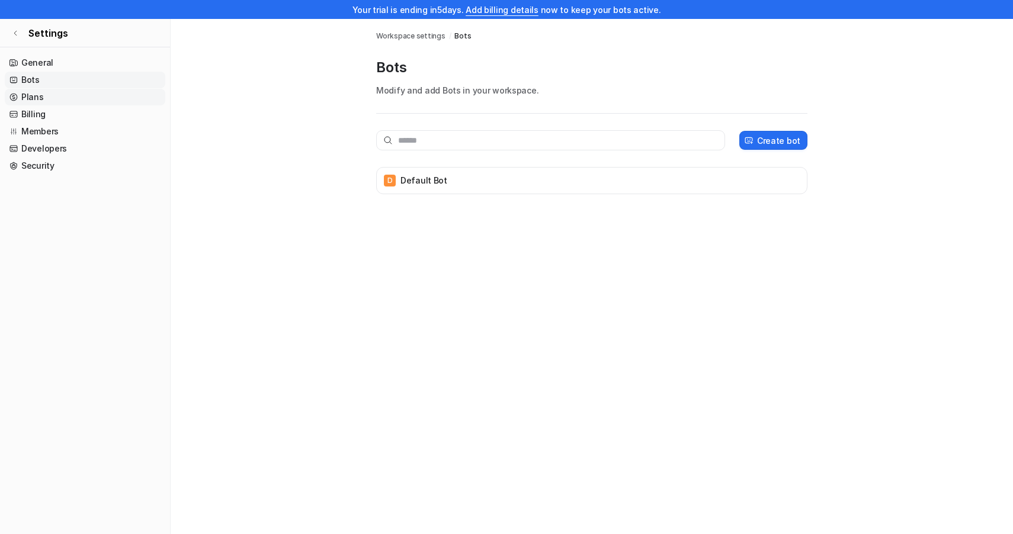
click at [46, 98] on link "Plans" at bounding box center [85, 97] width 161 height 17
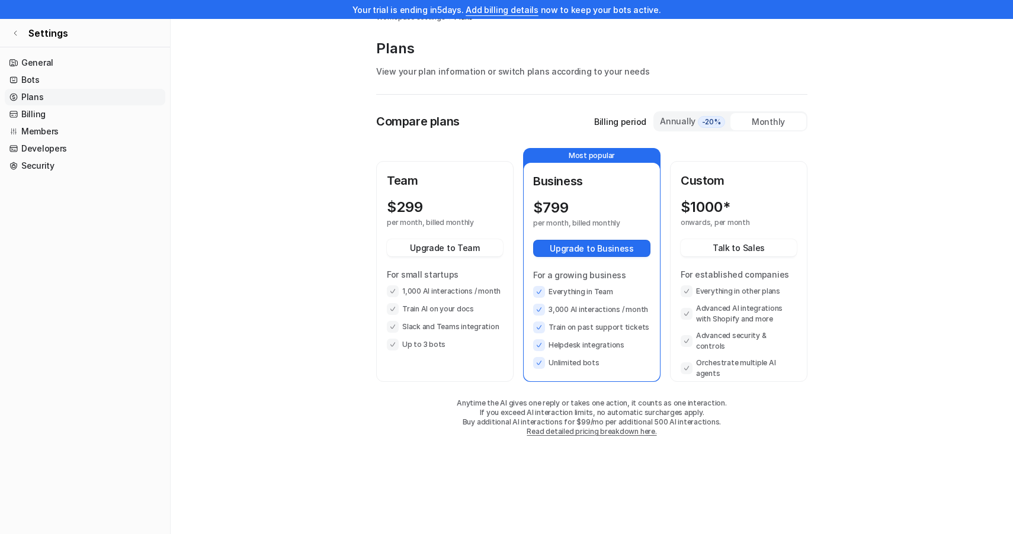
scroll to position [19, 0]
click at [16, 31] on icon at bounding box center [15, 33] width 7 height 7
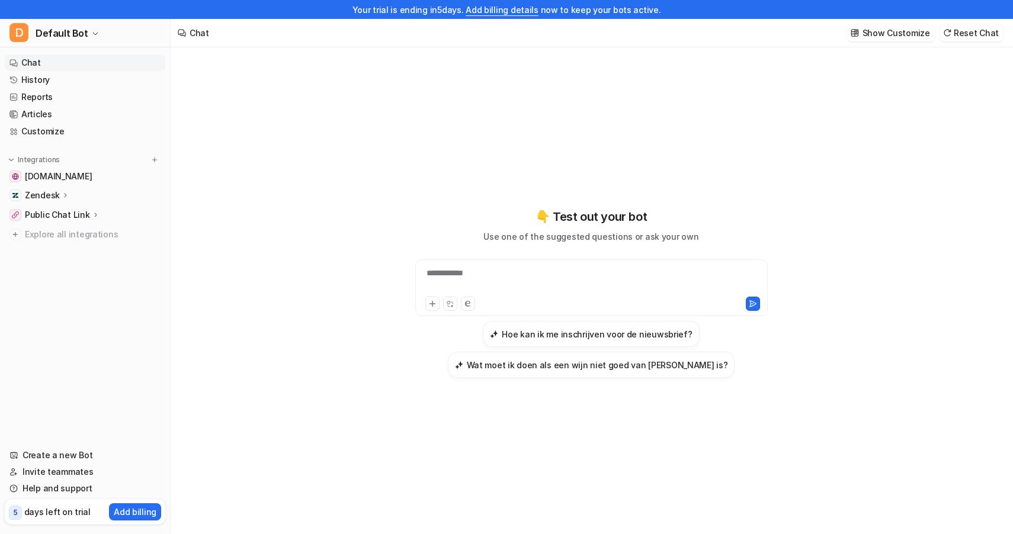
type textarea "**********"
click at [64, 195] on icon at bounding box center [66, 195] width 8 height 9
click at [61, 227] on p "Sources" at bounding box center [50, 230] width 33 height 12
click at [84, 221] on div "Overview Sources AI Agent AI Copilot" at bounding box center [89, 238] width 151 height 69
click at [40, 231] on p "Sources" at bounding box center [50, 230] width 33 height 12
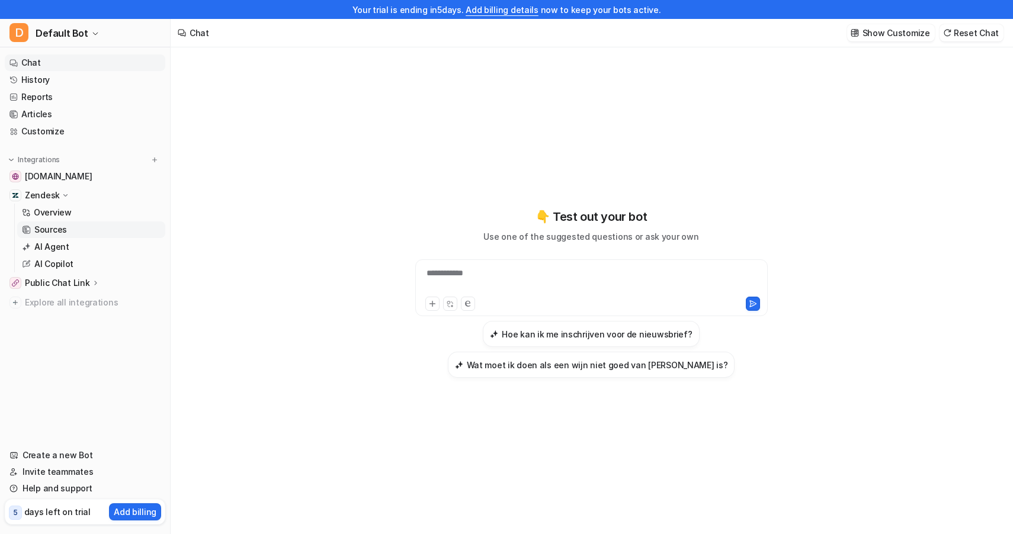
click at [40, 231] on p "Sources" at bounding box center [50, 230] width 33 height 12
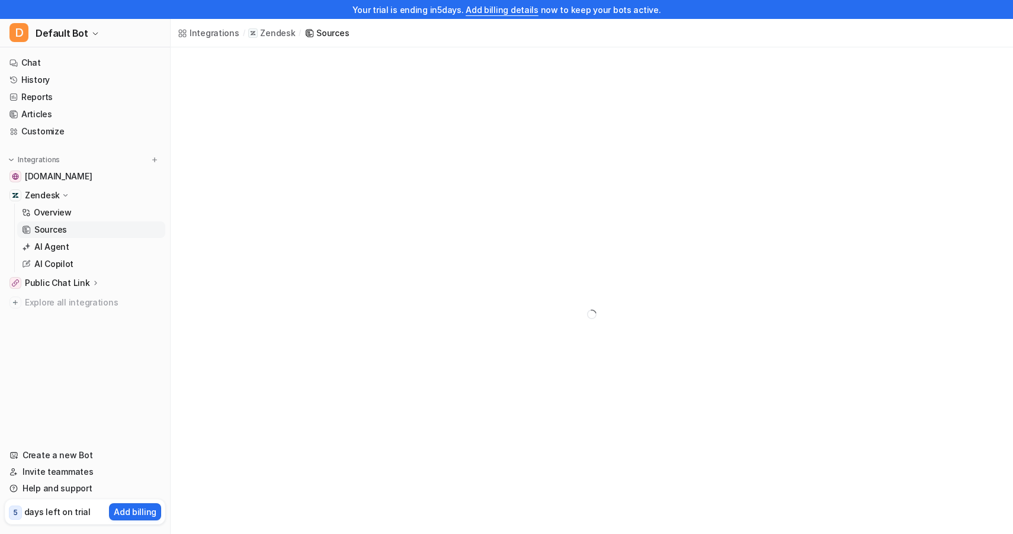
click at [40, 231] on p "Sources" at bounding box center [50, 230] width 33 height 12
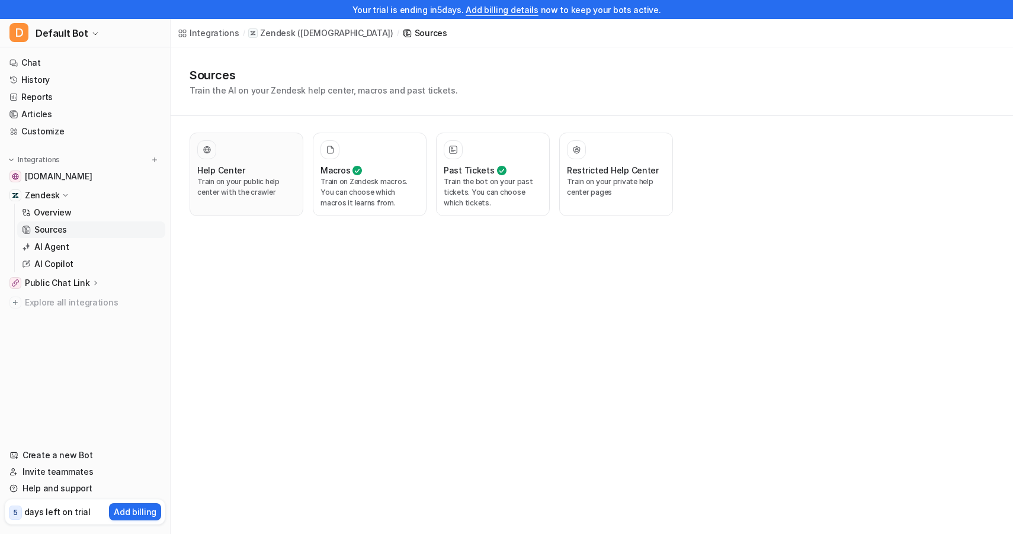
click at [266, 169] on div "Help Center" at bounding box center [246, 170] width 98 height 12
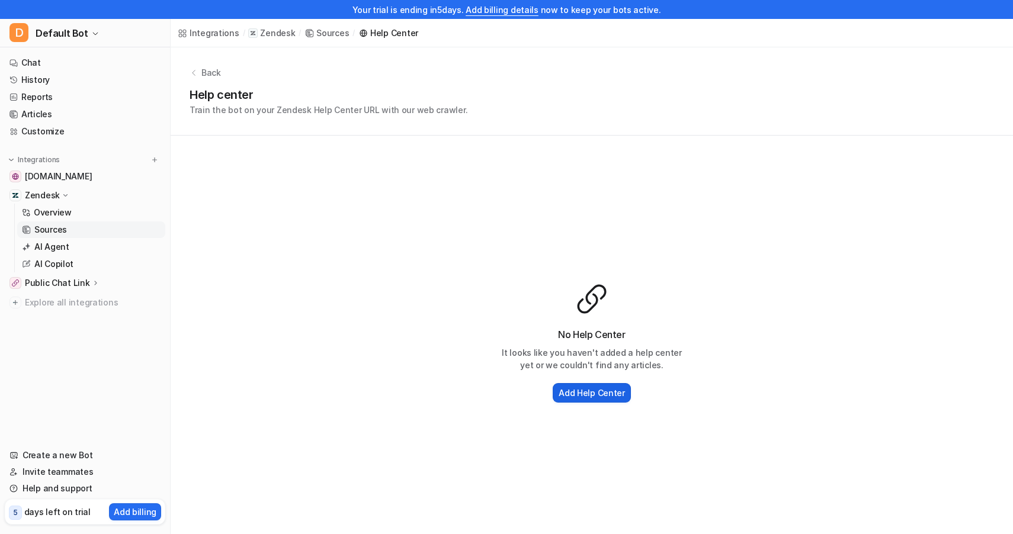
click at [594, 391] on h2 "Add Help Center" at bounding box center [592, 393] width 66 height 12
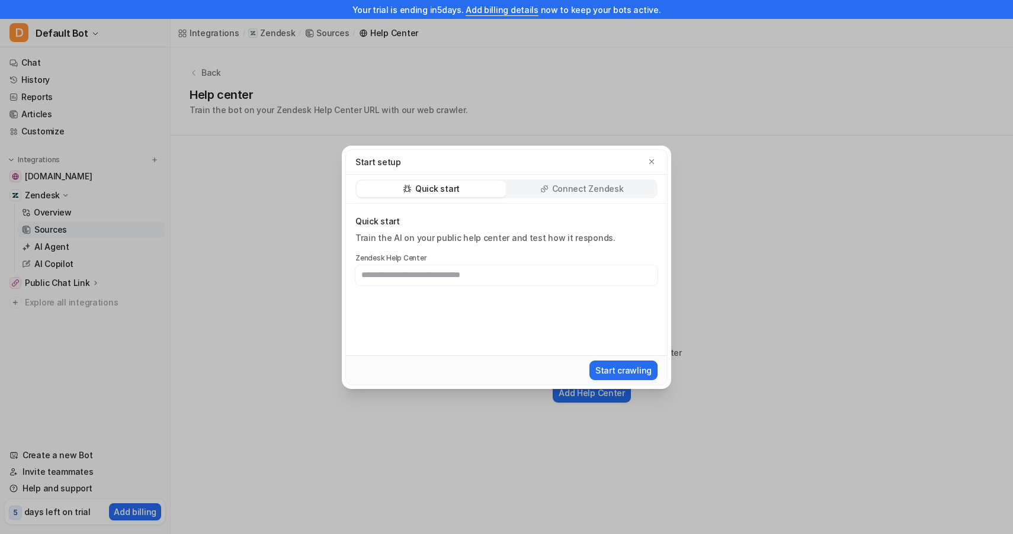
click at [561, 189] on p "Connect Zendesk" at bounding box center [588, 189] width 72 height 12
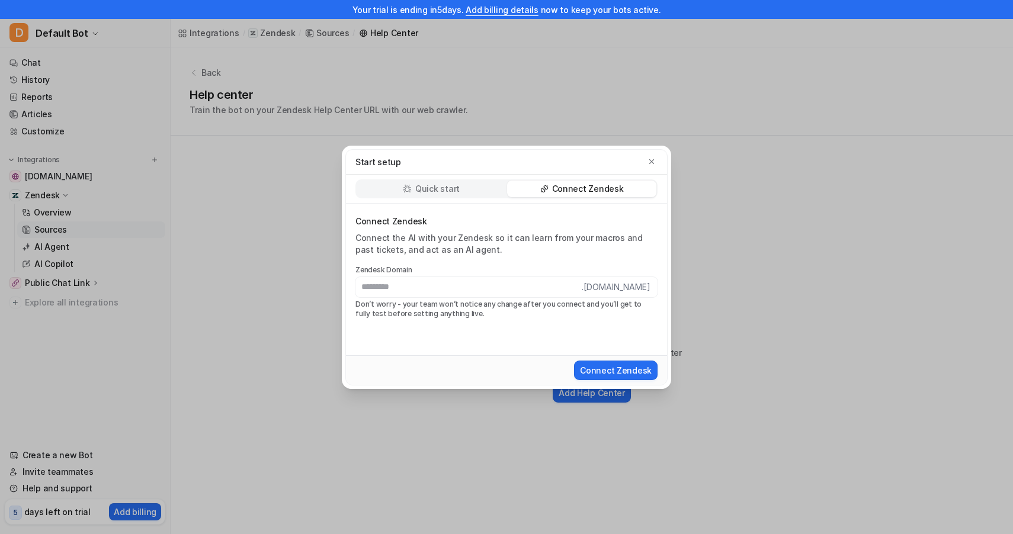
click at [454, 190] on p "Quick start" at bounding box center [437, 189] width 44 height 12
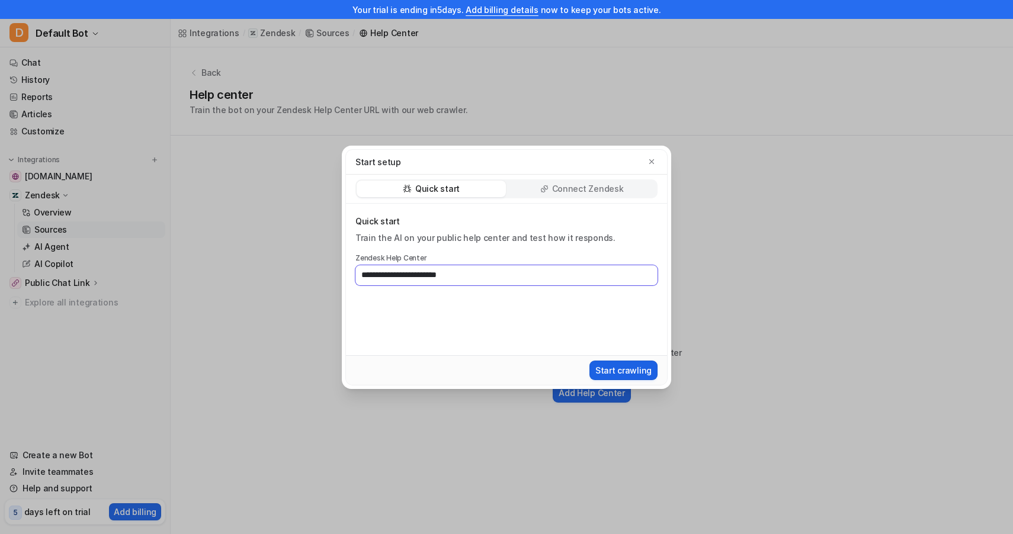
type input "**********"
click at [628, 370] on button "Start crawling" at bounding box center [623, 371] width 68 height 20
click at [362, 273] on input "**********" at bounding box center [506, 275] width 302 height 20
drag, startPoint x: 484, startPoint y: 280, endPoint x: 299, endPoint y: 272, distance: 185.0
click at [299, 272] on div "**********" at bounding box center [506, 267] width 1013 height 534
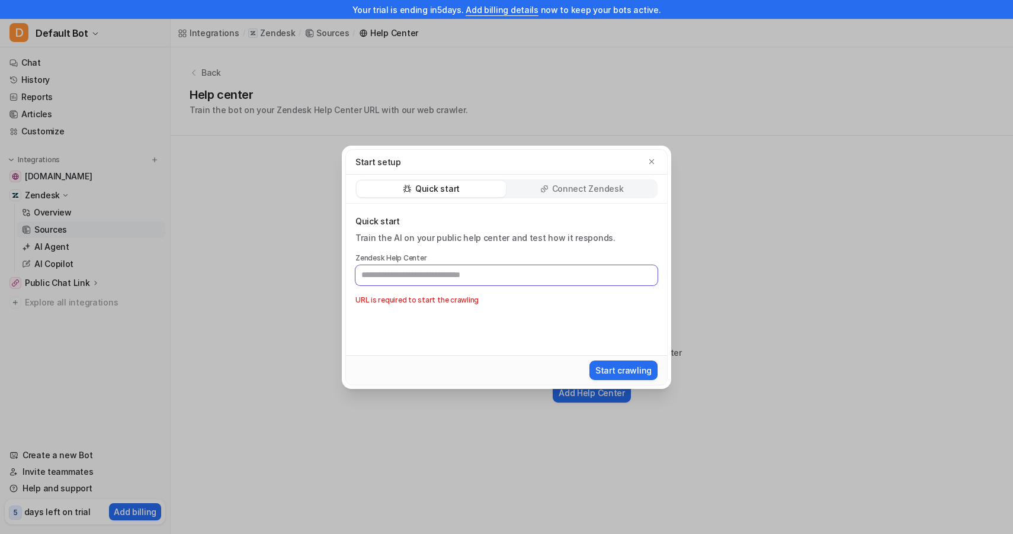
paste input "**********"
type input "**********"
click at [629, 368] on button "Start crawling" at bounding box center [623, 371] width 68 height 20
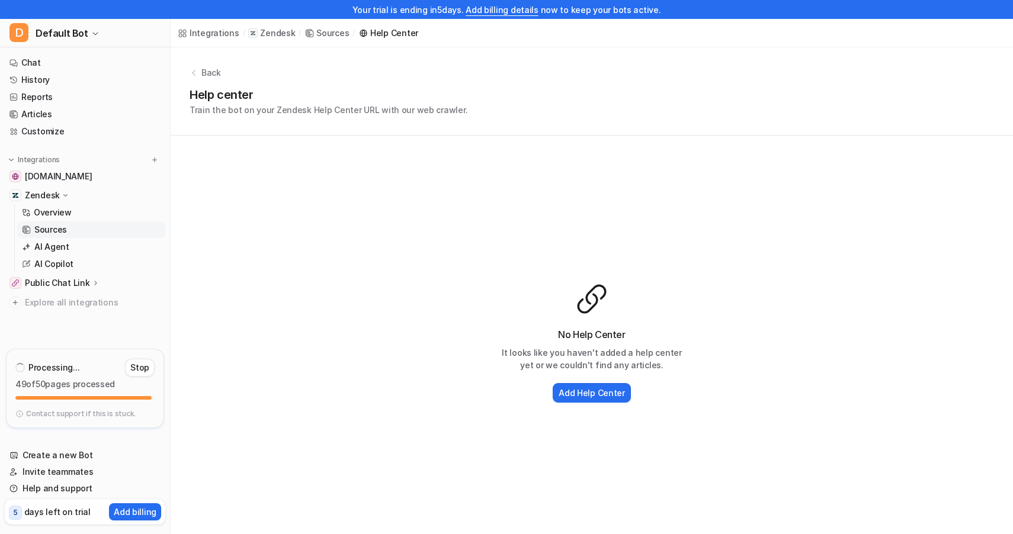
click at [197, 70] on icon at bounding box center [194, 73] width 8 height 8
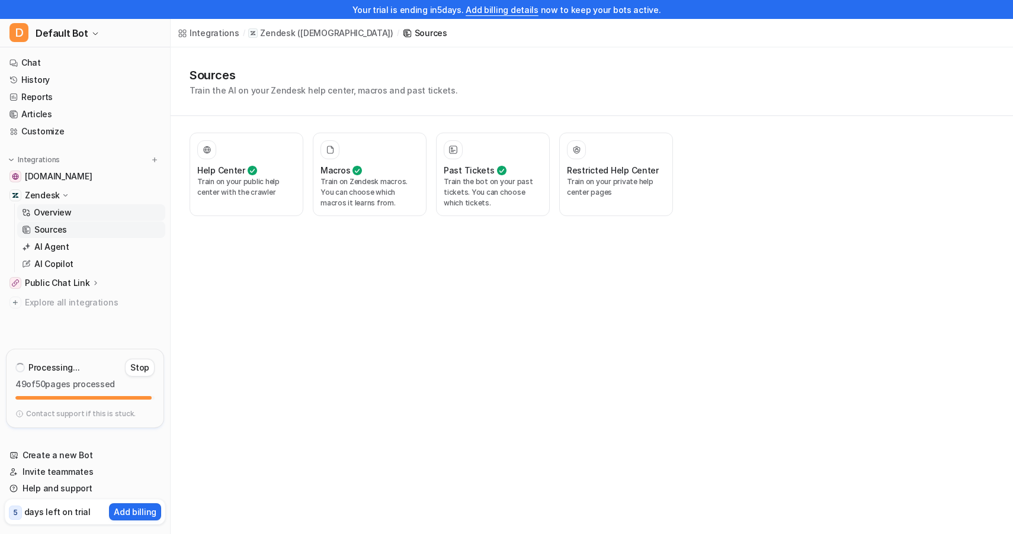
click at [85, 207] on link "Overview" at bounding box center [91, 212] width 148 height 17
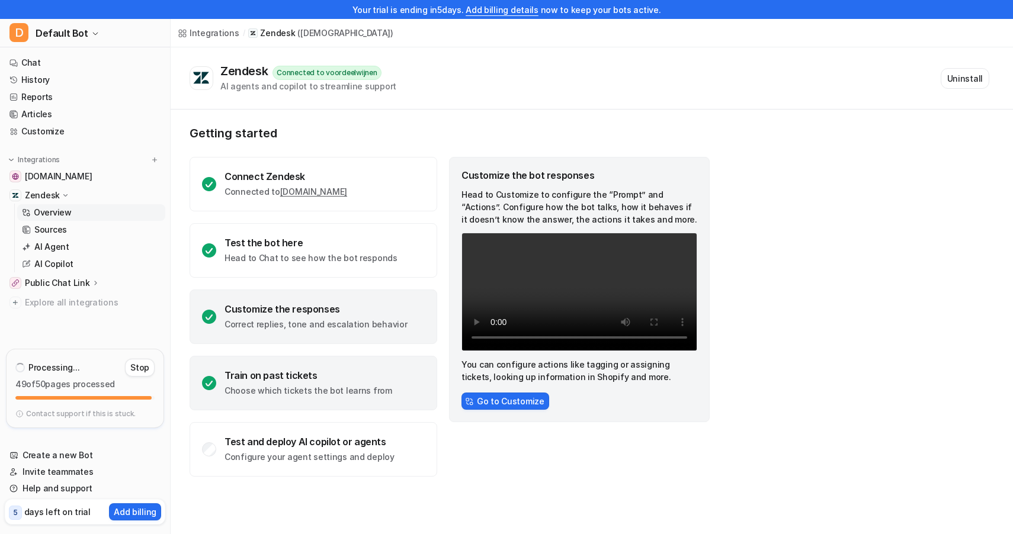
click at [260, 364] on div "Train on past tickets Choose which tickets the bot learns from" at bounding box center [314, 383] width 248 height 54
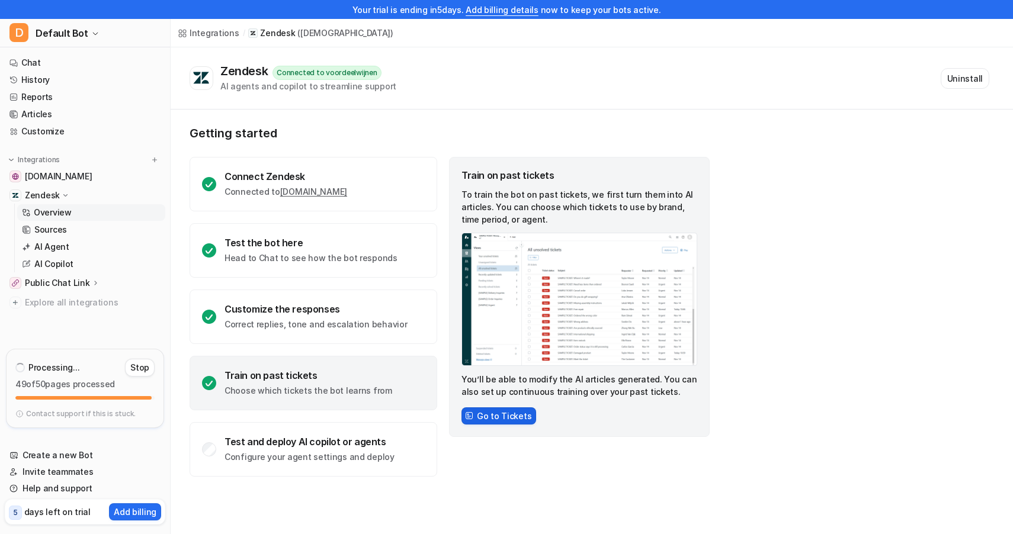
click at [513, 416] on button "Go to Tickets" at bounding box center [498, 416] width 75 height 17
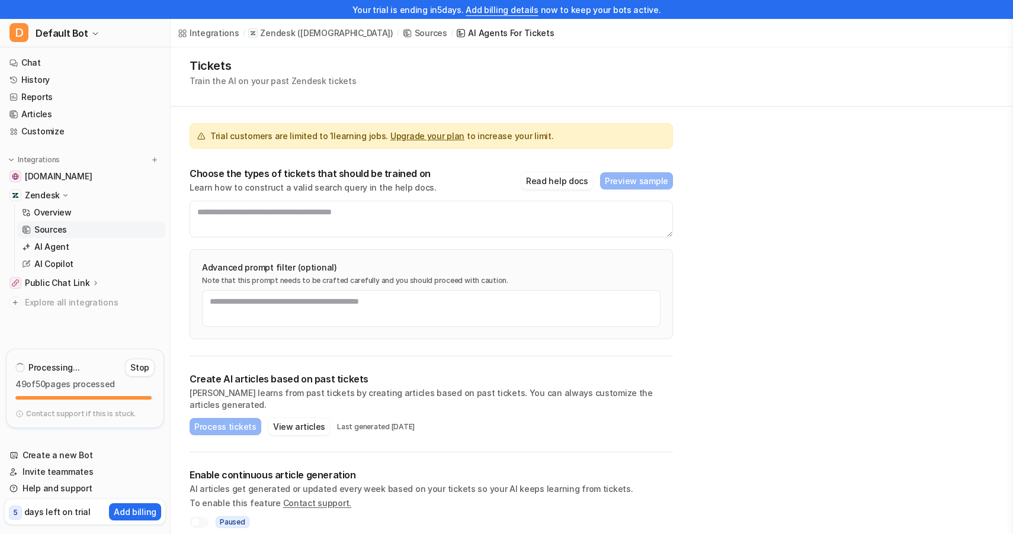
scroll to position [28, 0]
